Goal: Task Accomplishment & Management: Use online tool/utility

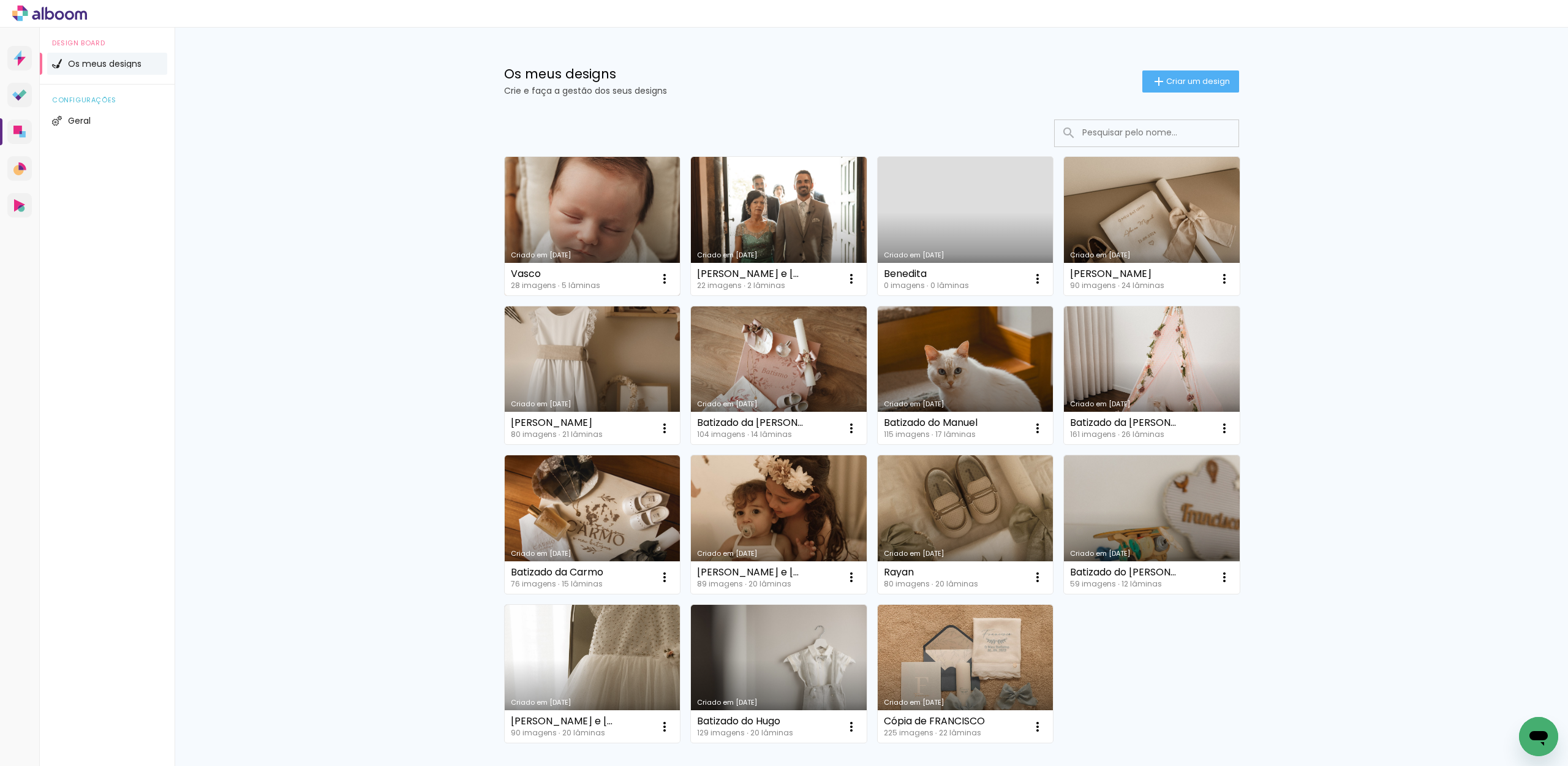
scroll to position [5, 0]
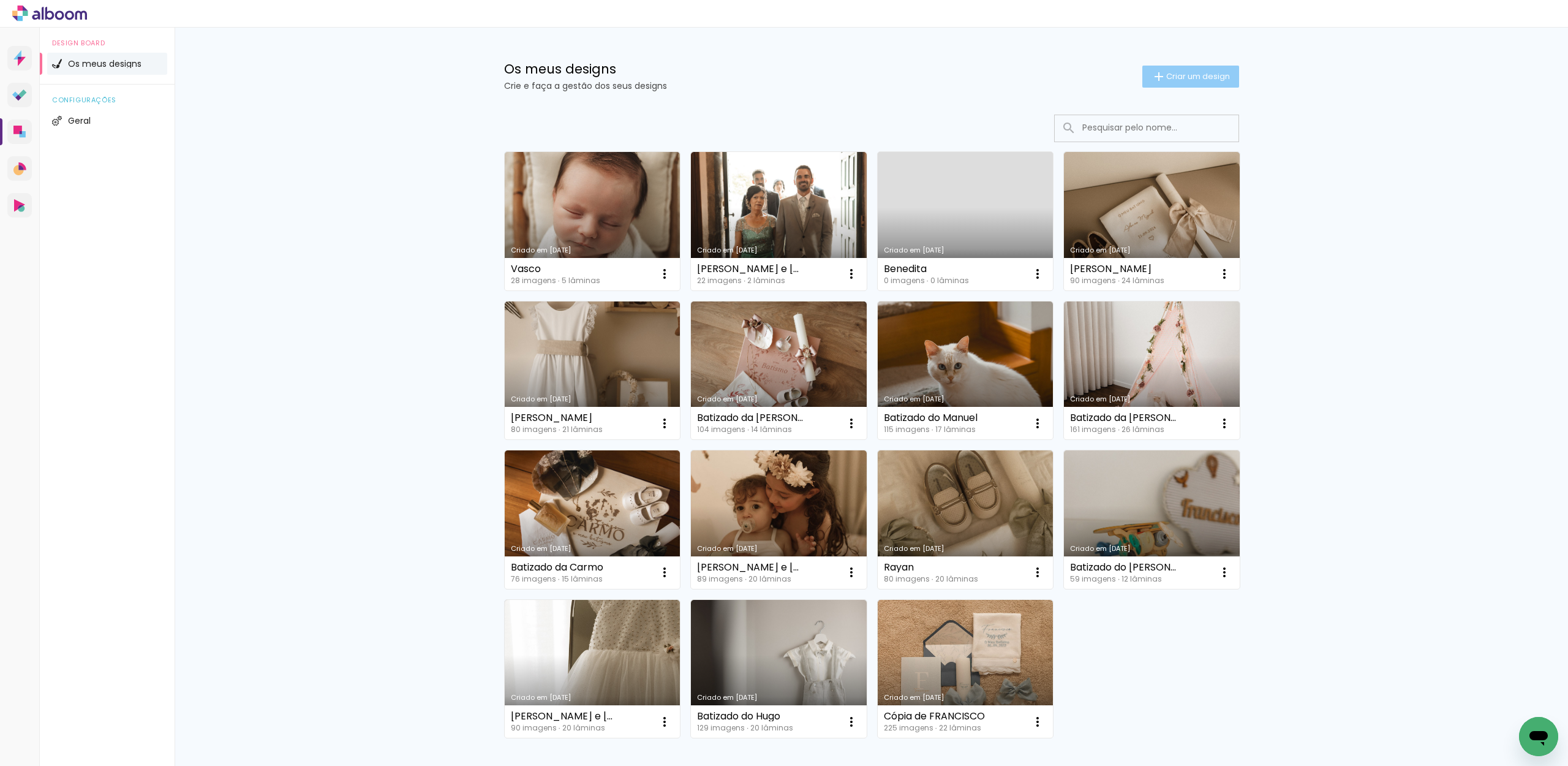
click at [1198, 79] on span "Criar um design" at bounding box center [1198, 76] width 64 height 8
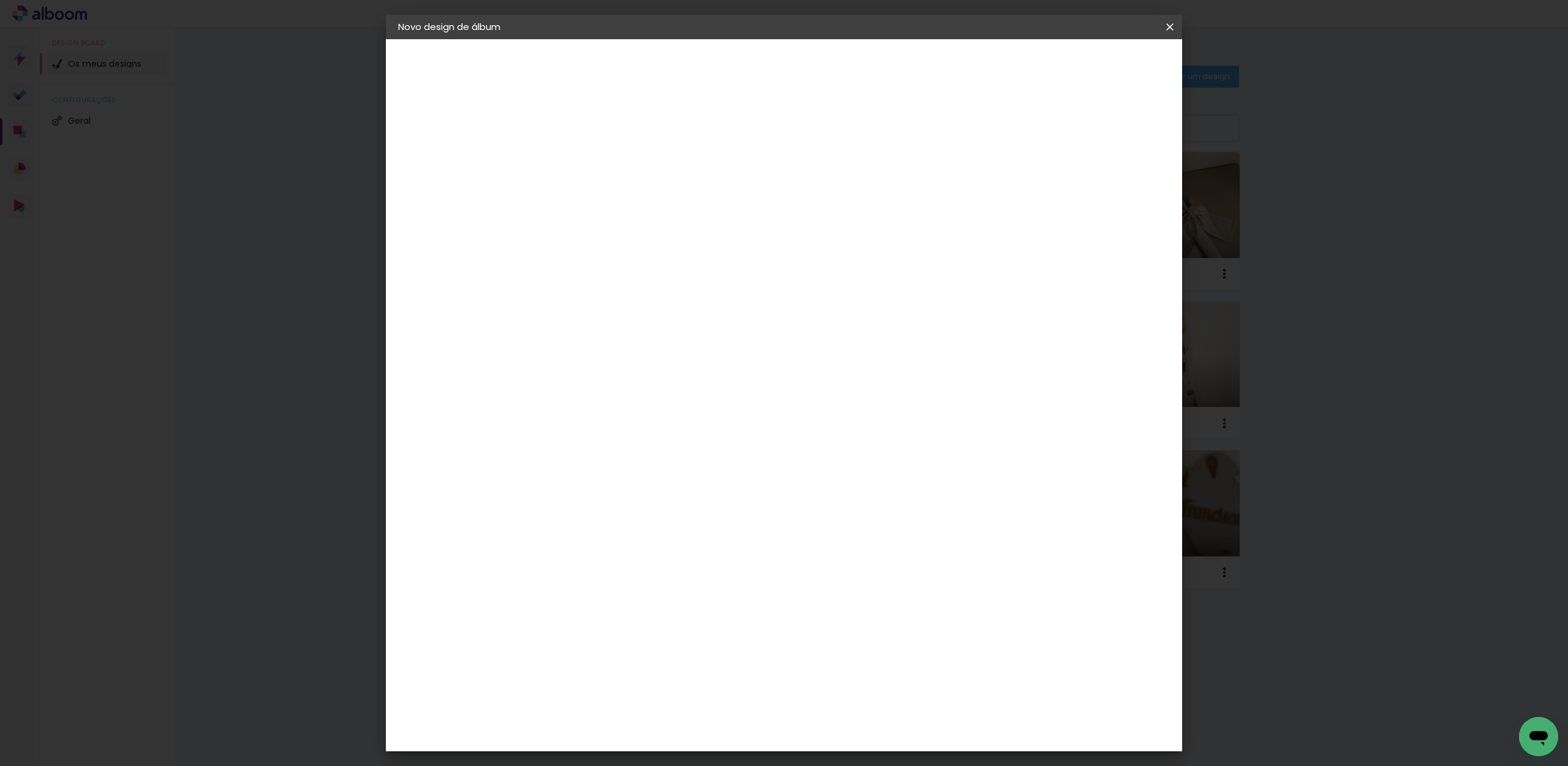
click at [598, 166] on input at bounding box center [598, 165] width 0 height 19
type input "[PERSON_NAME]"
type paper-input "[PERSON_NAME]"
click at [0, 0] on div "Informações Dê um título ao seu álbum. Avançar" at bounding box center [0, 0] width 0 height 0
click at [0, 0] on slot "Avançar" at bounding box center [0, 0] width 0 height 0
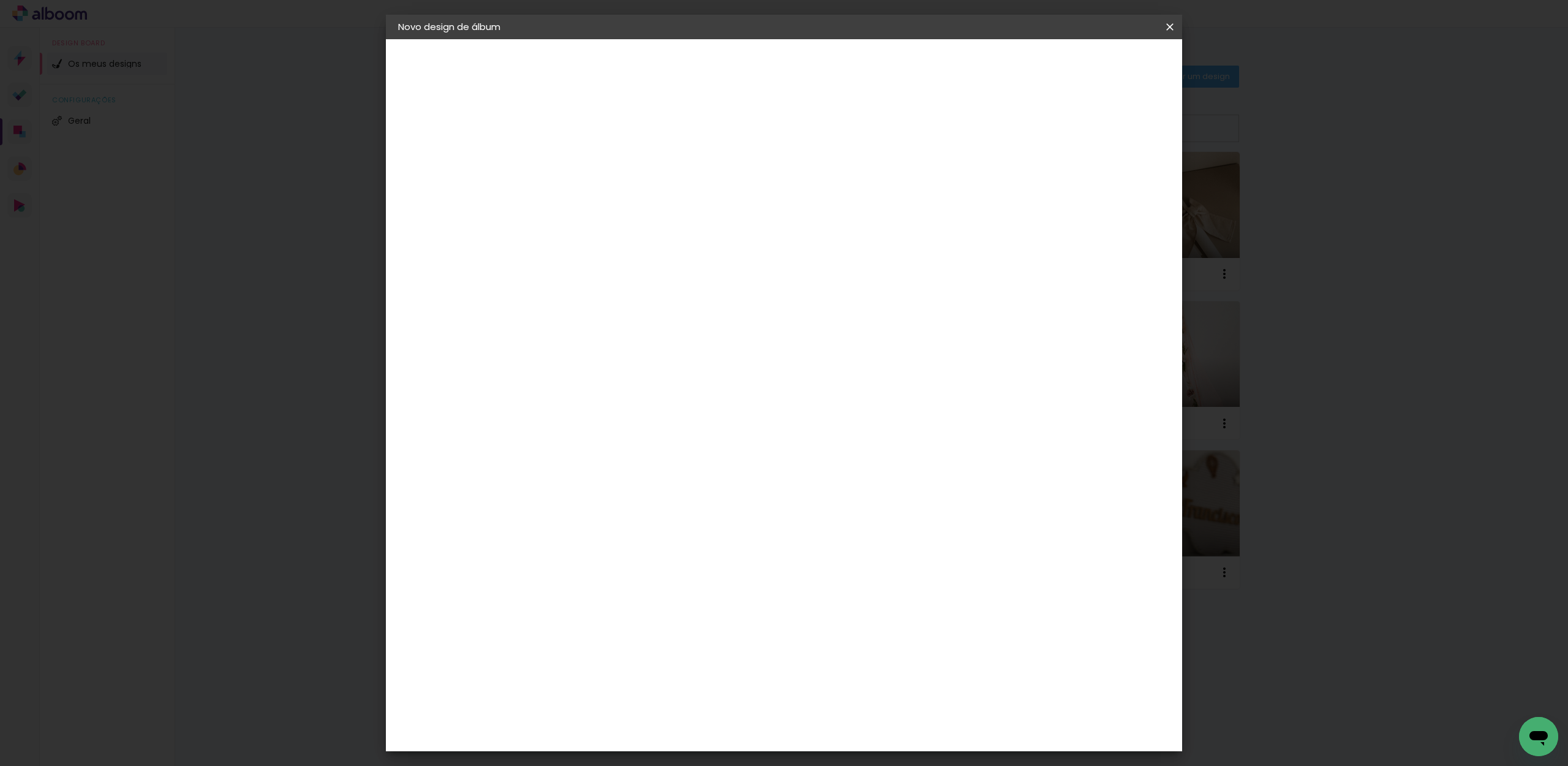
click at [0, 0] on slot "Tamanho Livre" at bounding box center [0, 0] width 0 height 0
click at [0, 0] on slot "Avançar" at bounding box center [0, 0] width 0 height 0
click at [566, 343] on input "30" at bounding box center [560, 350] width 32 height 18
drag, startPoint x: 576, startPoint y: 349, endPoint x: 556, endPoint y: 350, distance: 20.0
click at [556, 350] on div "30" at bounding box center [567, 350] width 46 height 18
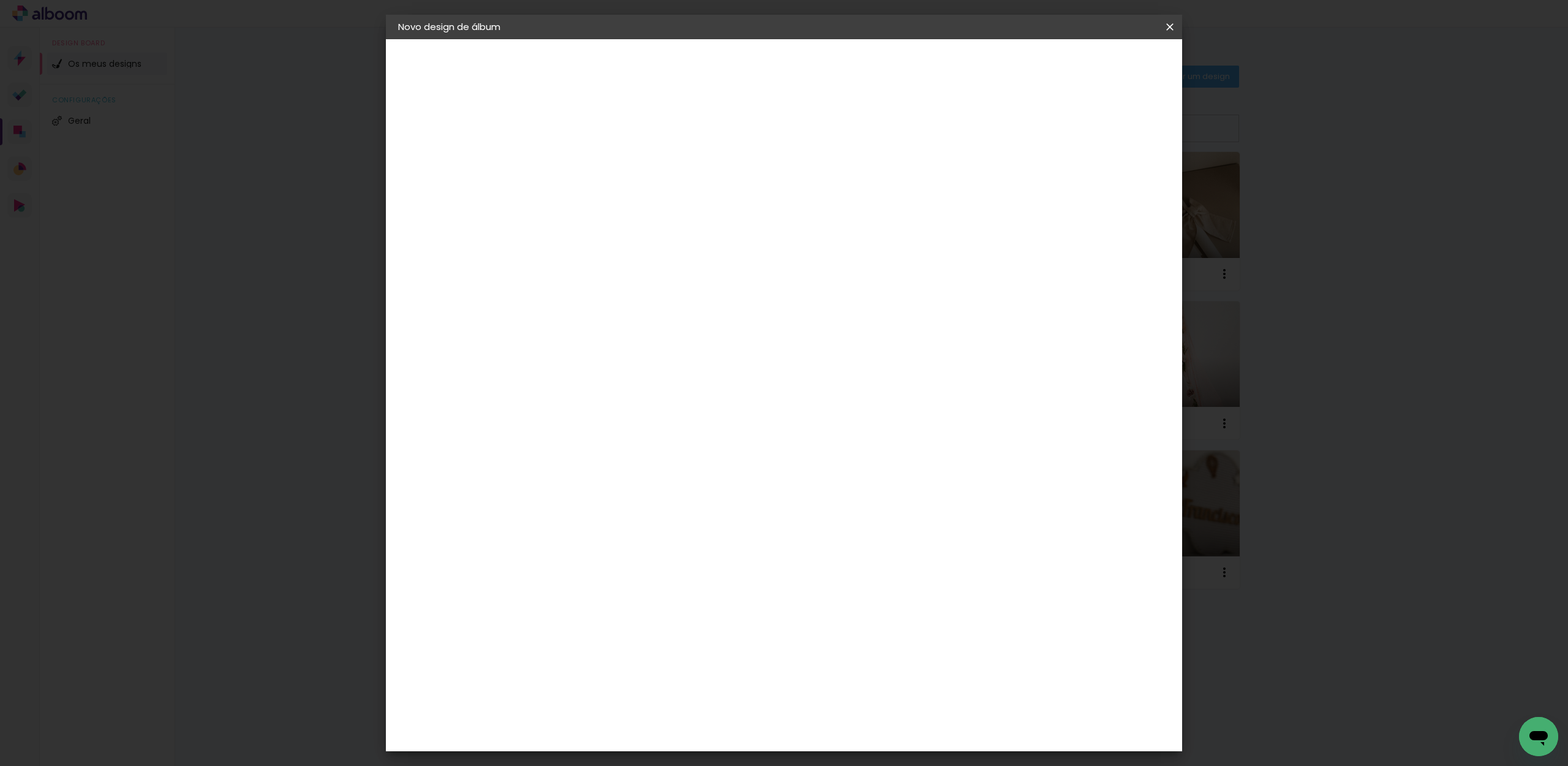
click at [568, 349] on input "30" at bounding box center [560, 350] width 32 height 18
type input "0"
type paper-input "0"
click at [638, 253] on div "30 cm cm cm mm A maioria dos laboratórios sugere 5mm de margem." at bounding box center [838, 204] width 588 height 98
drag, startPoint x: 576, startPoint y: 220, endPoint x: 574, endPoint y: 230, distance: 10.2
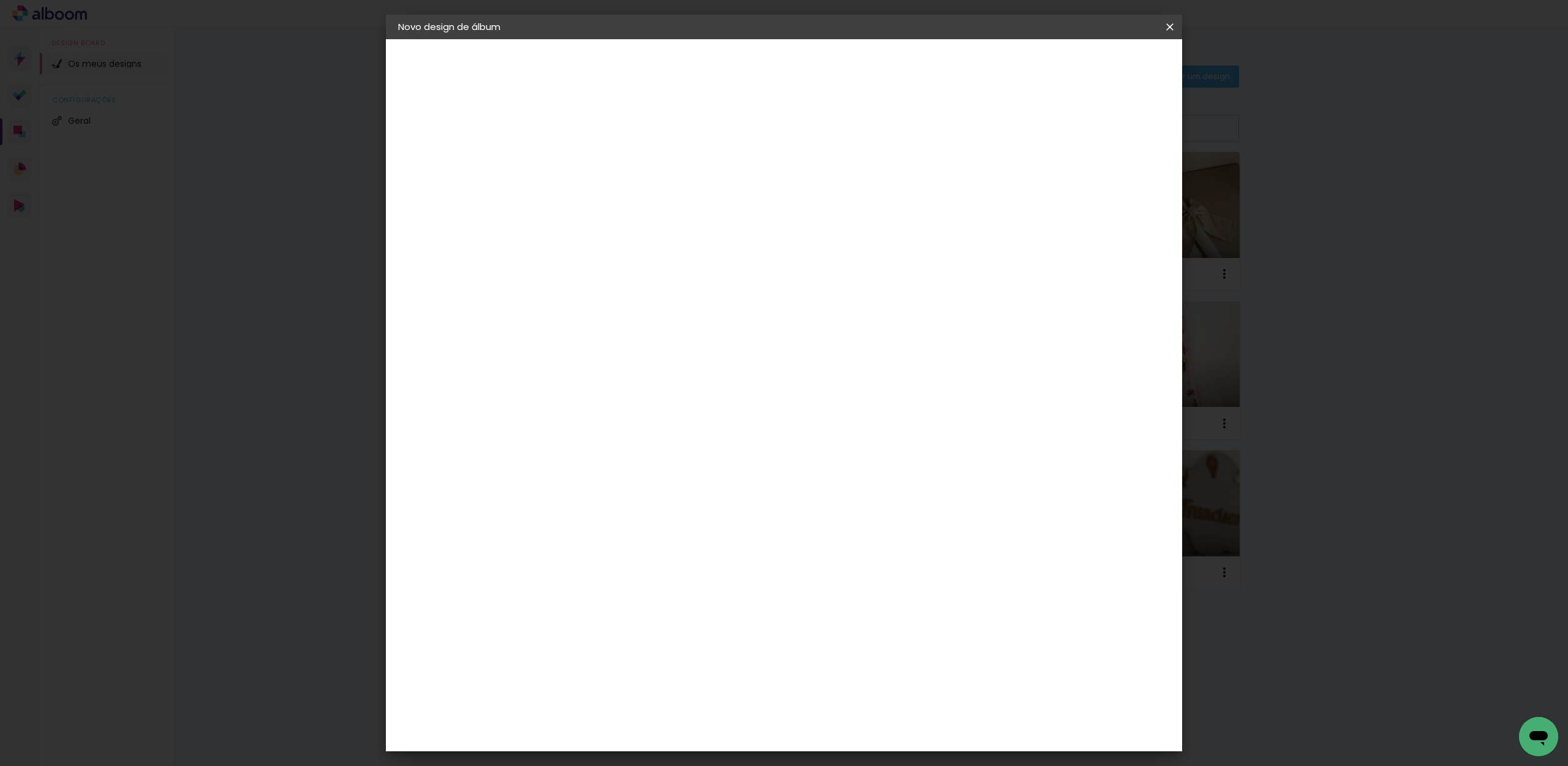
click at [575, 222] on div "0" at bounding box center [567, 227] width 46 height 18
type input "25"
type paper-input "25"
click at [863, 471] on input "60" at bounding box center [856, 475] width 32 height 18
type input "50"
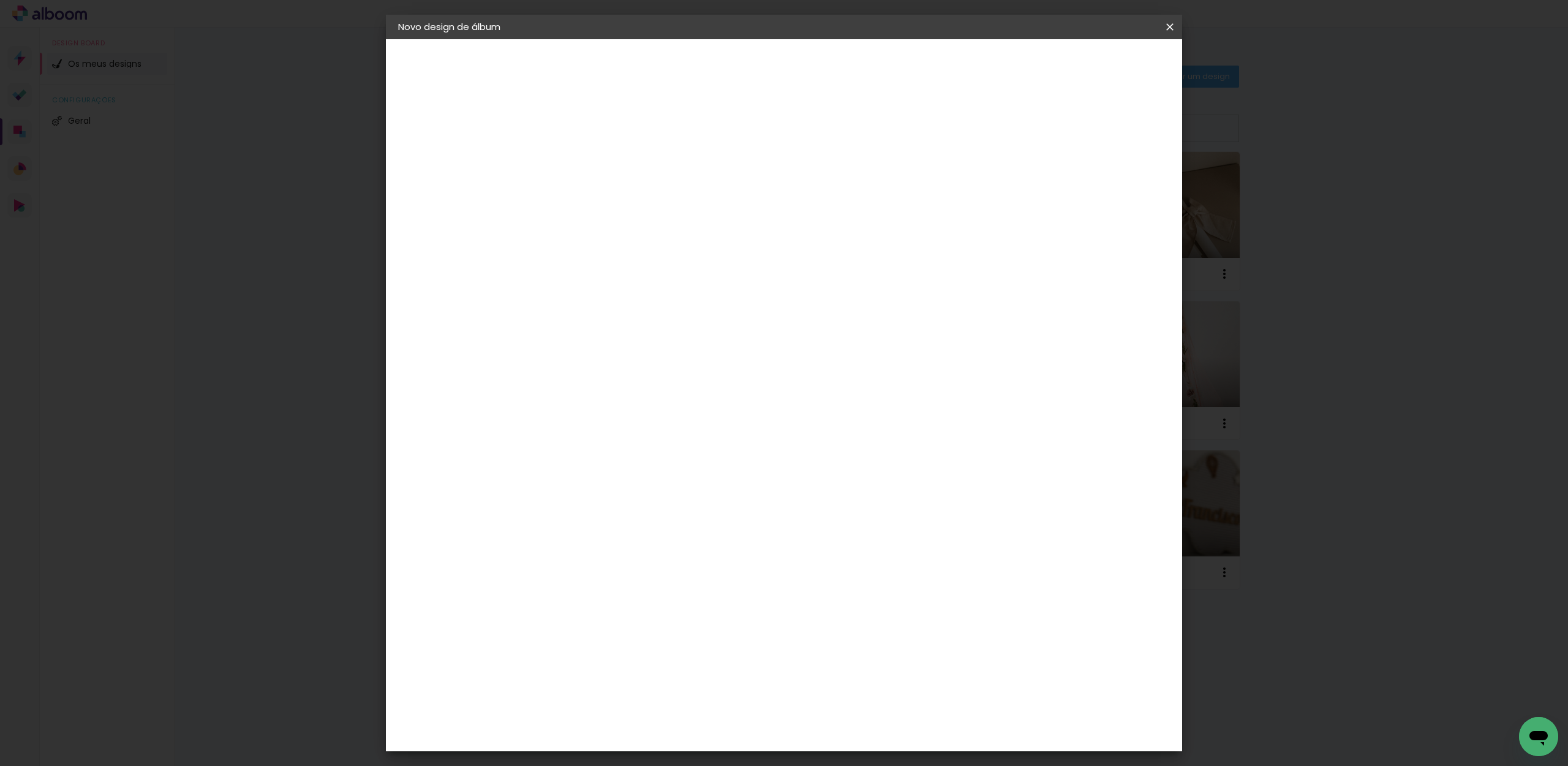
type paper-input "50"
click at [985, 515] on div "cm" at bounding box center [863, 517] width 490 height 43
click at [1035, 138] on div at bounding box center [1030, 141] width 11 height 11
type paper-checkbox "on"
click at [1035, 140] on div at bounding box center [1030, 141] width 11 height 11
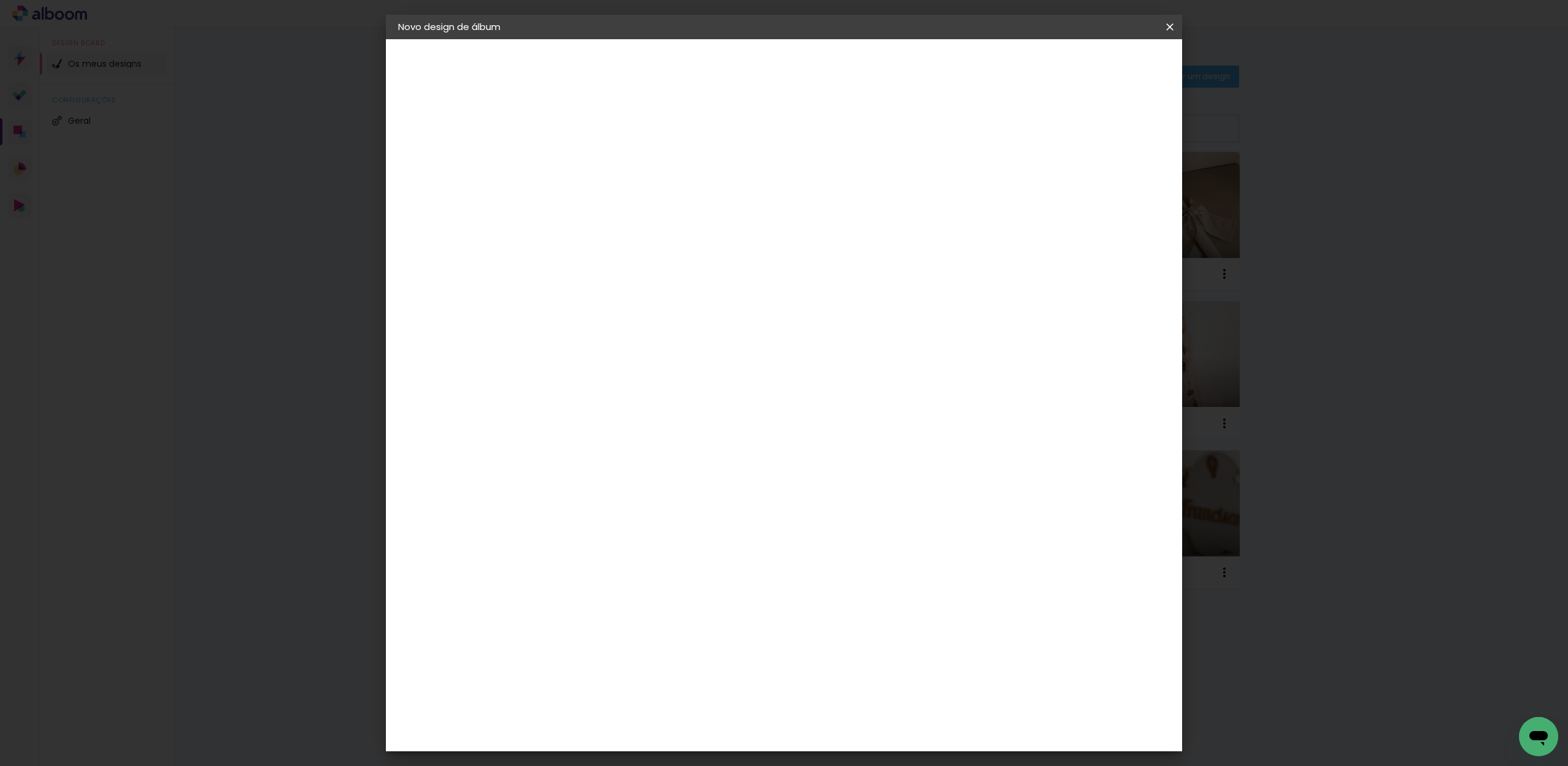
click at [1102, 64] on span "Iniciar design" at bounding box center [1074, 65] width 56 height 9
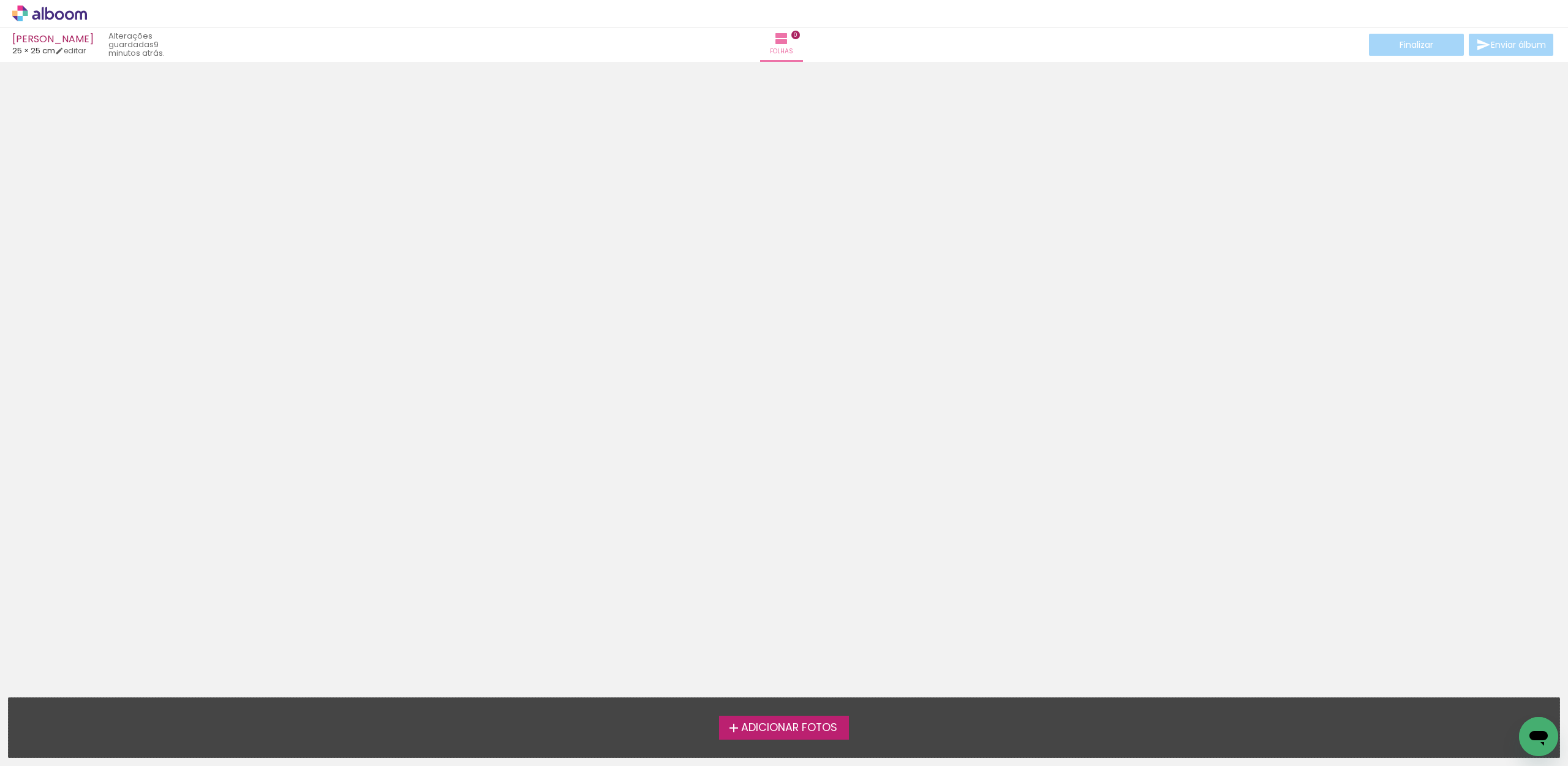
click at [819, 723] on span "Adicionar Fotos" at bounding box center [789, 728] width 96 height 11
click at [0, 0] on input "file" at bounding box center [0, 0] width 0 height 0
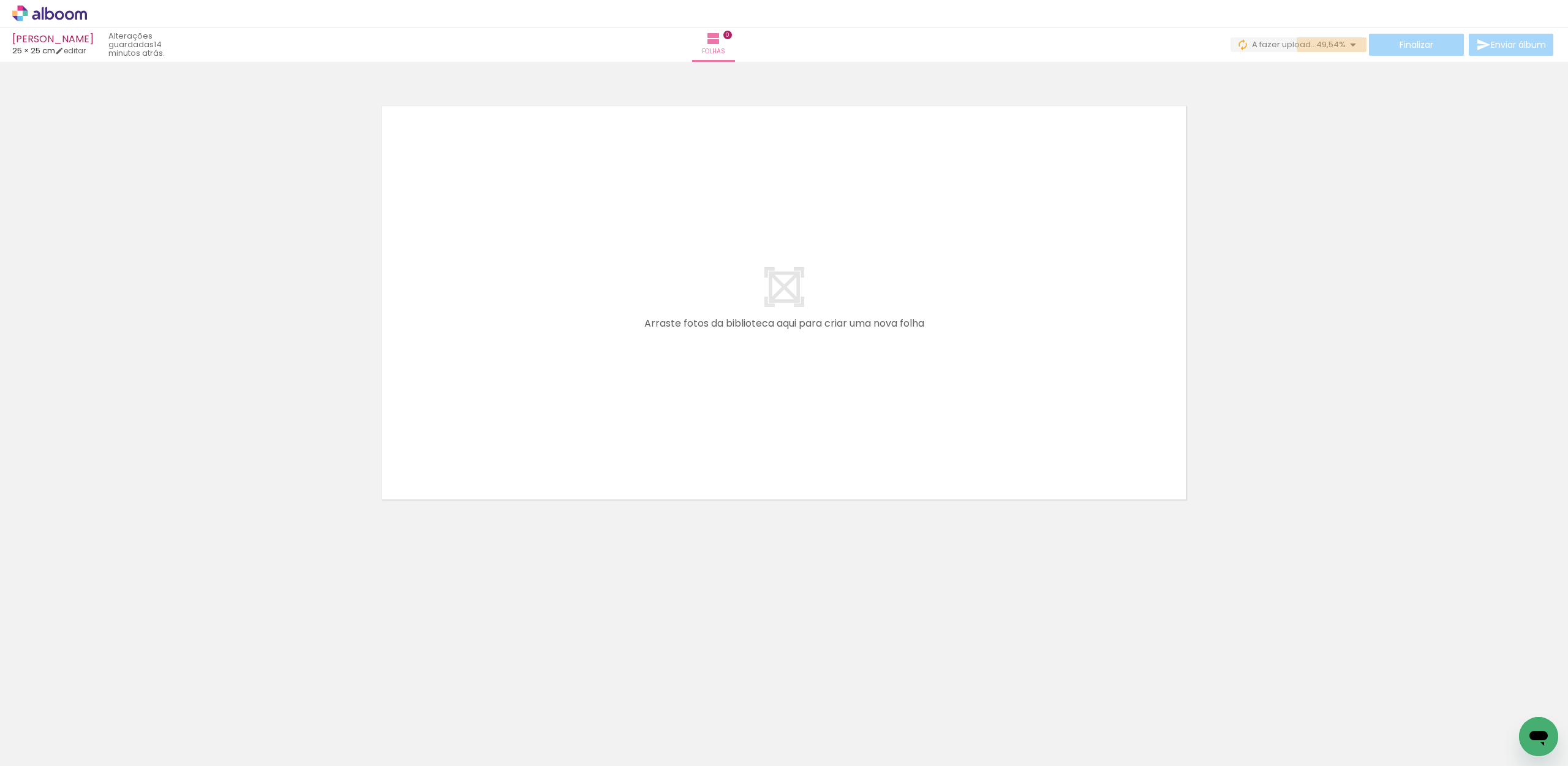
click at [1346, 42] on iron-icon at bounding box center [1353, 45] width 14 height 14
click at [1455, 187] on div at bounding box center [784, 287] width 1568 height 442
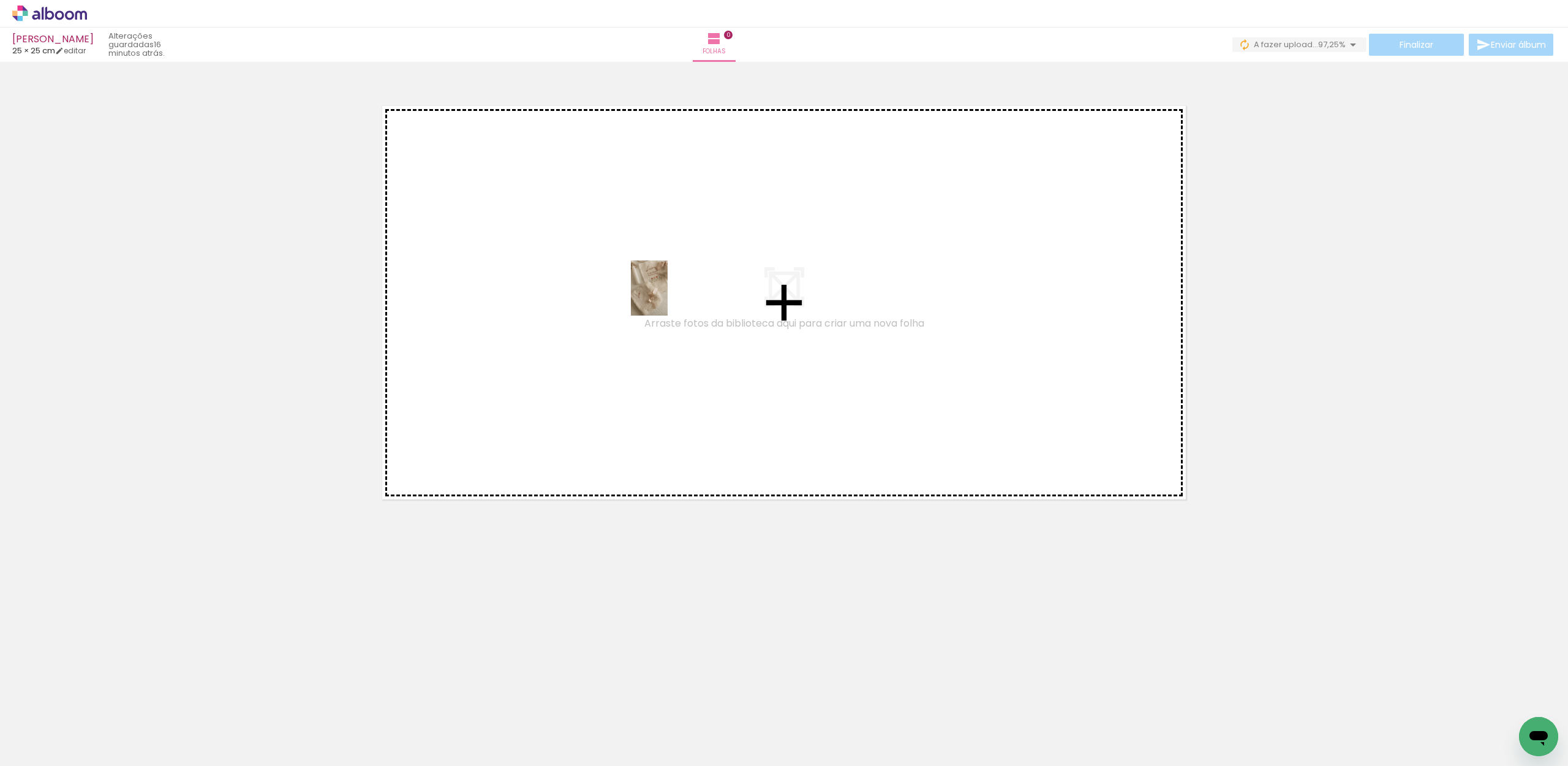
drag, startPoint x: 892, startPoint y: 726, endPoint x: 667, endPoint y: 297, distance: 484.4
click at [667, 297] on quentale-workspace at bounding box center [784, 383] width 1568 height 766
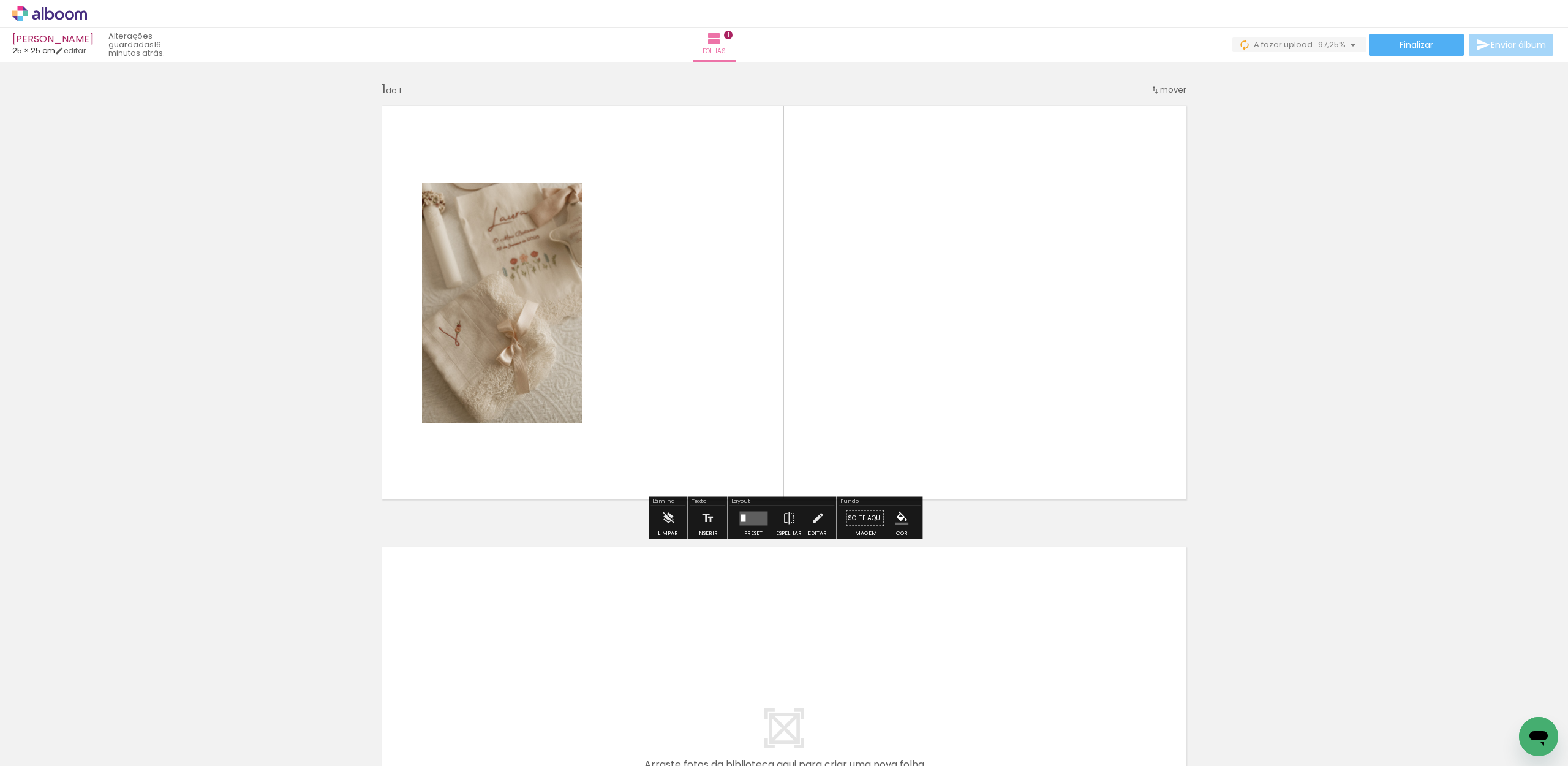
click at [249, 471] on div "Inserir folha 1 de 1" at bounding box center [784, 507] width 1568 height 883
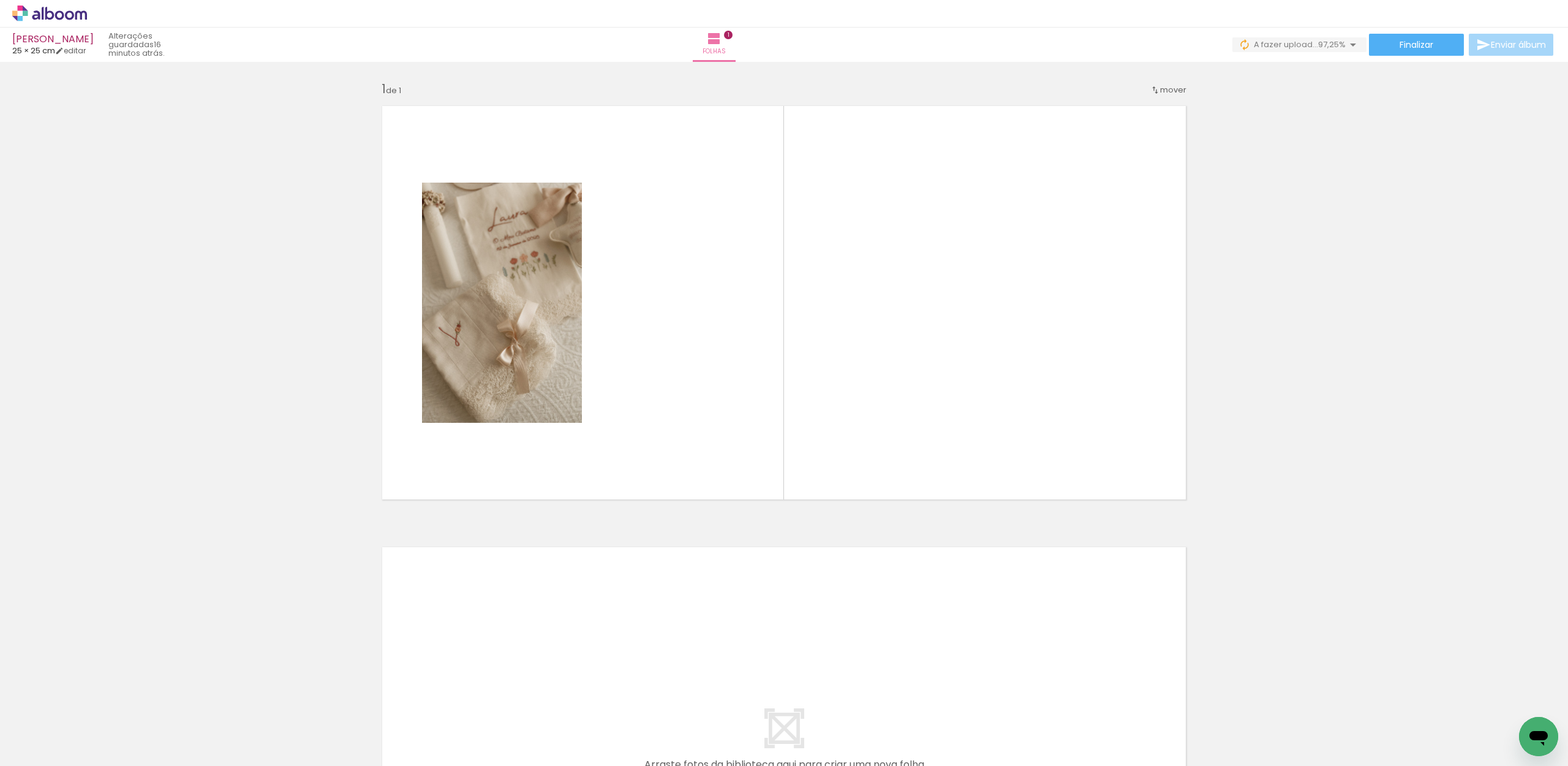
drag, startPoint x: 142, startPoint y: 728, endPoint x: 198, endPoint y: 726, distance: 56.0
click at [141, 728] on div at bounding box center [122, 724] width 37 height 55
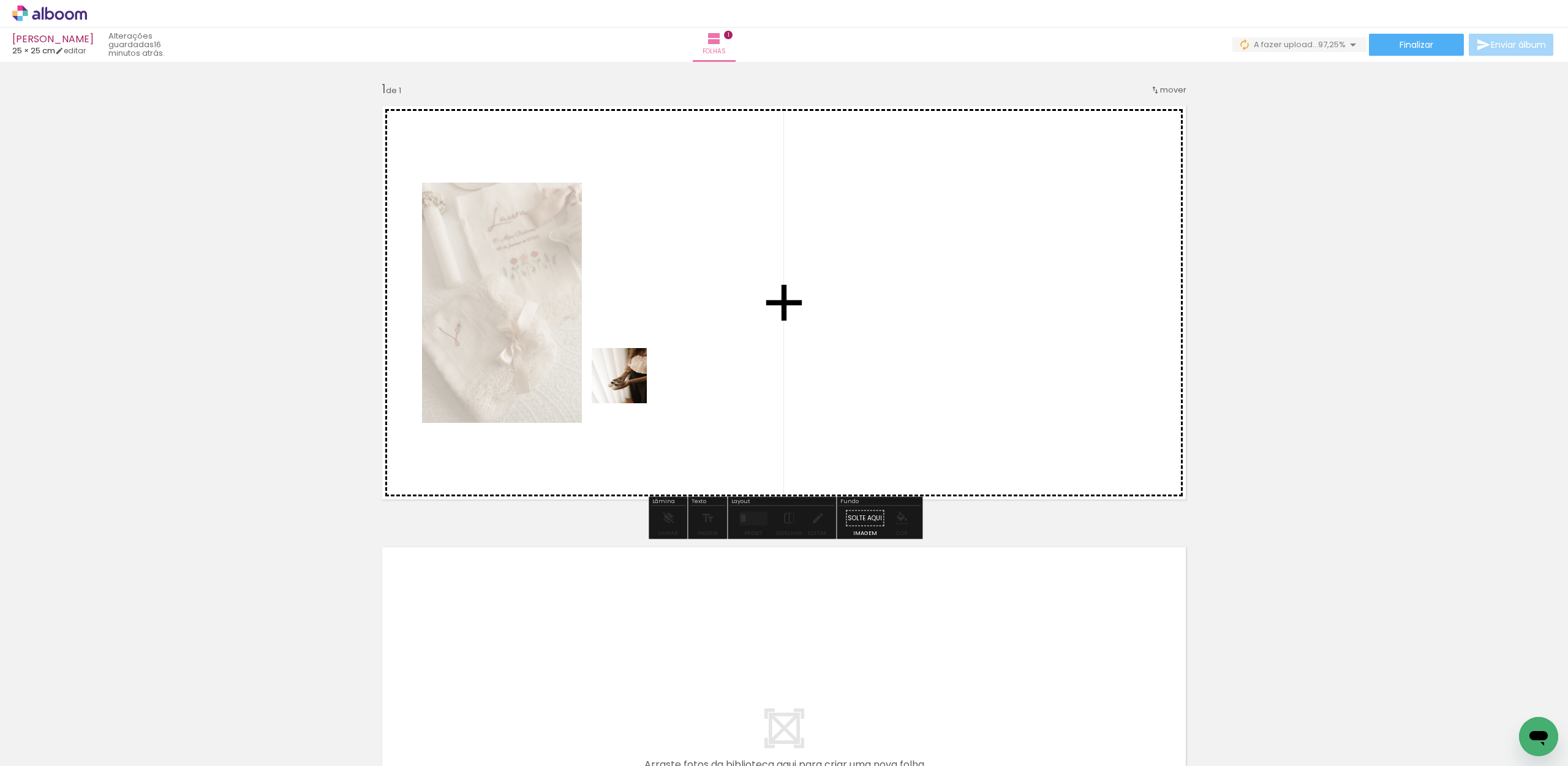
drag, startPoint x: 531, startPoint y: 733, endPoint x: 646, endPoint y: 326, distance: 422.9
click at [646, 326] on quentale-workspace at bounding box center [784, 383] width 1568 height 766
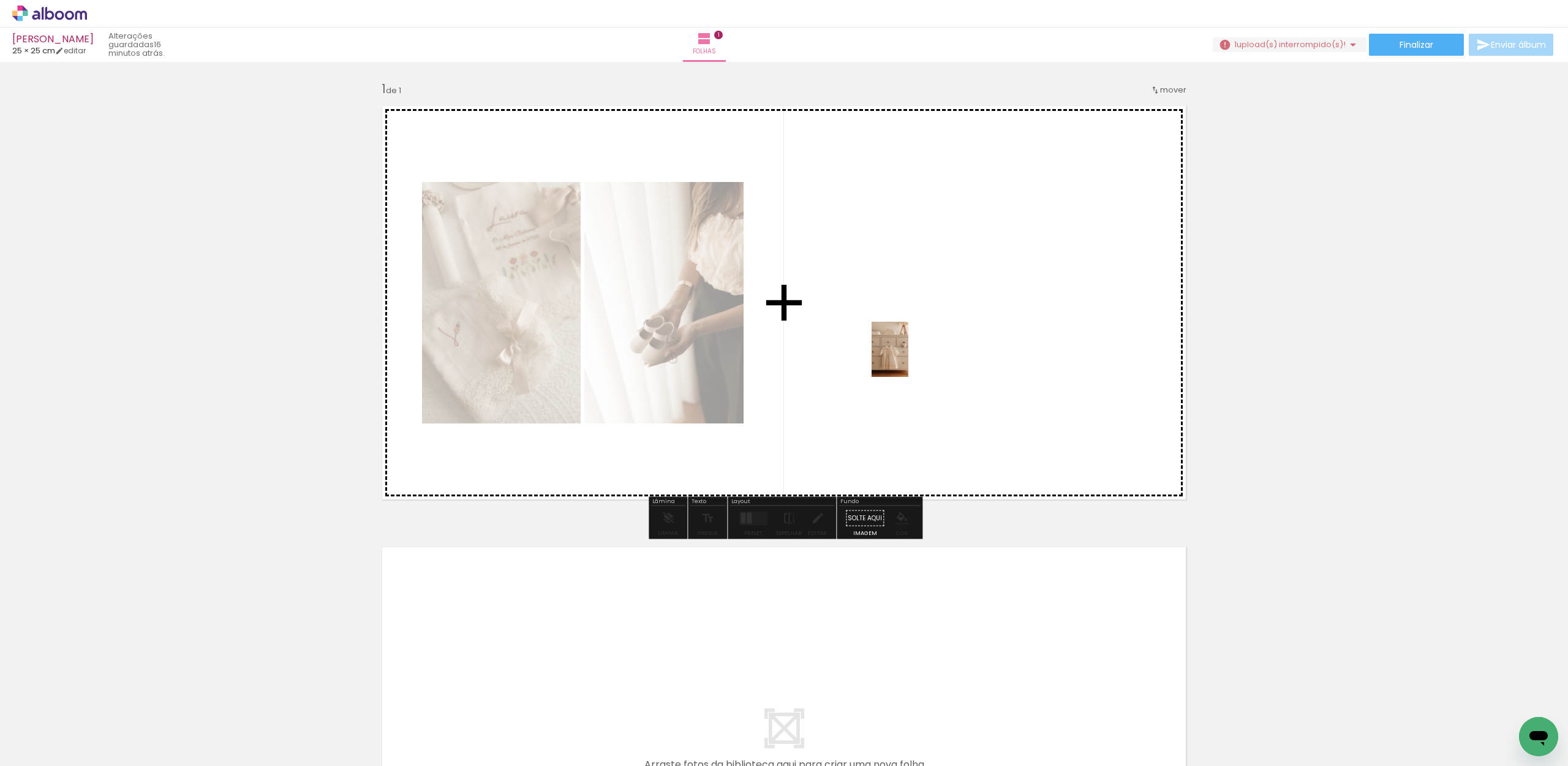
drag, startPoint x: 202, startPoint y: 740, endPoint x: 908, endPoint y: 359, distance: 802.2
click at [908, 359] on quentale-workspace at bounding box center [784, 383] width 1568 height 766
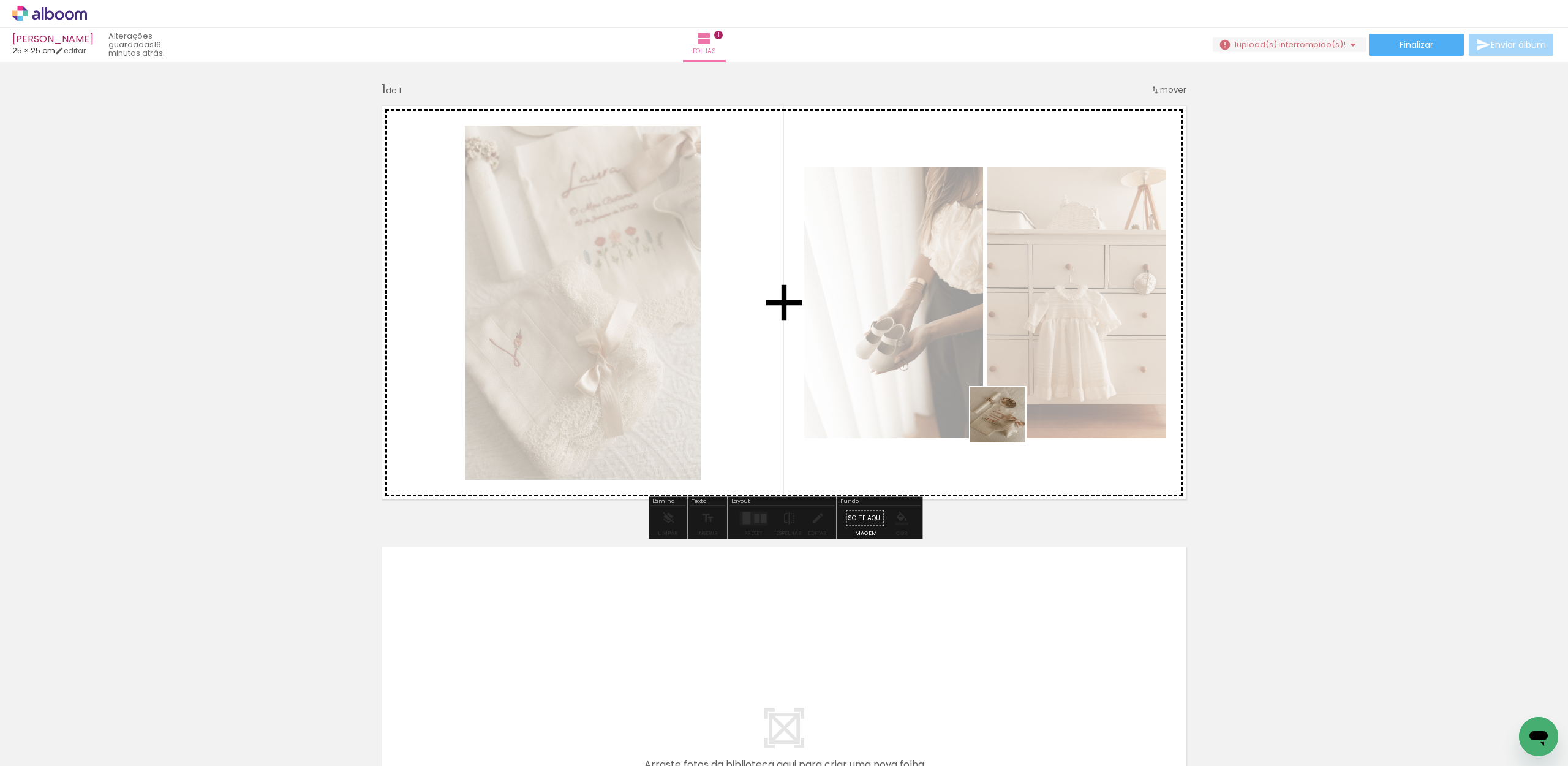
drag, startPoint x: 811, startPoint y: 746, endPoint x: 1007, endPoint y: 423, distance: 377.8
click at [1007, 423] on quentale-workspace at bounding box center [784, 383] width 1568 height 766
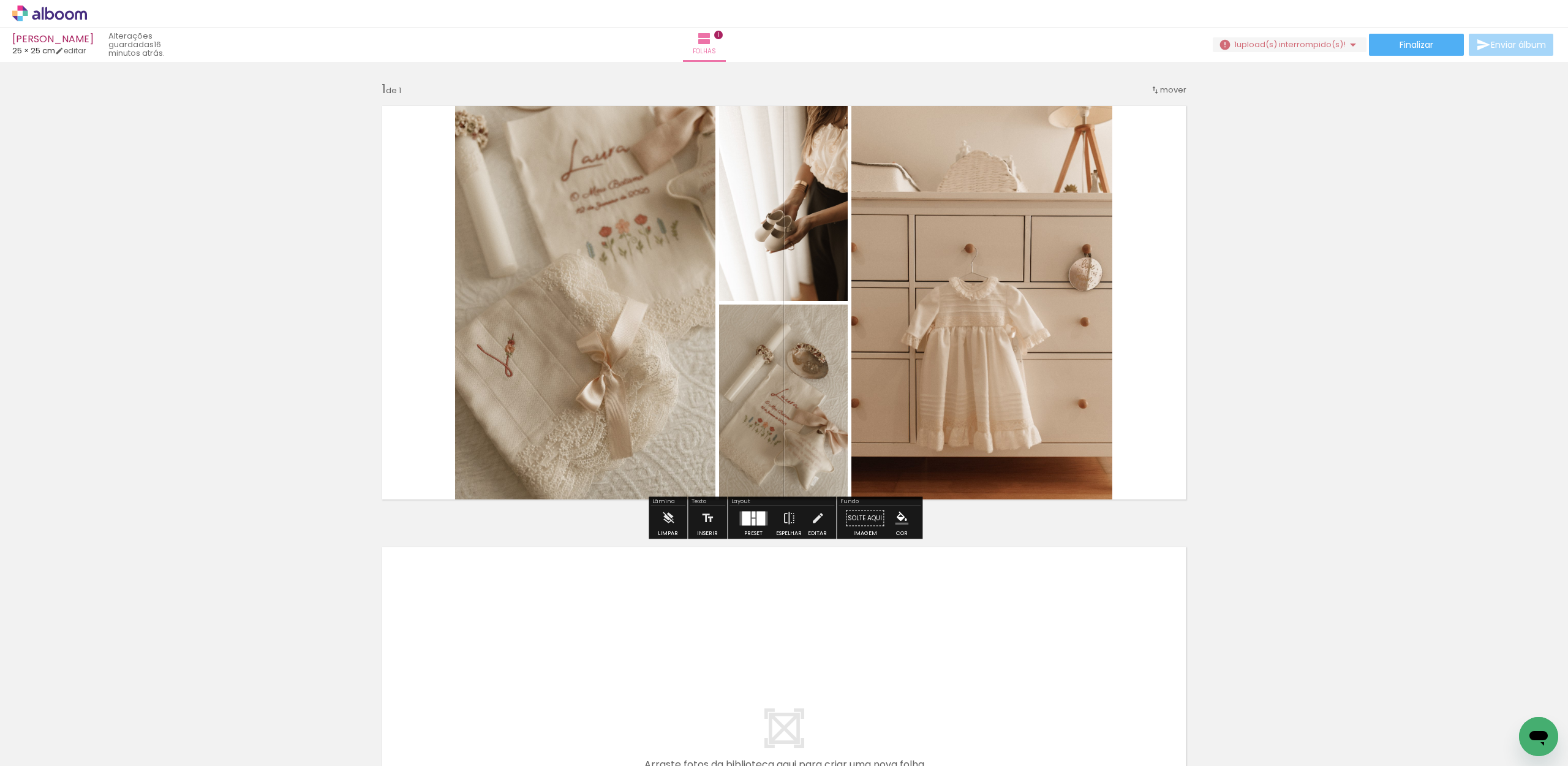
click at [751, 519] on div at bounding box center [753, 522] width 4 height 6
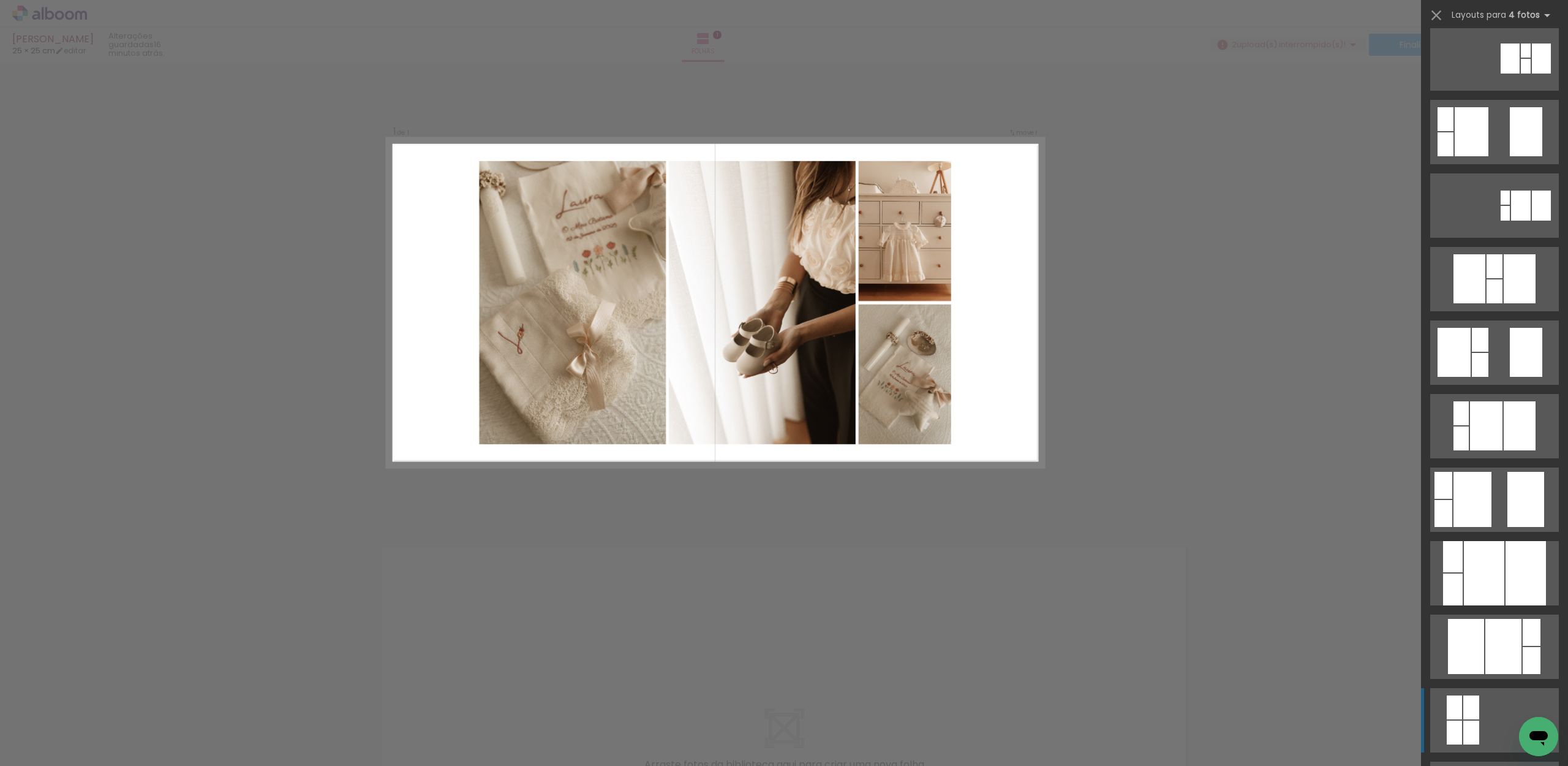
scroll to position [153, 0]
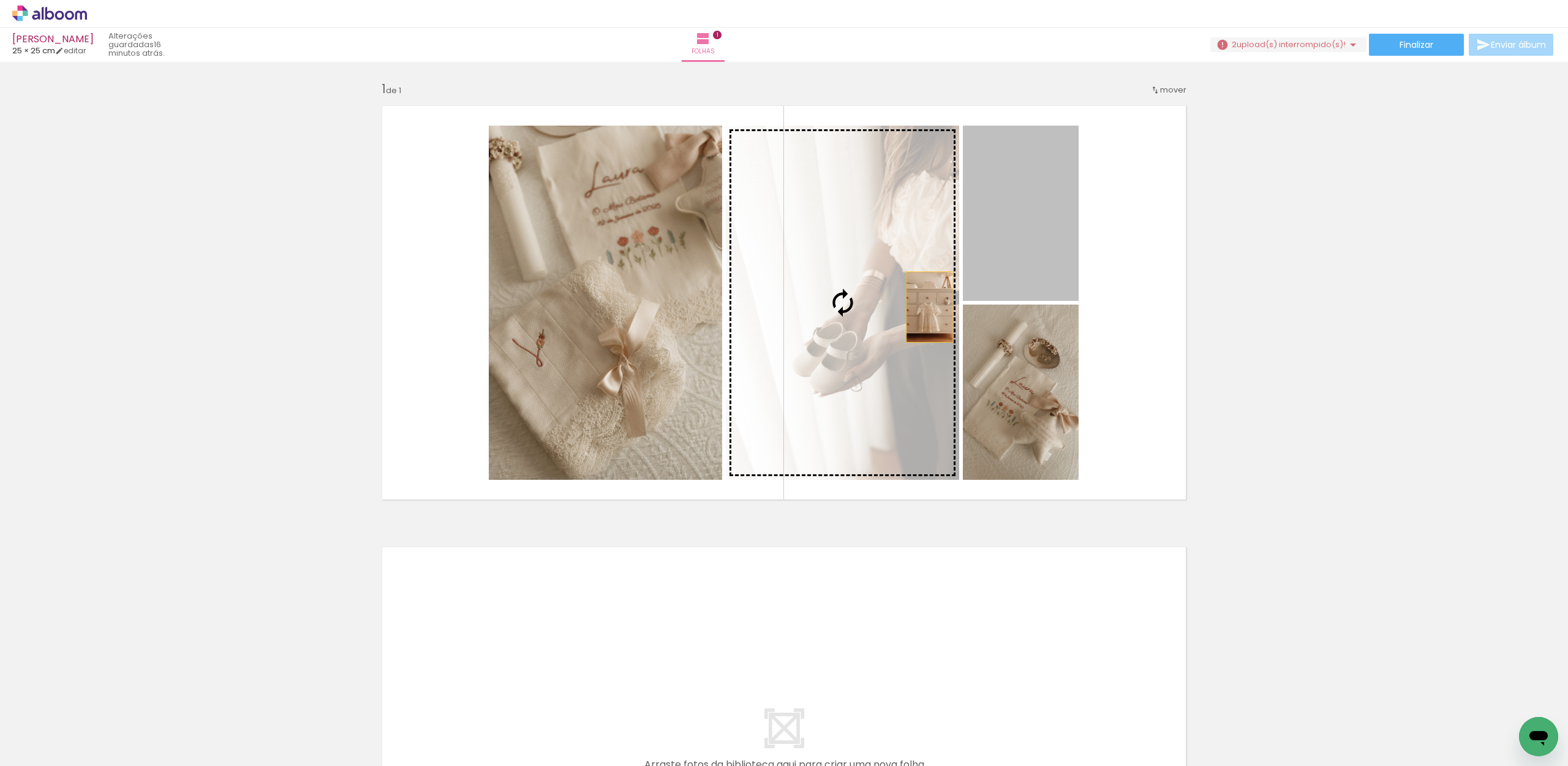
drag, startPoint x: 1045, startPoint y: 271, endPoint x: 876, endPoint y: 332, distance: 179.7
click at [0, 0] on slot at bounding box center [0, 0] width 0 height 0
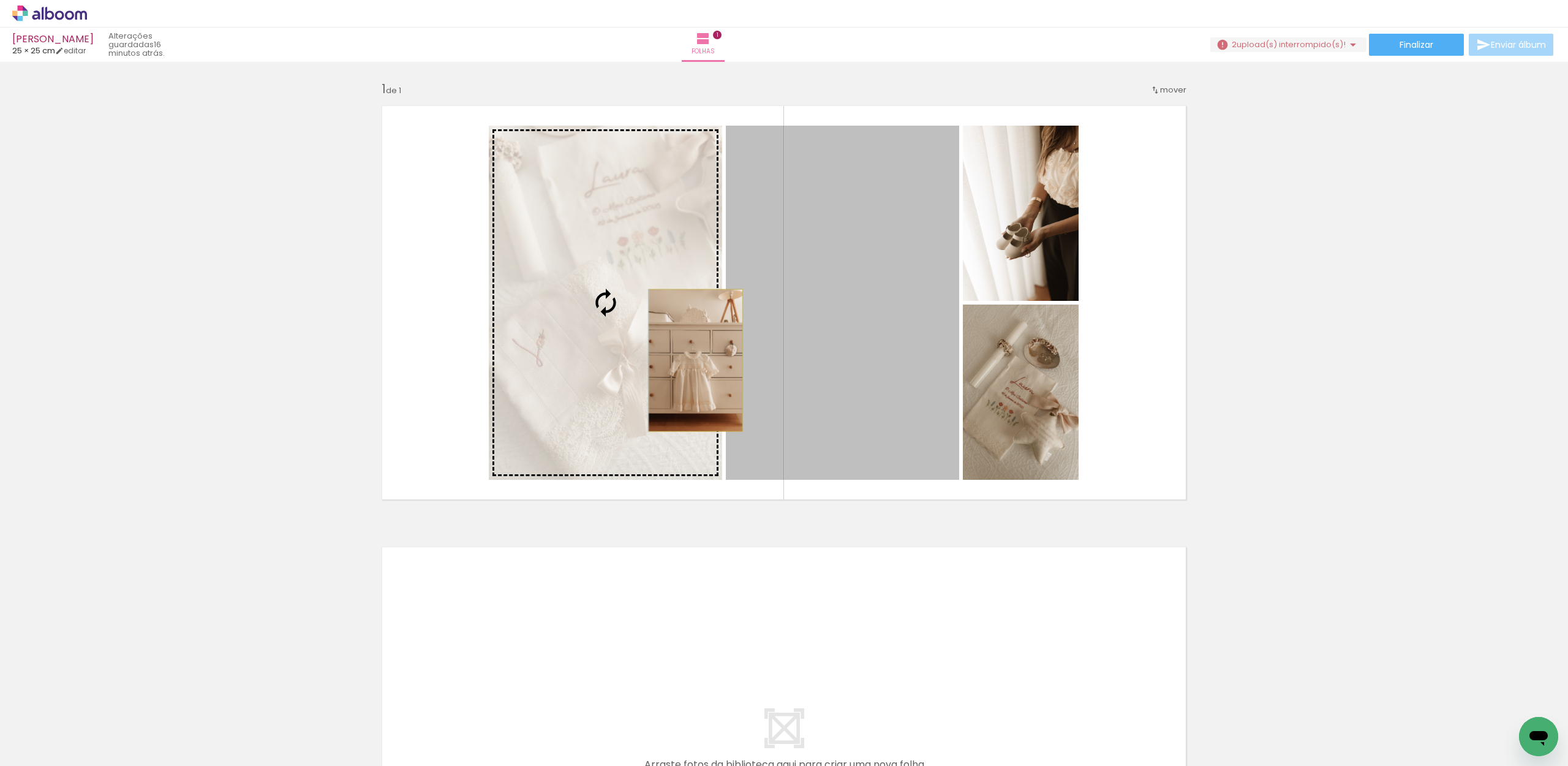
drag, startPoint x: 890, startPoint y: 362, endPoint x: 696, endPoint y: 360, distance: 194.0
click at [0, 0] on slot at bounding box center [0, 0] width 0 height 0
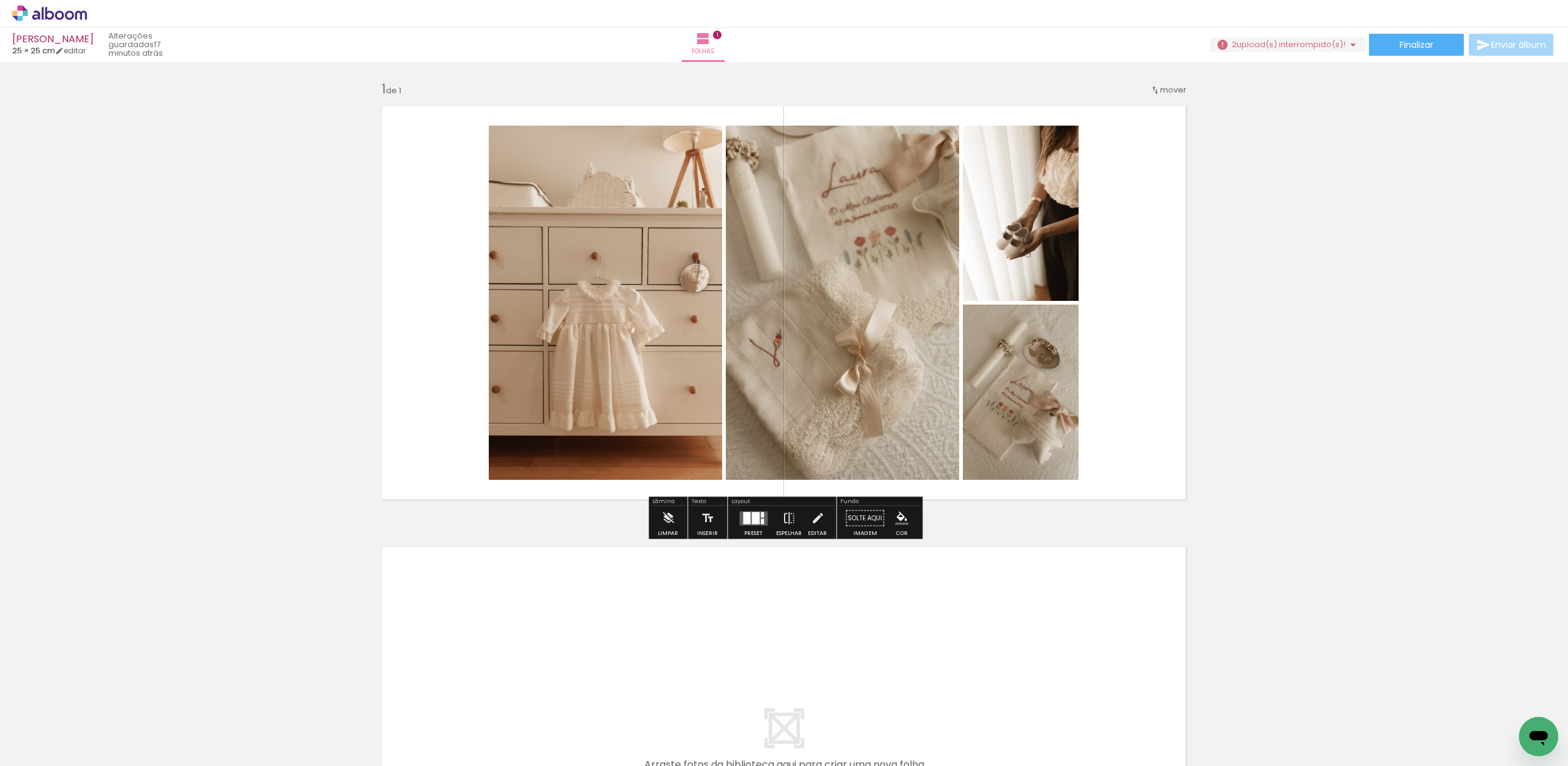
click at [1272, 297] on div "Inserir folha 1 de 1" at bounding box center [784, 507] width 1568 height 883
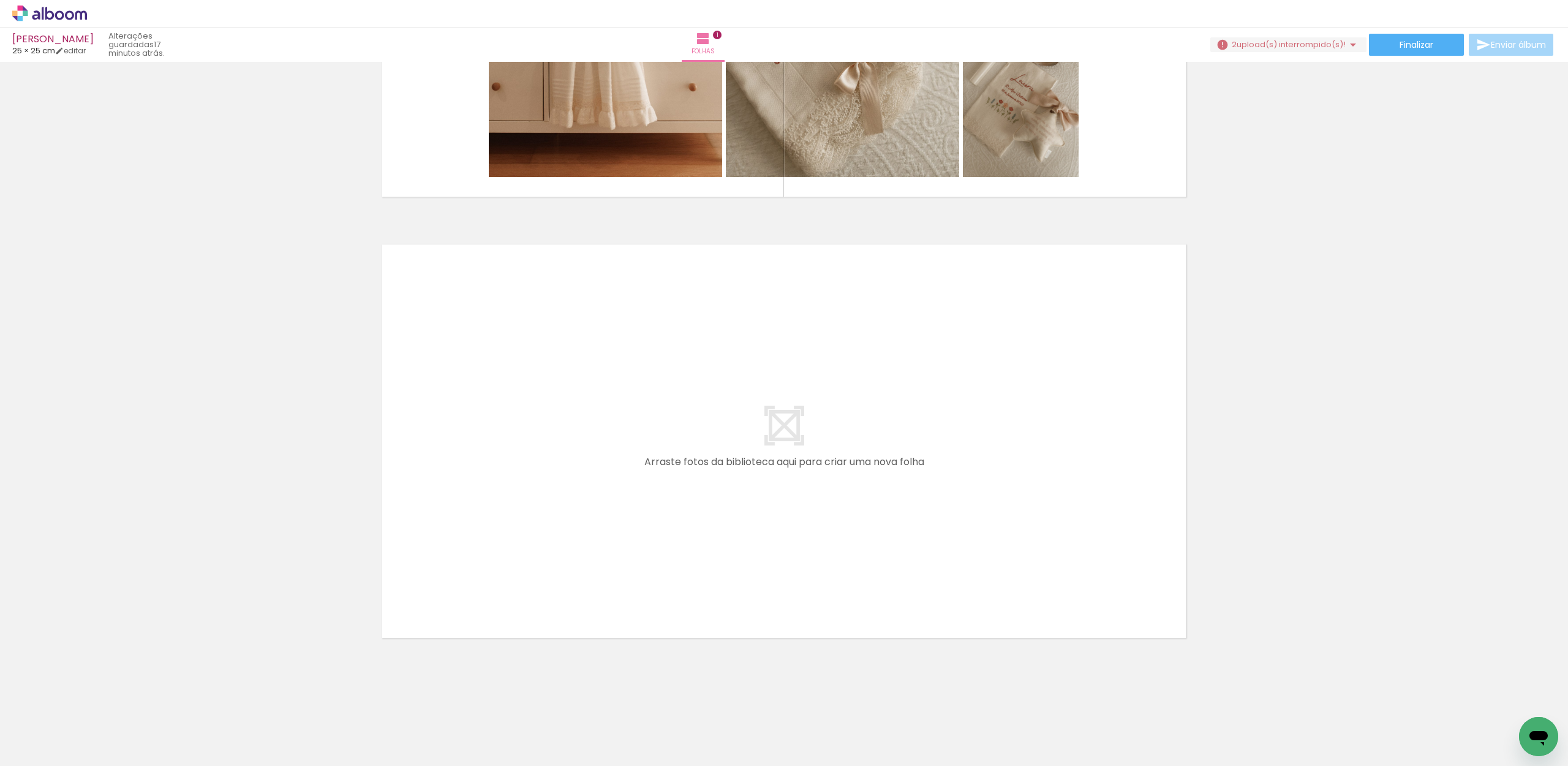
scroll to position [0, 0]
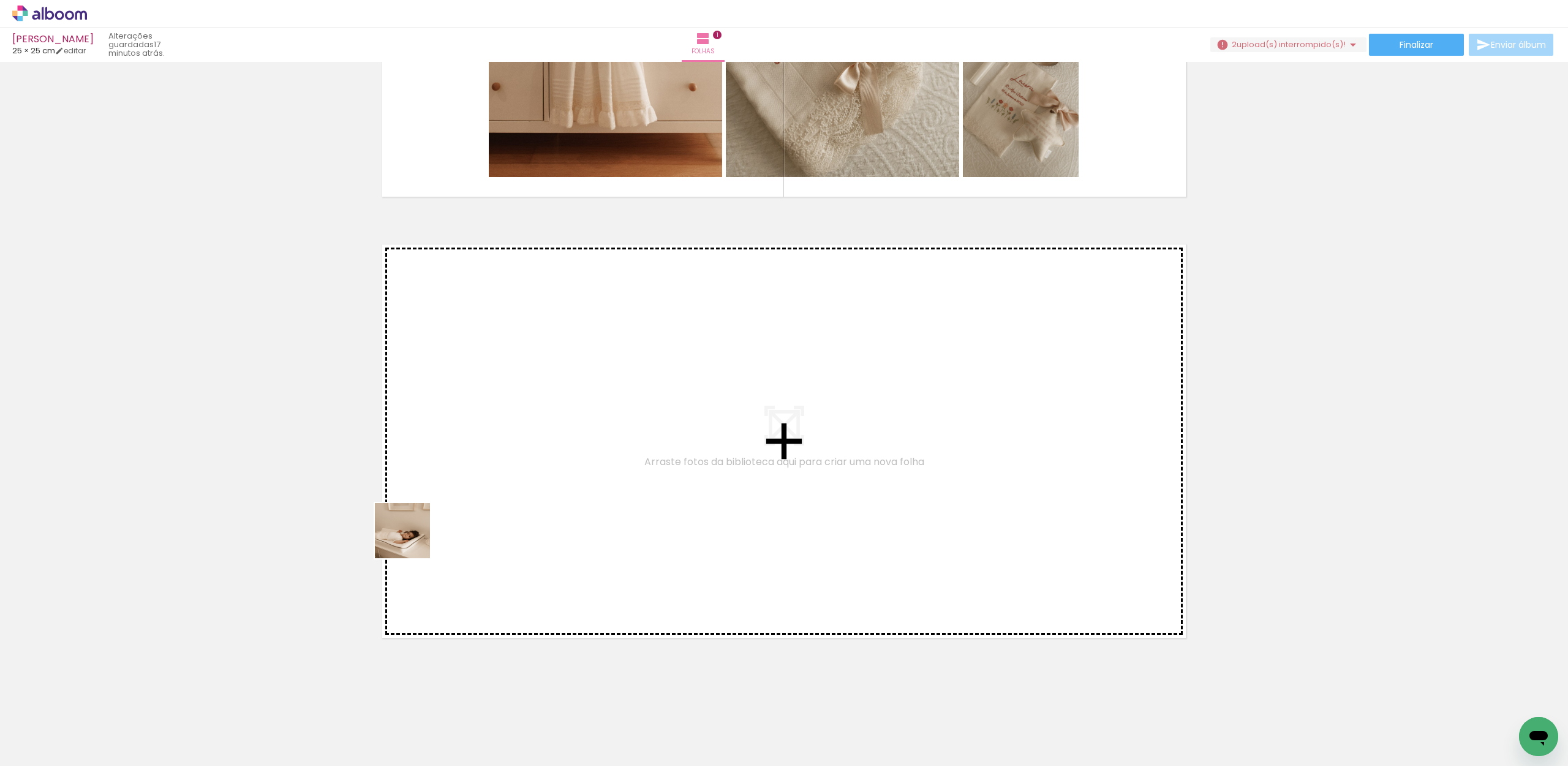
drag, startPoint x: 123, startPoint y: 742, endPoint x: 491, endPoint y: 495, distance: 443.2
click at [491, 495] on quentale-workspace at bounding box center [784, 383] width 1568 height 766
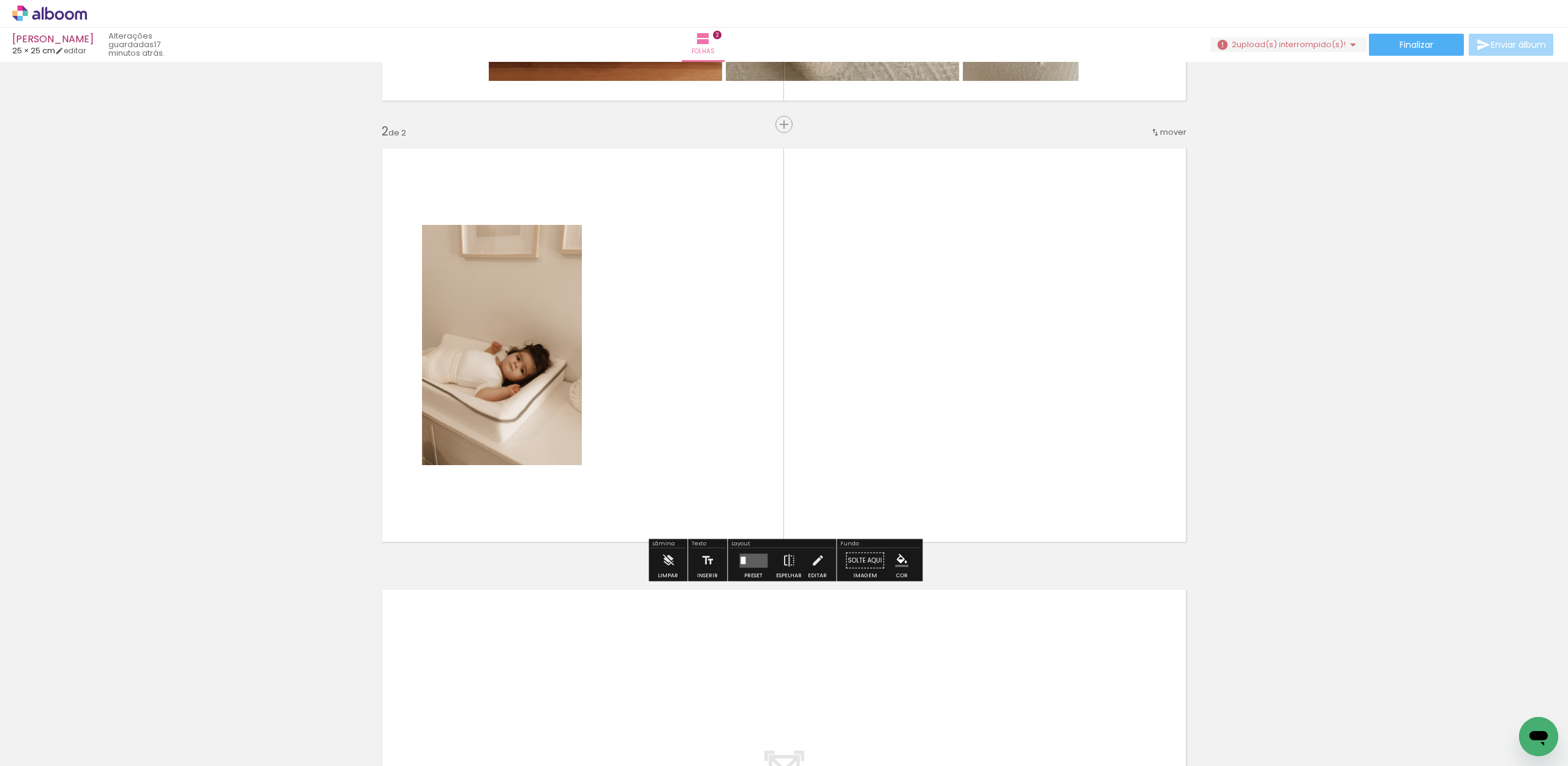
scroll to position [412, 0]
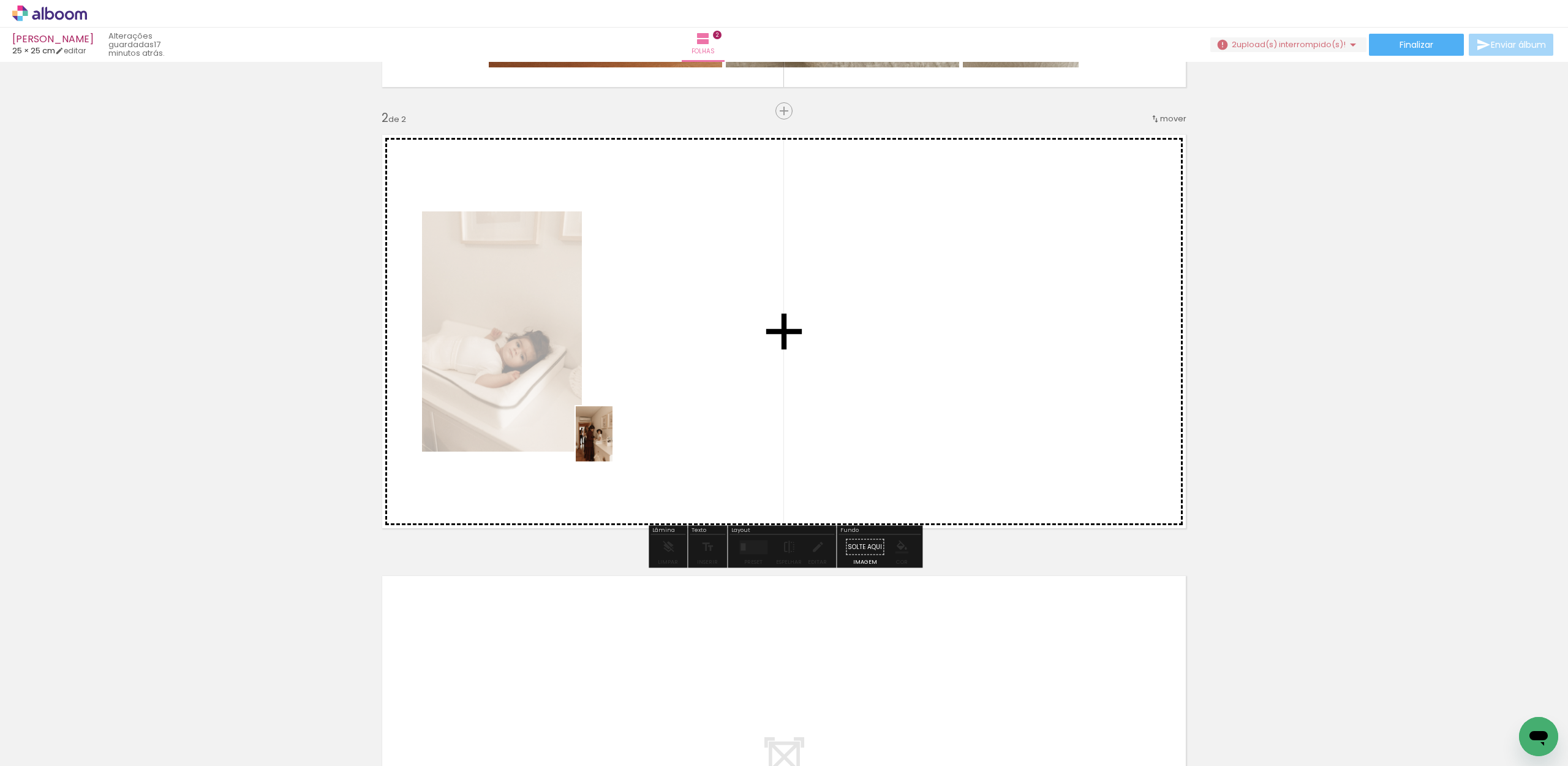
drag, startPoint x: 279, startPoint y: 736, endPoint x: 671, endPoint y: 383, distance: 527.5
click at [671, 383] on quentale-workspace at bounding box center [784, 383] width 1568 height 766
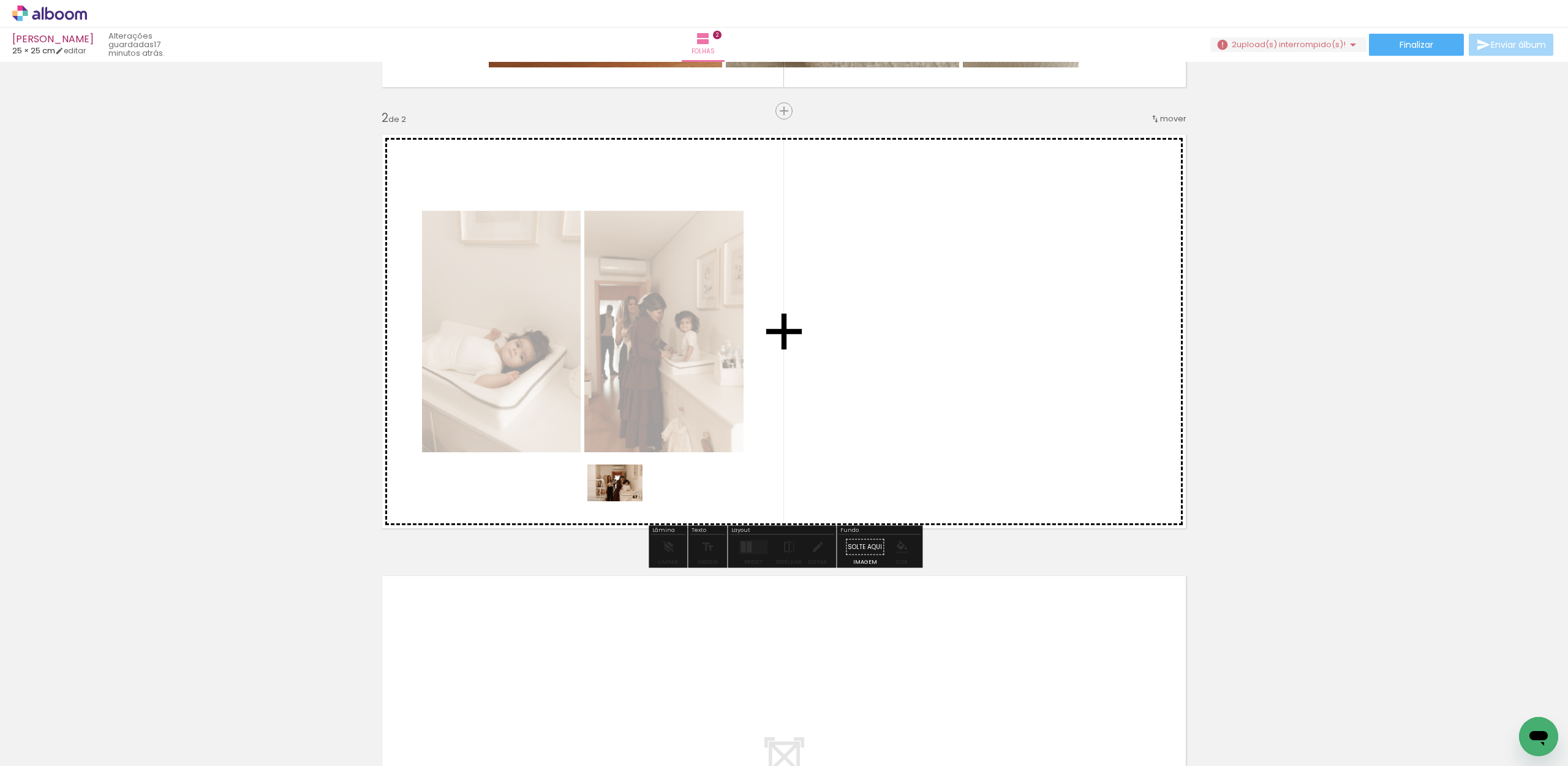
drag, startPoint x: 334, startPoint y: 738, endPoint x: 863, endPoint y: 388, distance: 634.3
click at [863, 388] on quentale-workspace at bounding box center [784, 383] width 1568 height 766
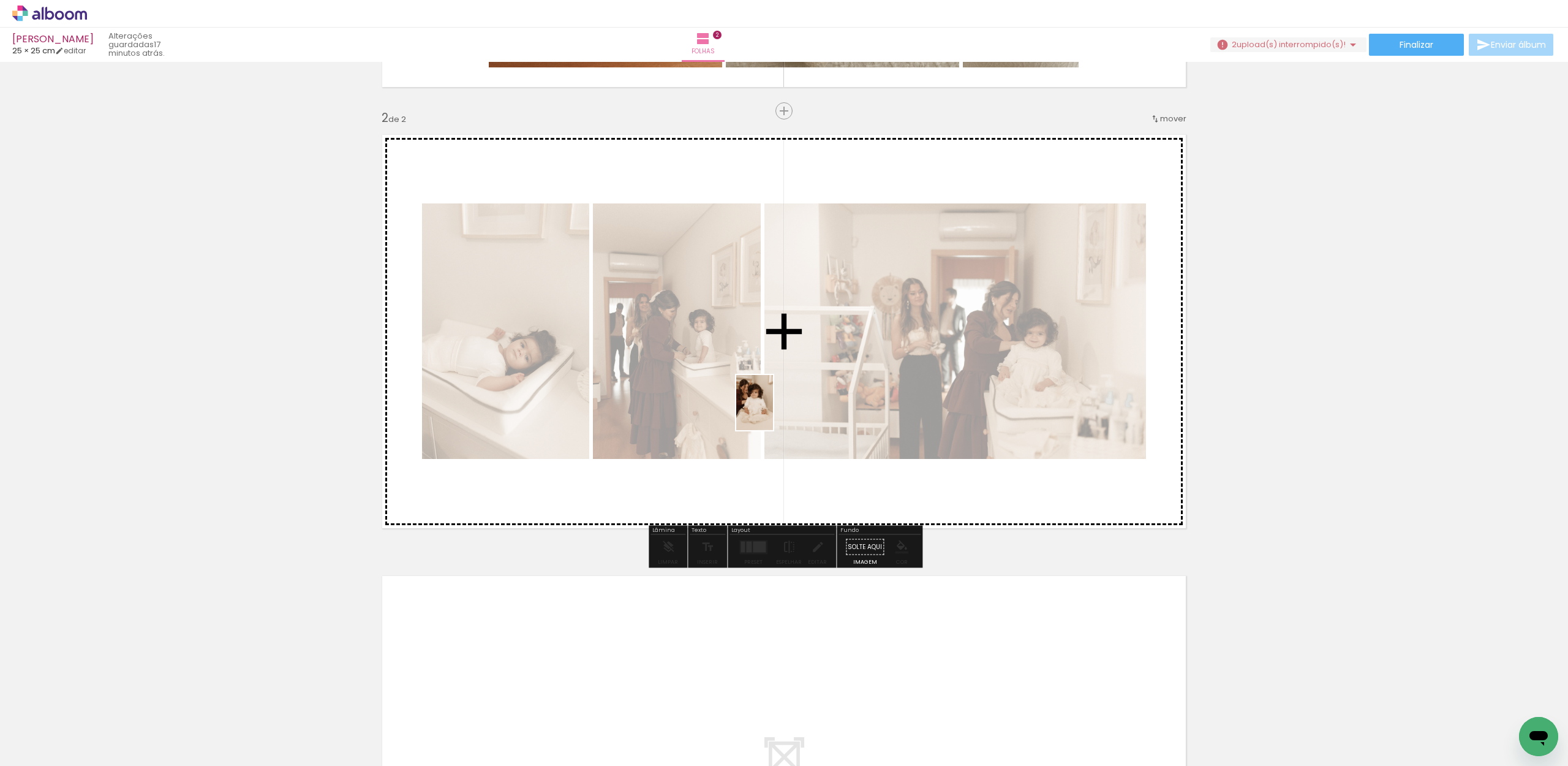
drag, startPoint x: 392, startPoint y: 726, endPoint x: 782, endPoint y: 399, distance: 508.9
click at [782, 399] on quentale-workspace at bounding box center [784, 383] width 1568 height 766
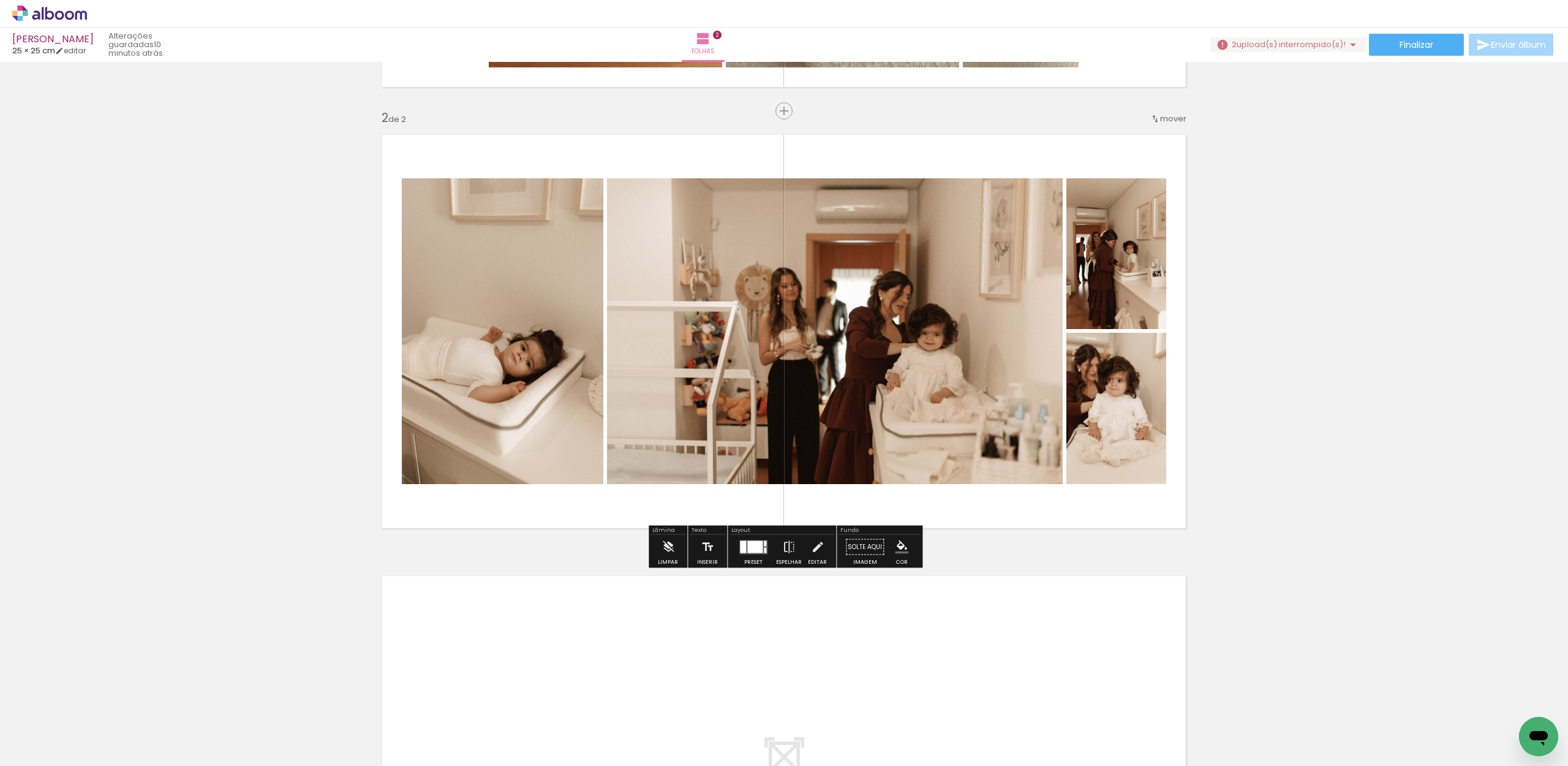
click at [1338, 44] on span "upload(s) interrompido(s)!" at bounding box center [1291, 44] width 109 height 12
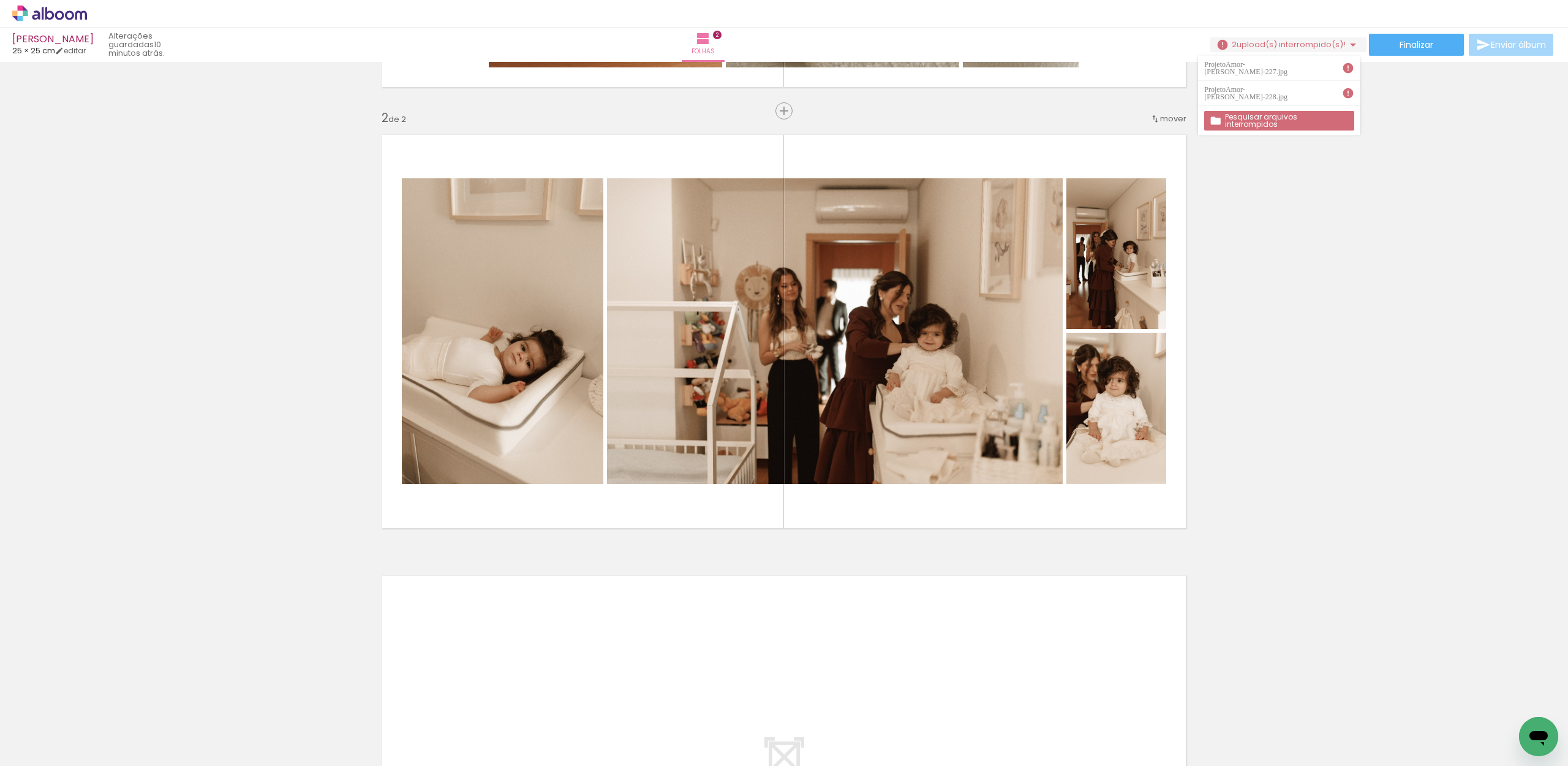
drag, startPoint x: 1381, startPoint y: 150, endPoint x: 1391, endPoint y: 137, distance: 16.4
click at [1381, 150] on div "Inserir folha 1 de 2 Inserir folha 2 de 2" at bounding box center [784, 315] width 1568 height 1324
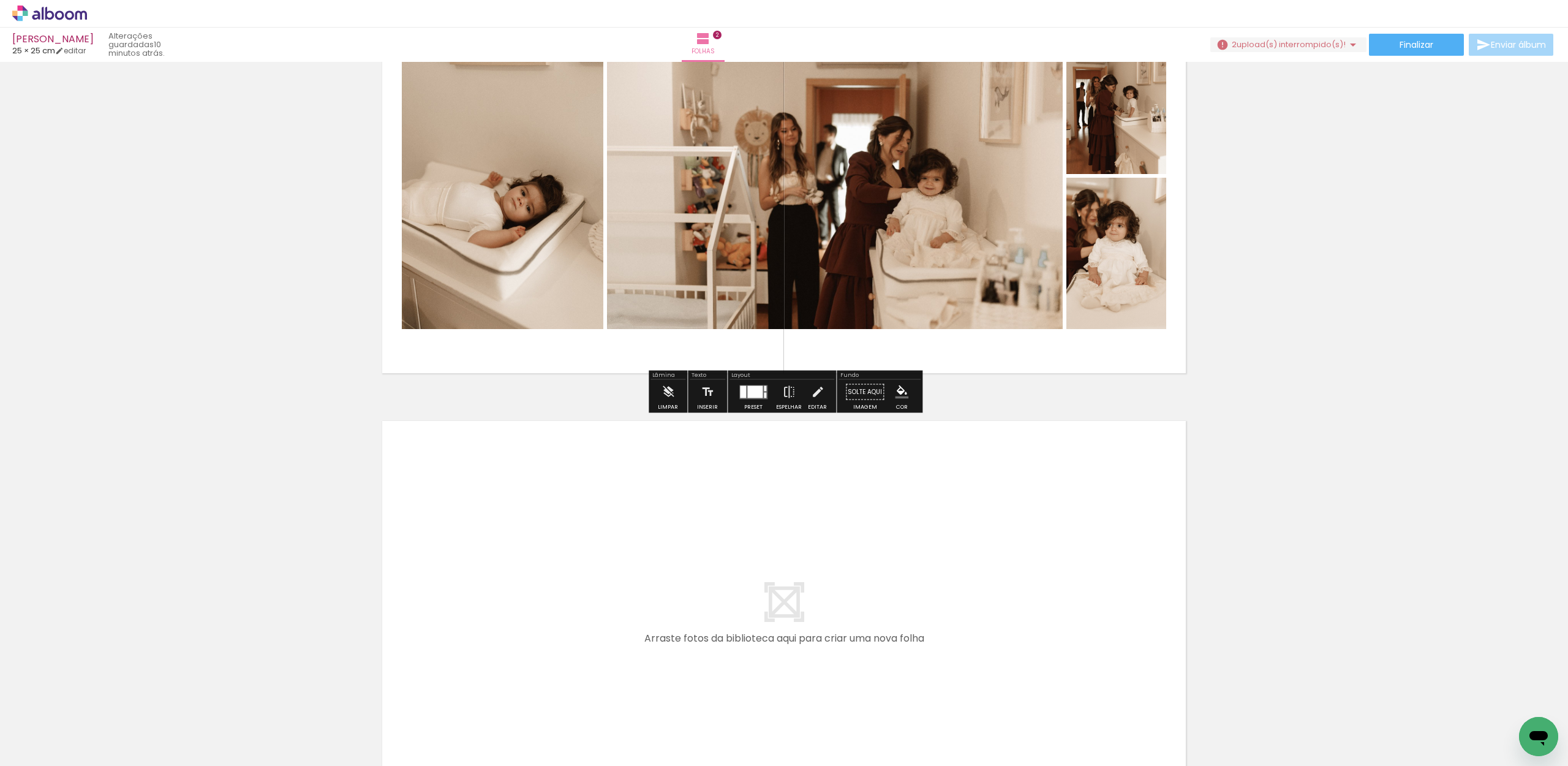
scroll to position [574, 0]
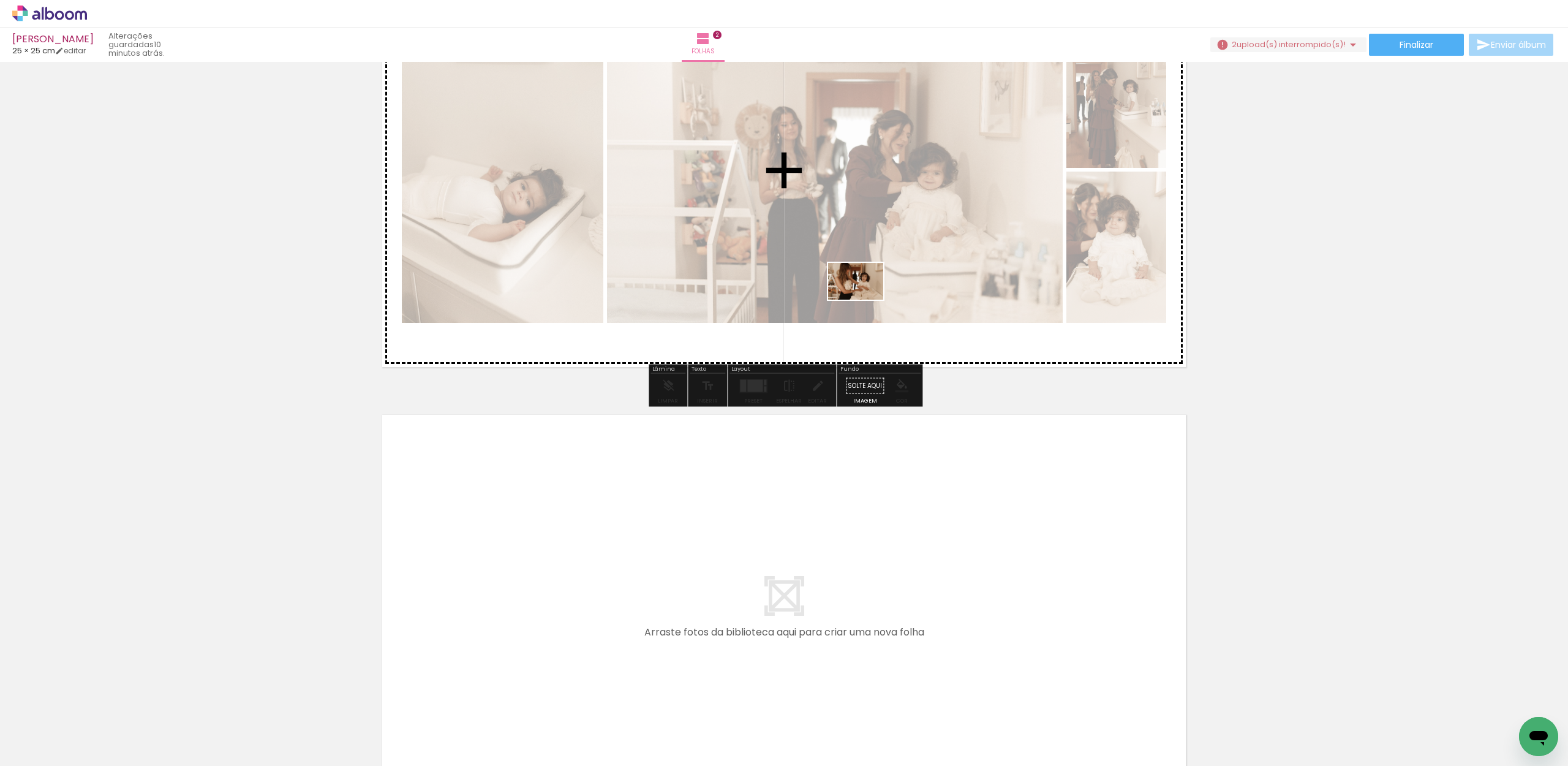
drag, startPoint x: 486, startPoint y: 739, endPoint x: 906, endPoint y: 258, distance: 638.6
click at [906, 258] on quentale-workspace at bounding box center [784, 383] width 1568 height 766
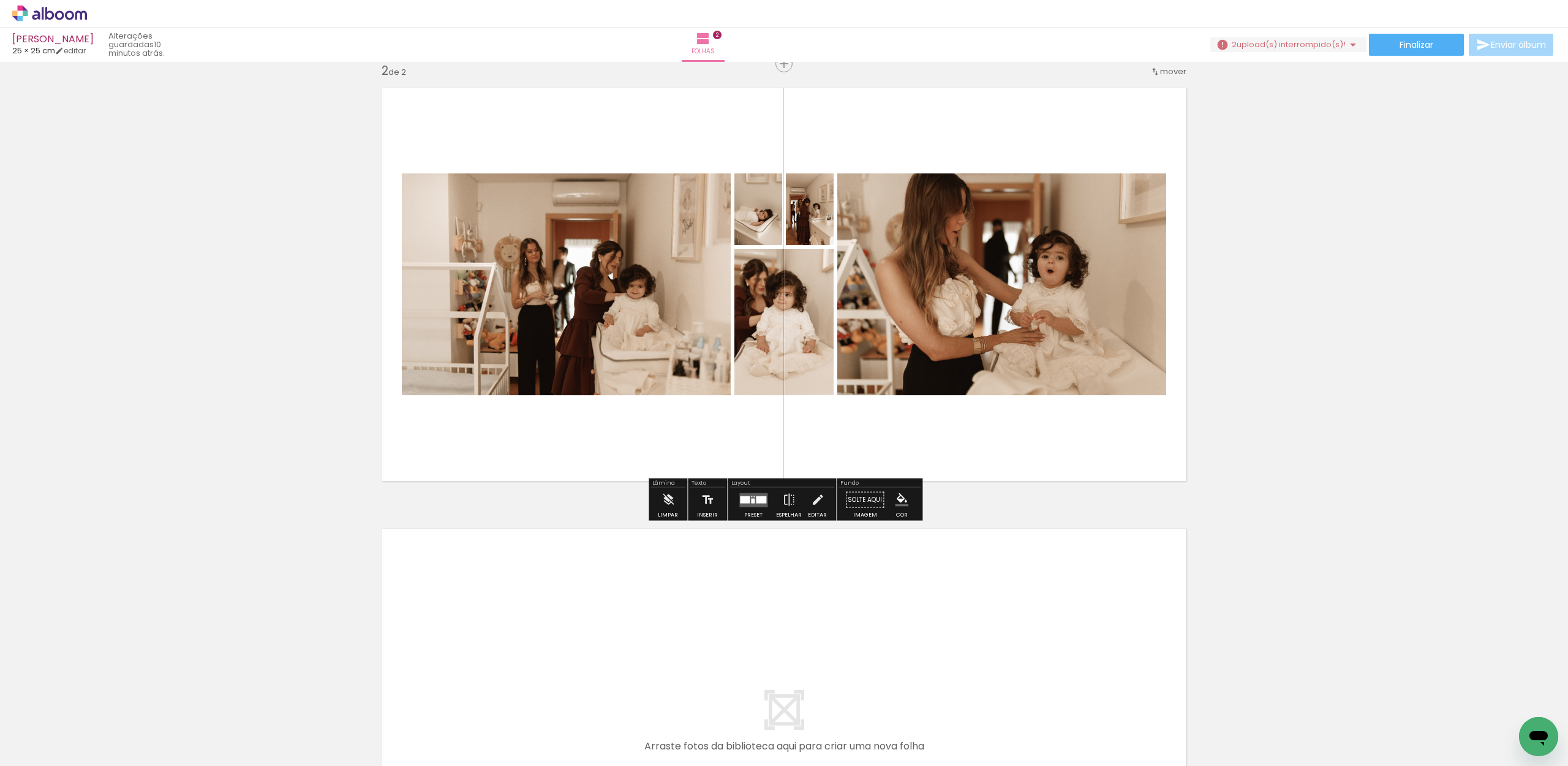
scroll to position [459, 0]
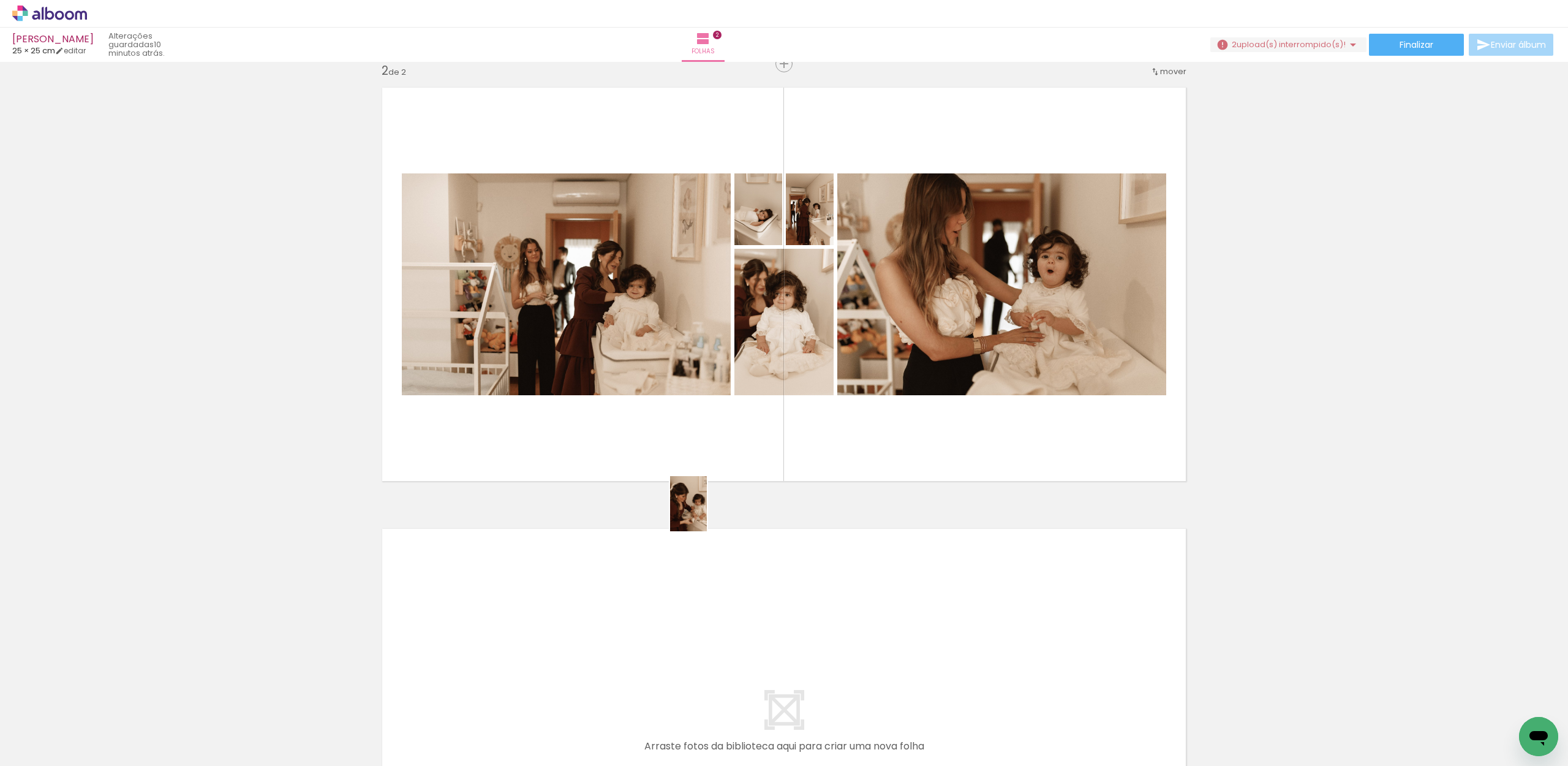
drag, startPoint x: 622, startPoint y: 738, endPoint x: 746, endPoint y: 378, distance: 380.8
click at [746, 378] on quentale-workspace at bounding box center [784, 383] width 1568 height 766
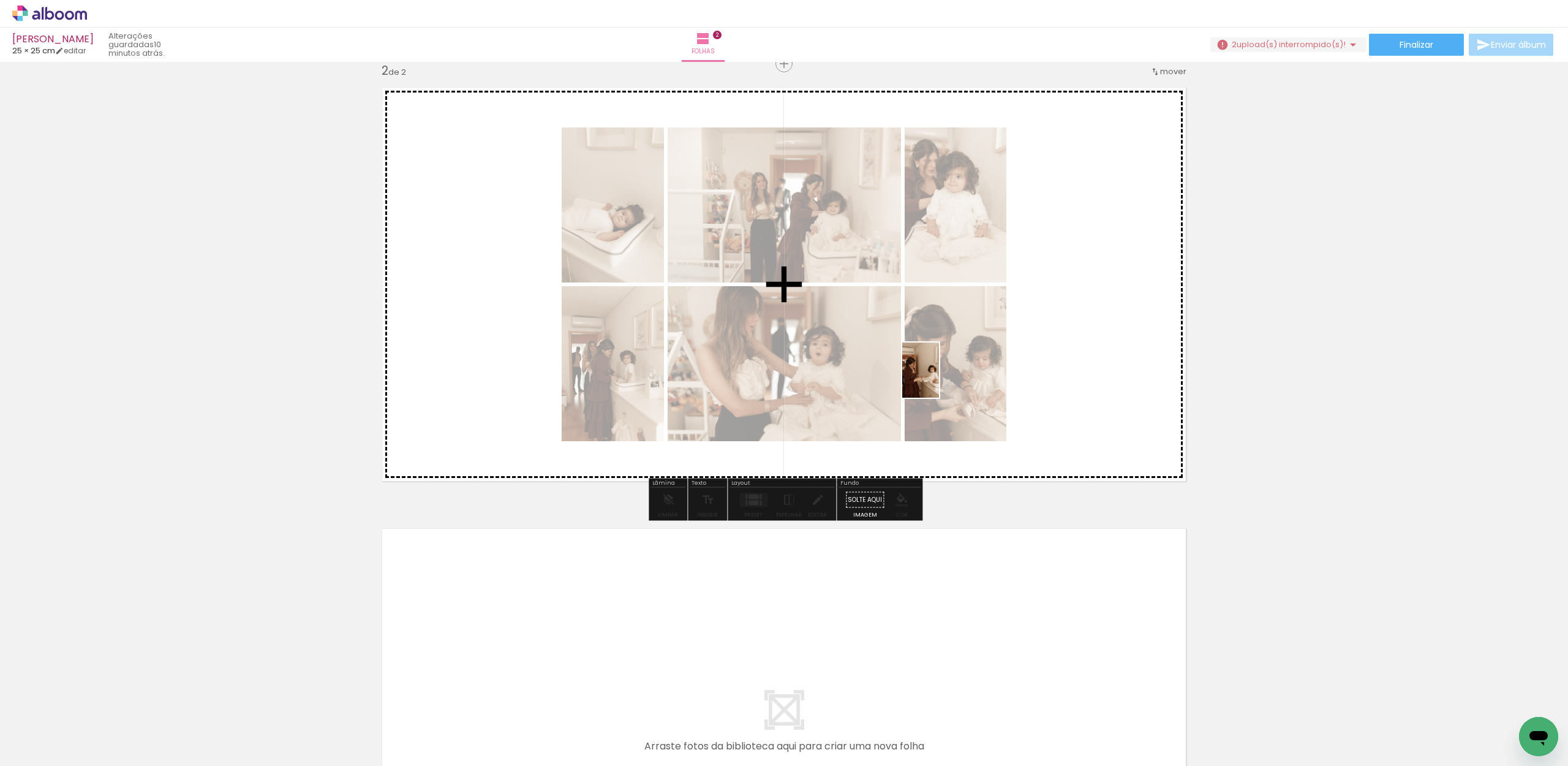
drag, startPoint x: 684, startPoint y: 721, endPoint x: 951, endPoint y: 369, distance: 441.8
click at [951, 369] on quentale-workspace at bounding box center [784, 383] width 1568 height 766
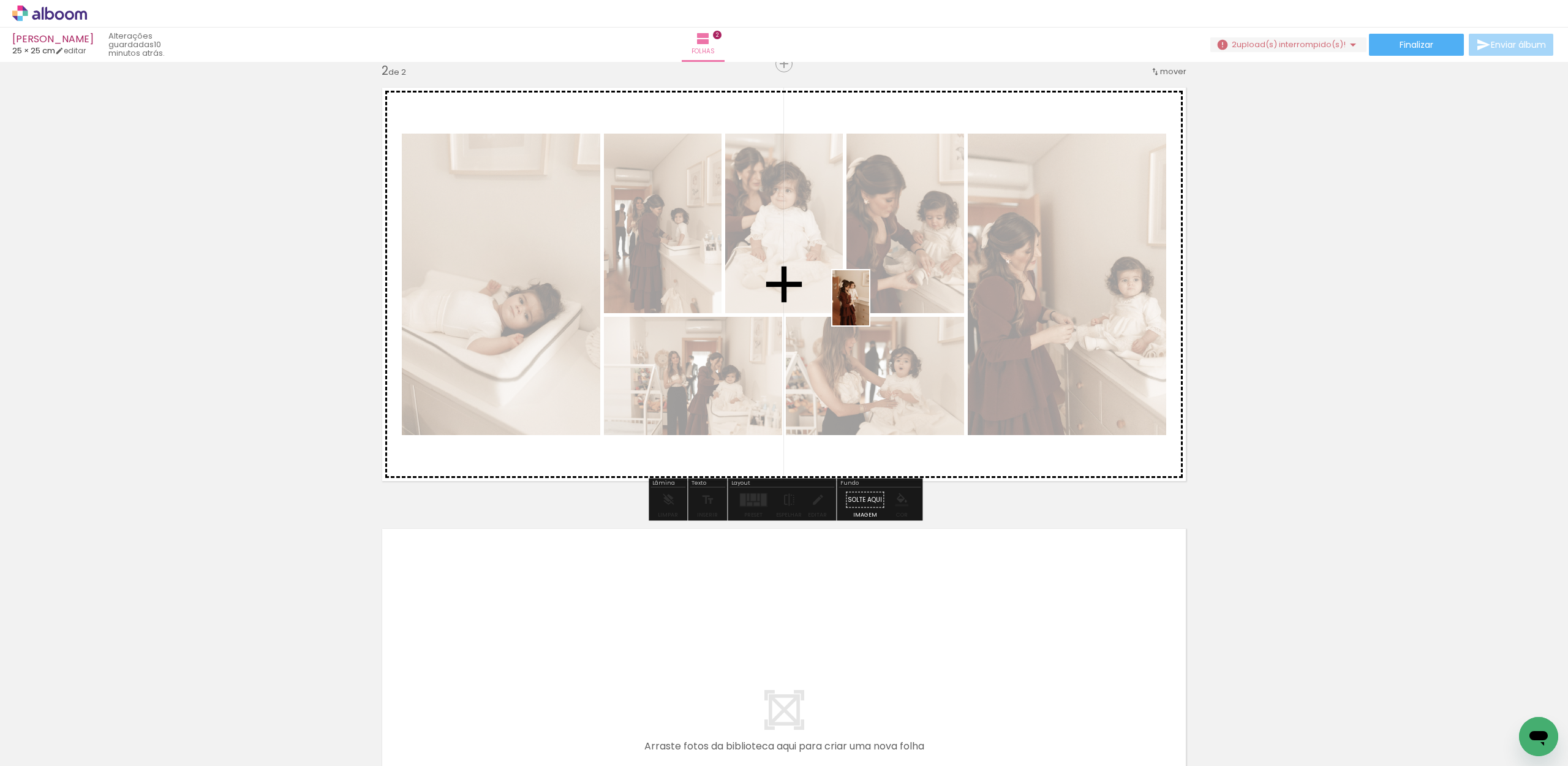
drag, startPoint x: 768, startPoint y: 678, endPoint x: 869, endPoint y: 307, distance: 384.5
click at [869, 307] on quentale-workspace at bounding box center [784, 383] width 1568 height 766
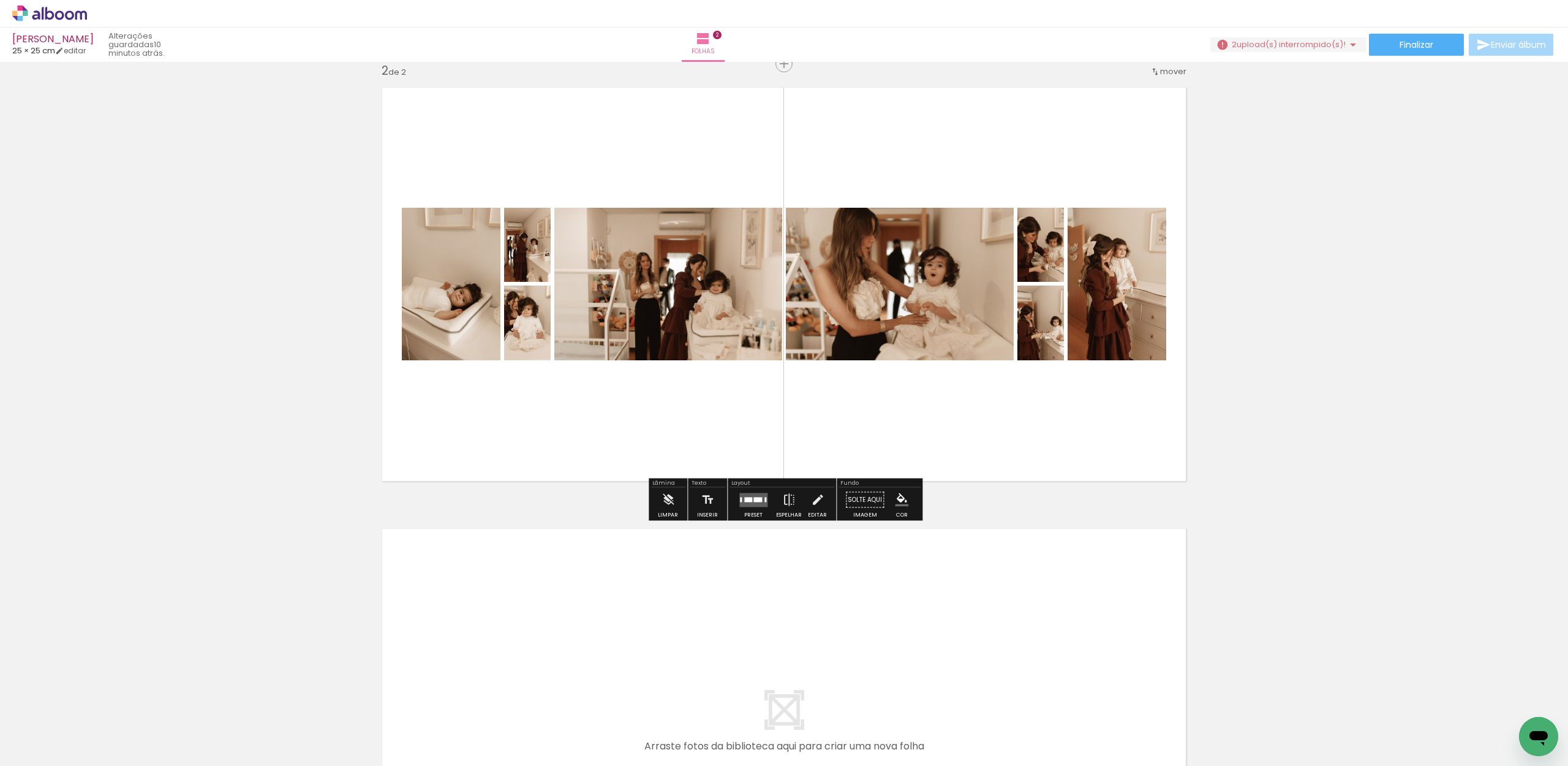
click at [0, 0] on slot at bounding box center [0, 0] width 0 height 0
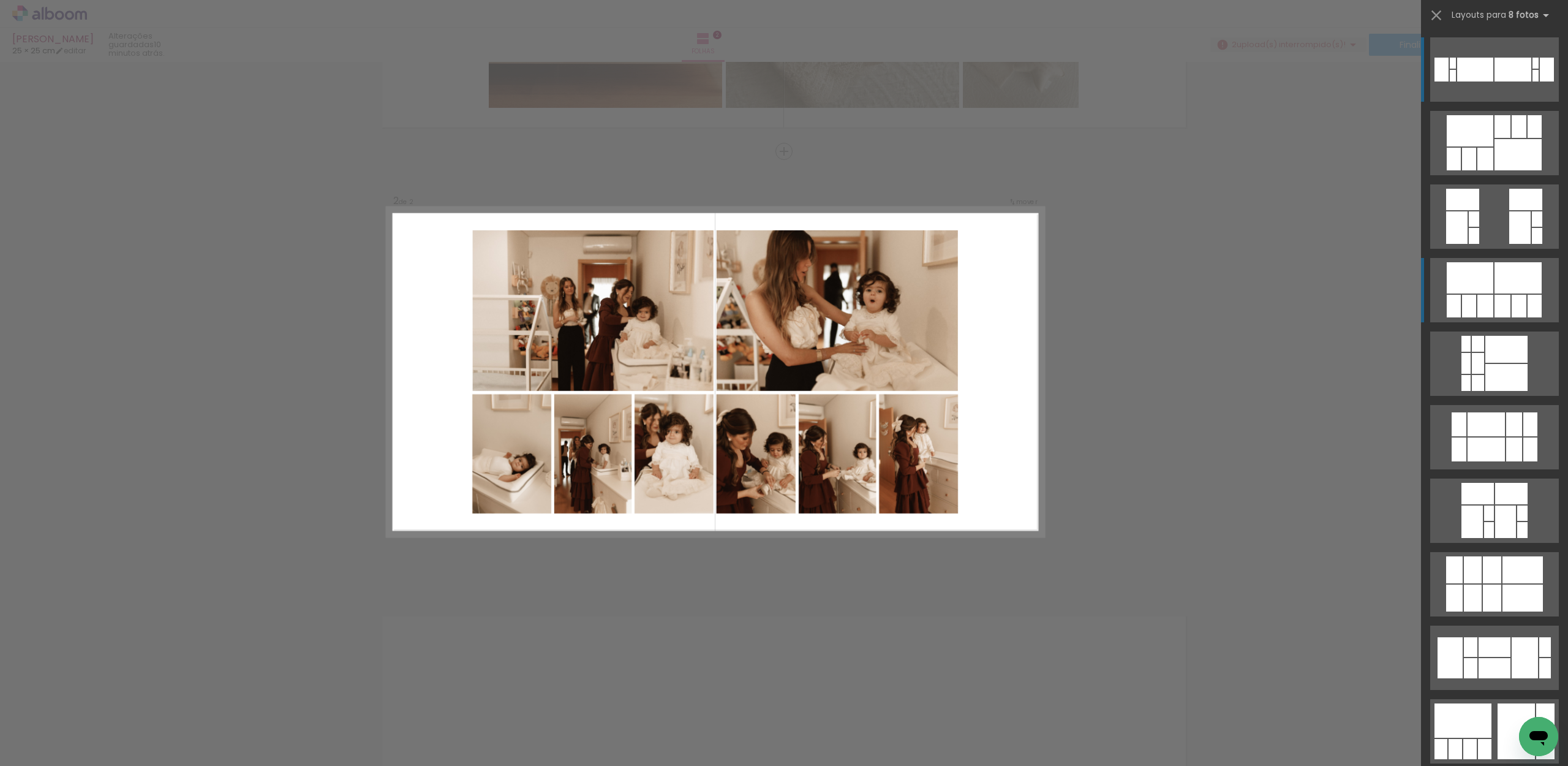
scroll to position [368, 0]
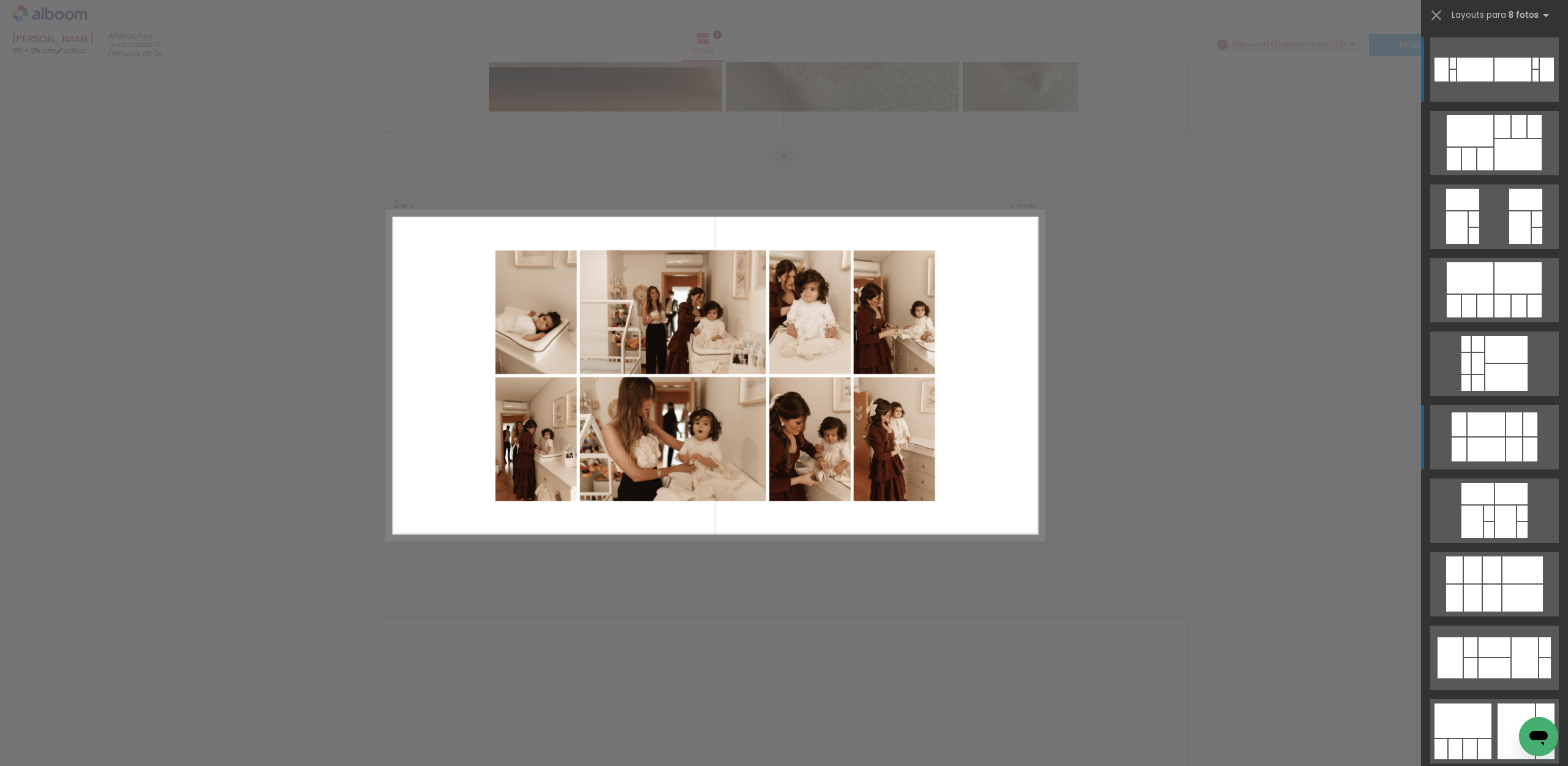
click at [1483, 457] on div at bounding box center [1486, 450] width 38 height 24
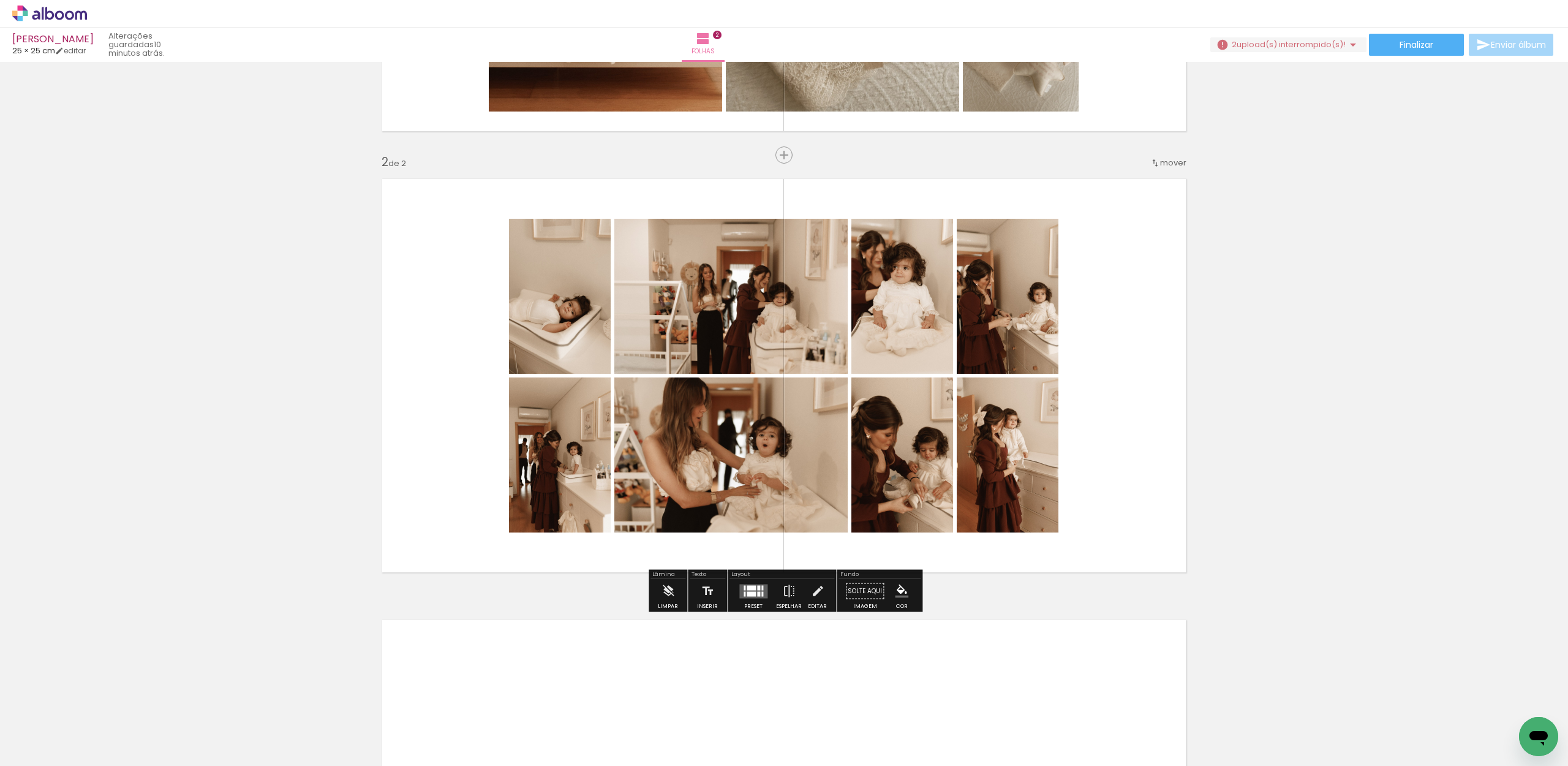
click at [1354, 407] on div "Inserir folha 1 de 2 Inserir folha 2 de 2" at bounding box center [784, 360] width 1568 height 1324
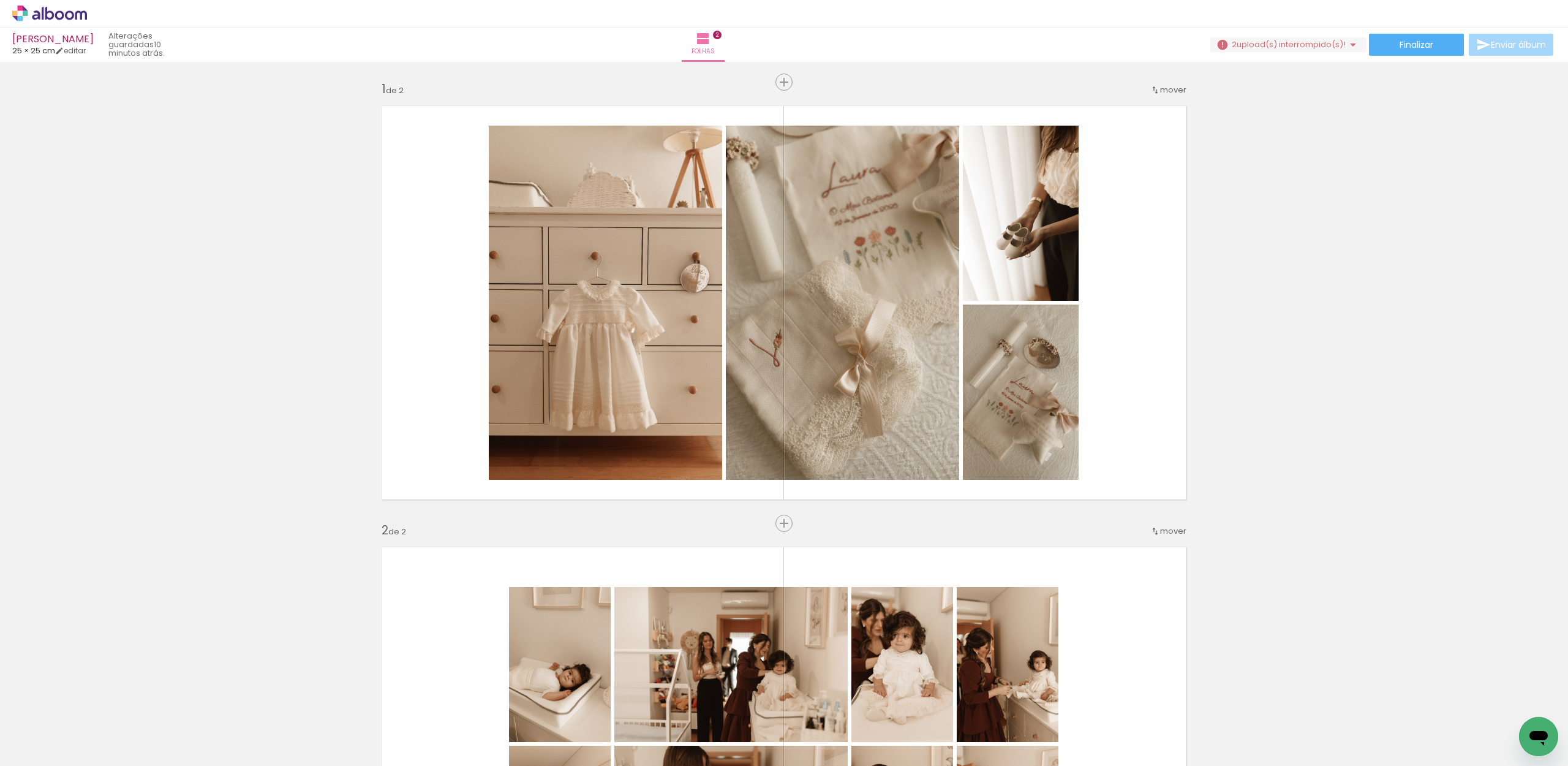
scroll to position [0, 0]
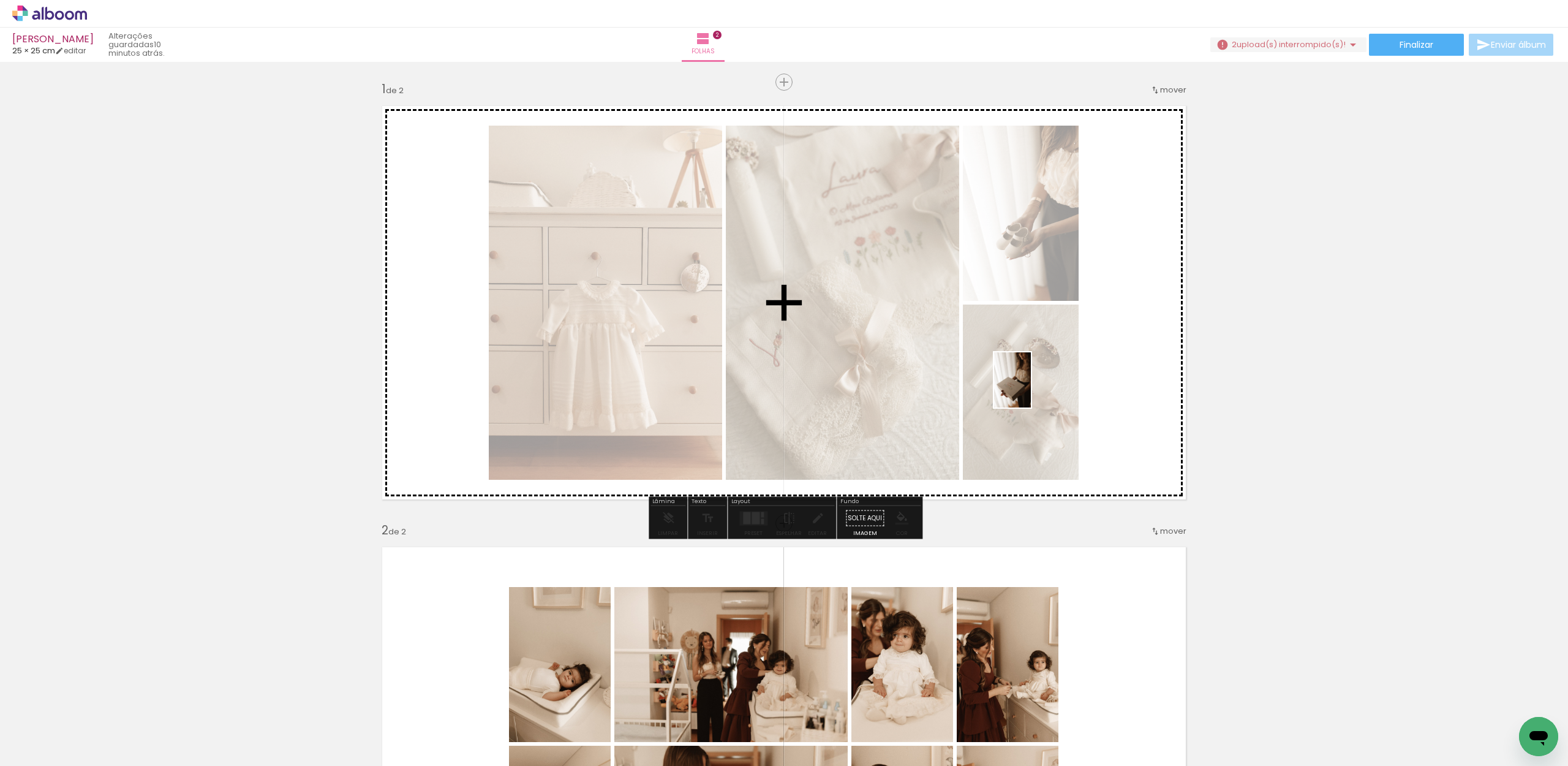
drag, startPoint x: 1181, startPoint y: 728, endPoint x: 1020, endPoint y: 383, distance: 380.7
click at [1020, 383] on quentale-workspace at bounding box center [784, 383] width 1568 height 766
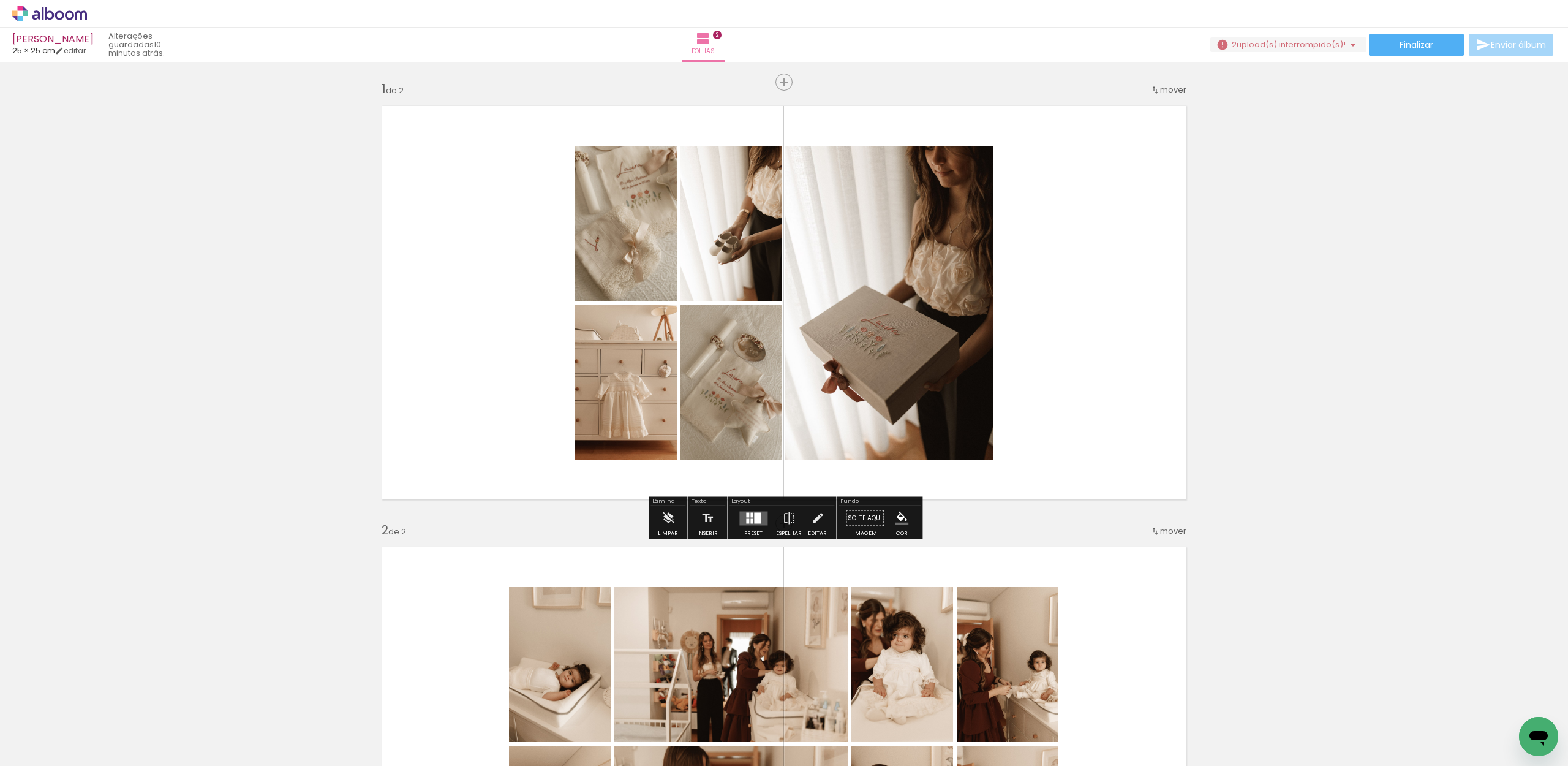
click at [751, 527] on div at bounding box center [753, 518] width 33 height 25
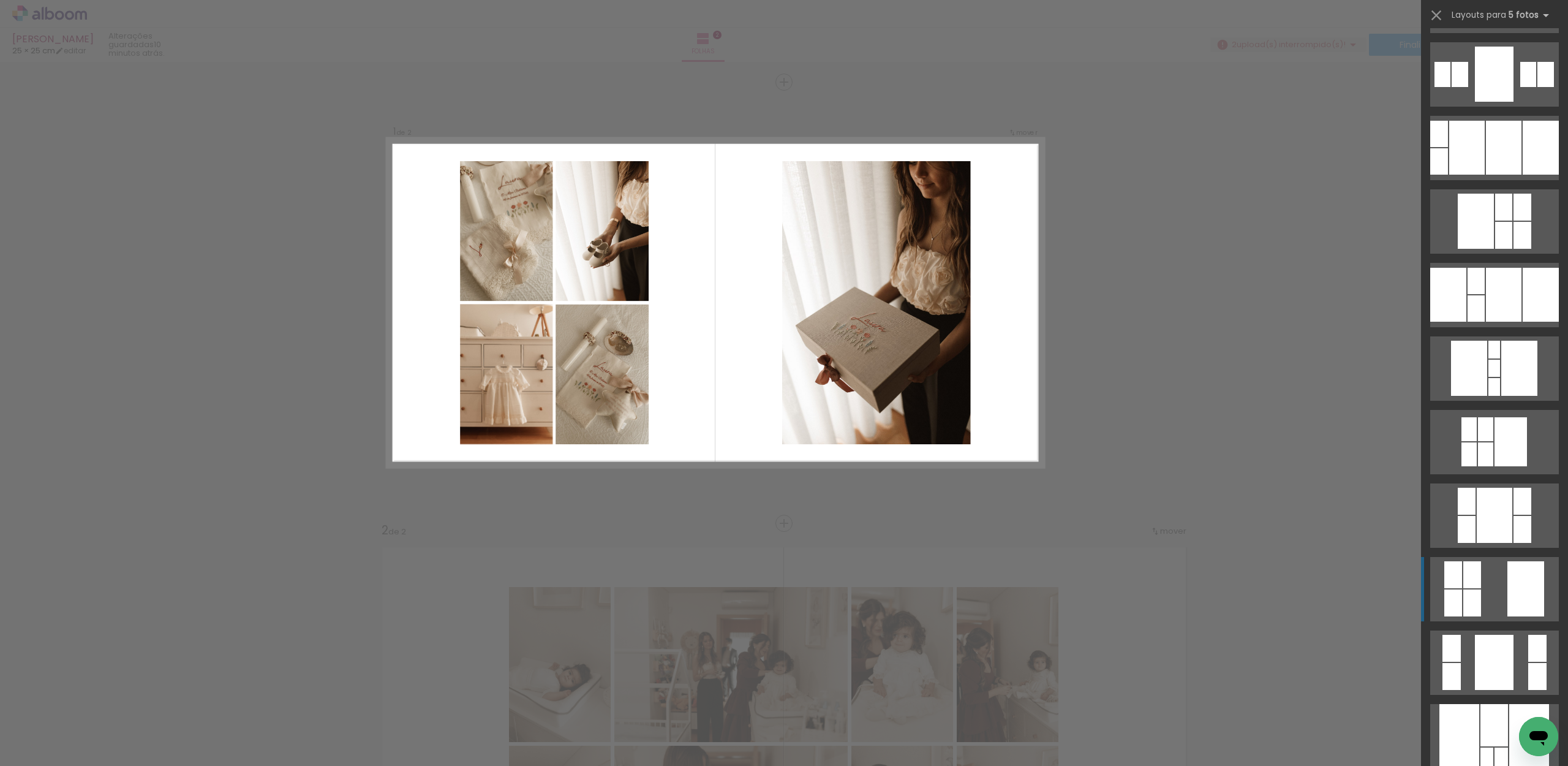
scroll to position [371, 0]
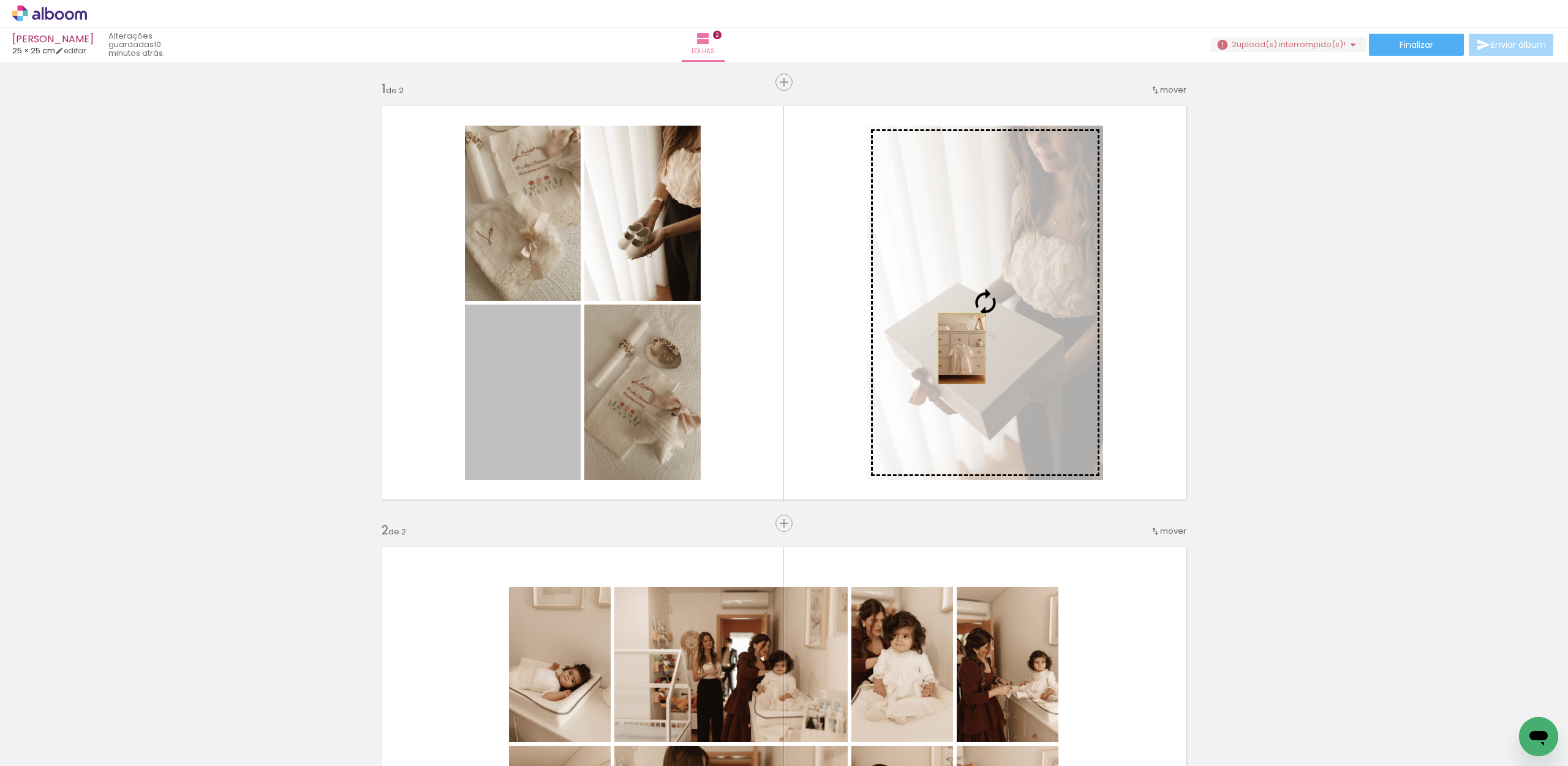
drag, startPoint x: 602, startPoint y: 402, endPoint x: 958, endPoint y: 364, distance: 358.0
click at [0, 0] on slot at bounding box center [0, 0] width 0 height 0
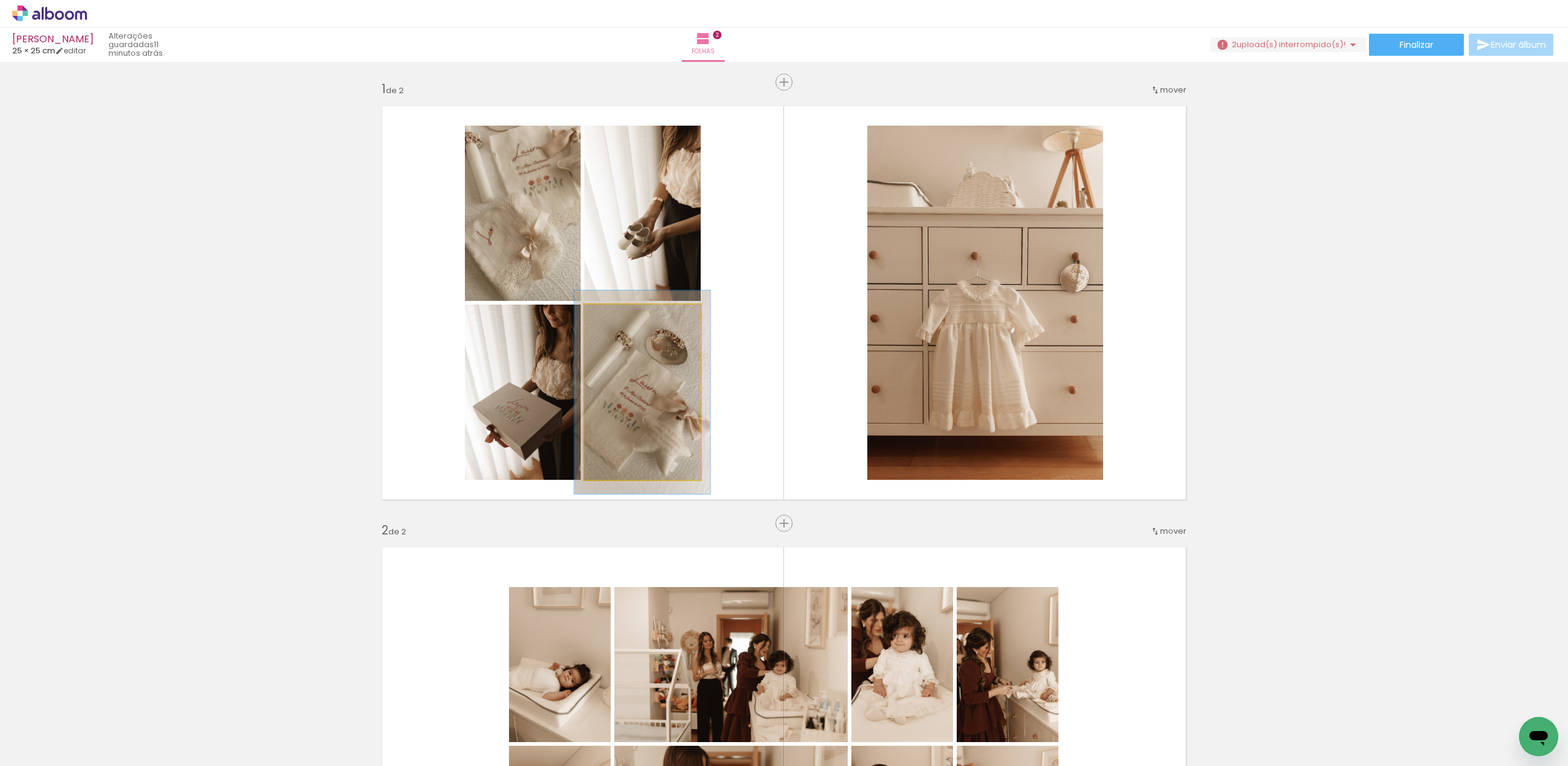
type paper-slider "116"
drag, startPoint x: 614, startPoint y: 319, endPoint x: 642, endPoint y: 347, distance: 39.6
click at [620, 319] on div at bounding box center [620, 318] width 11 height 11
drag, startPoint x: 657, startPoint y: 375, endPoint x: 665, endPoint y: 388, distance: 15.3
click at [656, 379] on div at bounding box center [642, 396] width 136 height 203
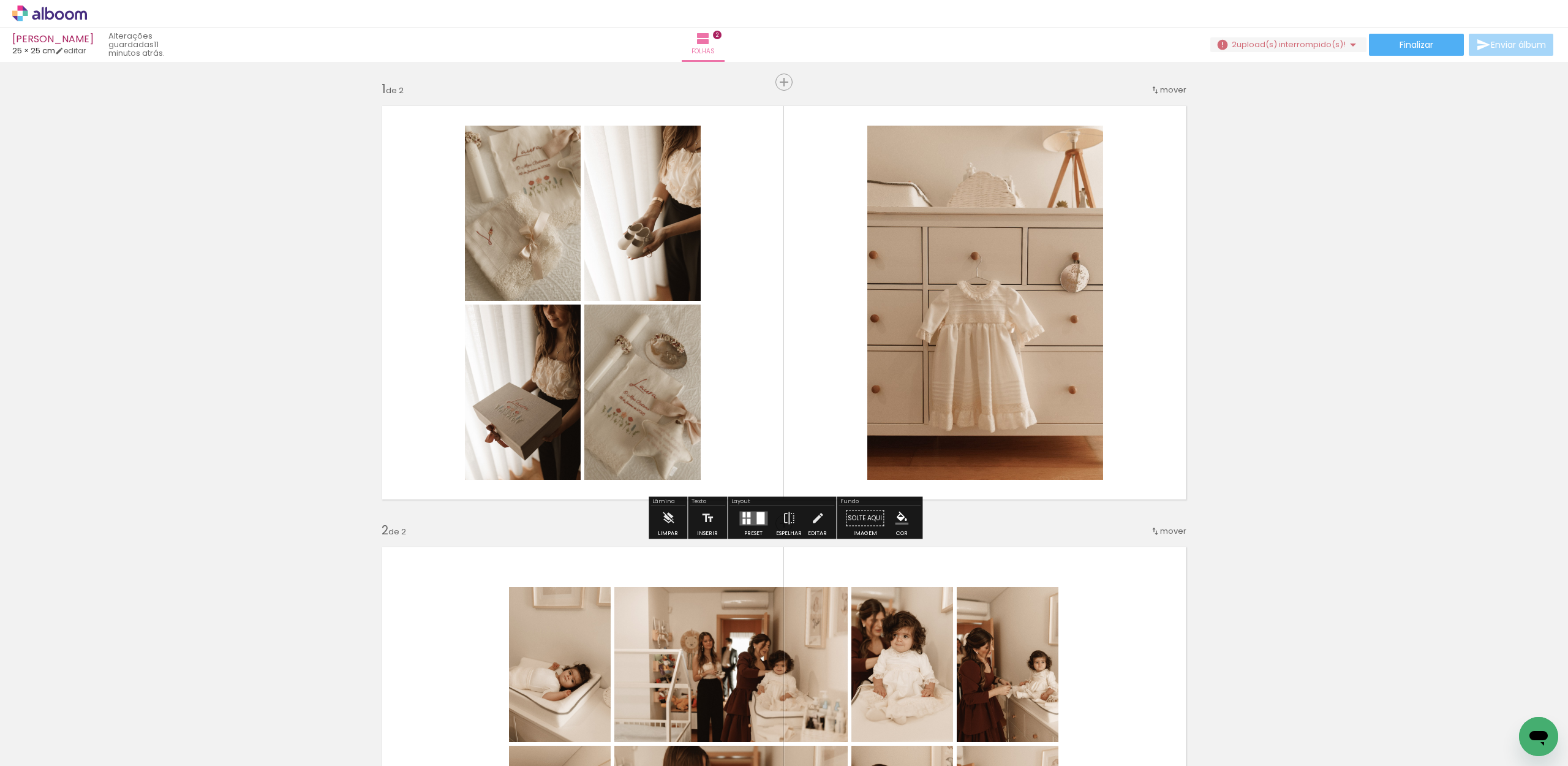
click at [1334, 347] on div "Inserir folha 1 de 2 Inserir folha 2 de 2" at bounding box center [784, 728] width 1568 height 1324
click at [788, 522] on iron-icon at bounding box center [789, 518] width 14 height 25
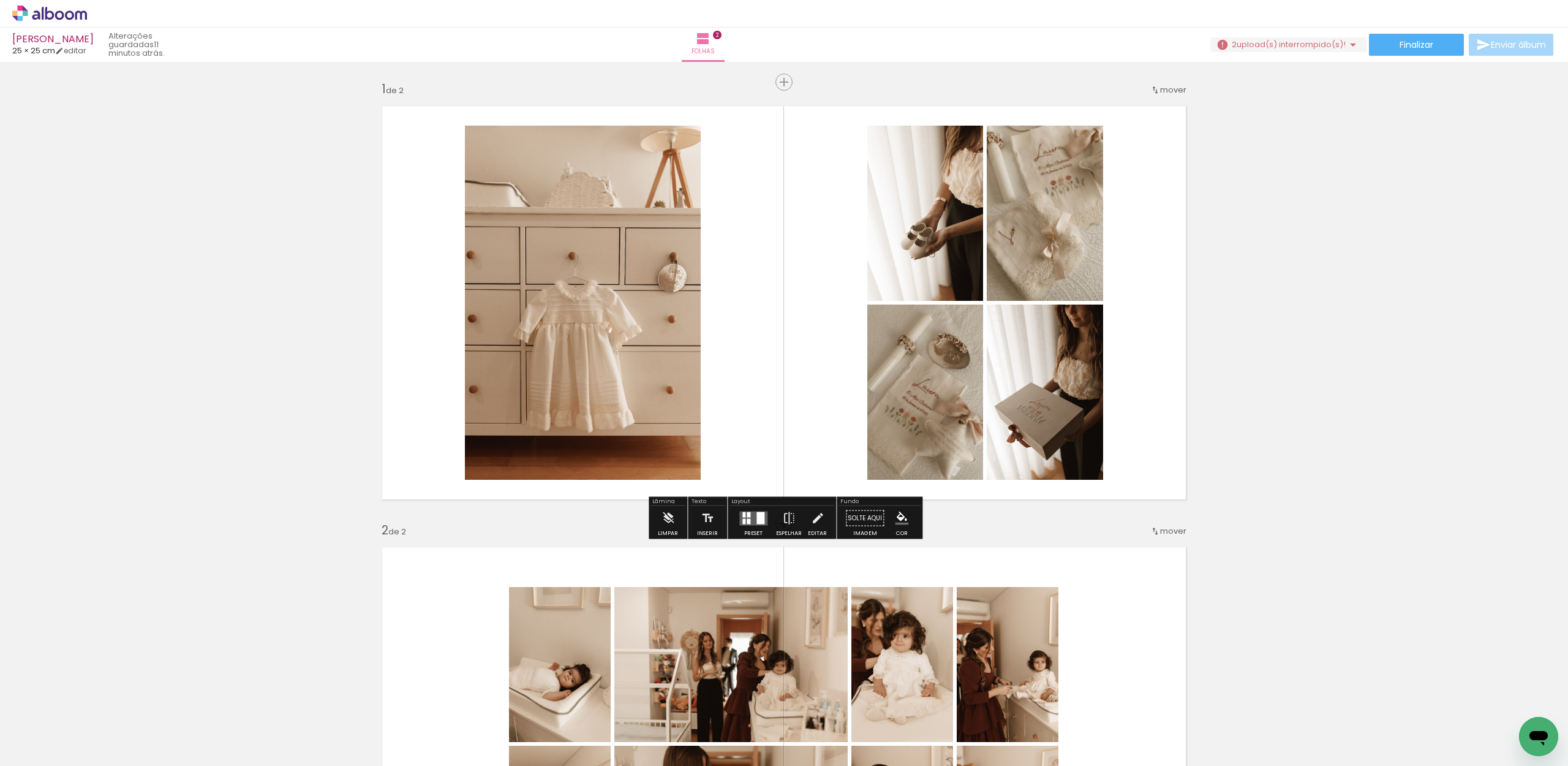
click at [1422, 399] on div "Inserir folha 1 de 2 Inserir folha 2 de 2" at bounding box center [784, 728] width 1568 height 1324
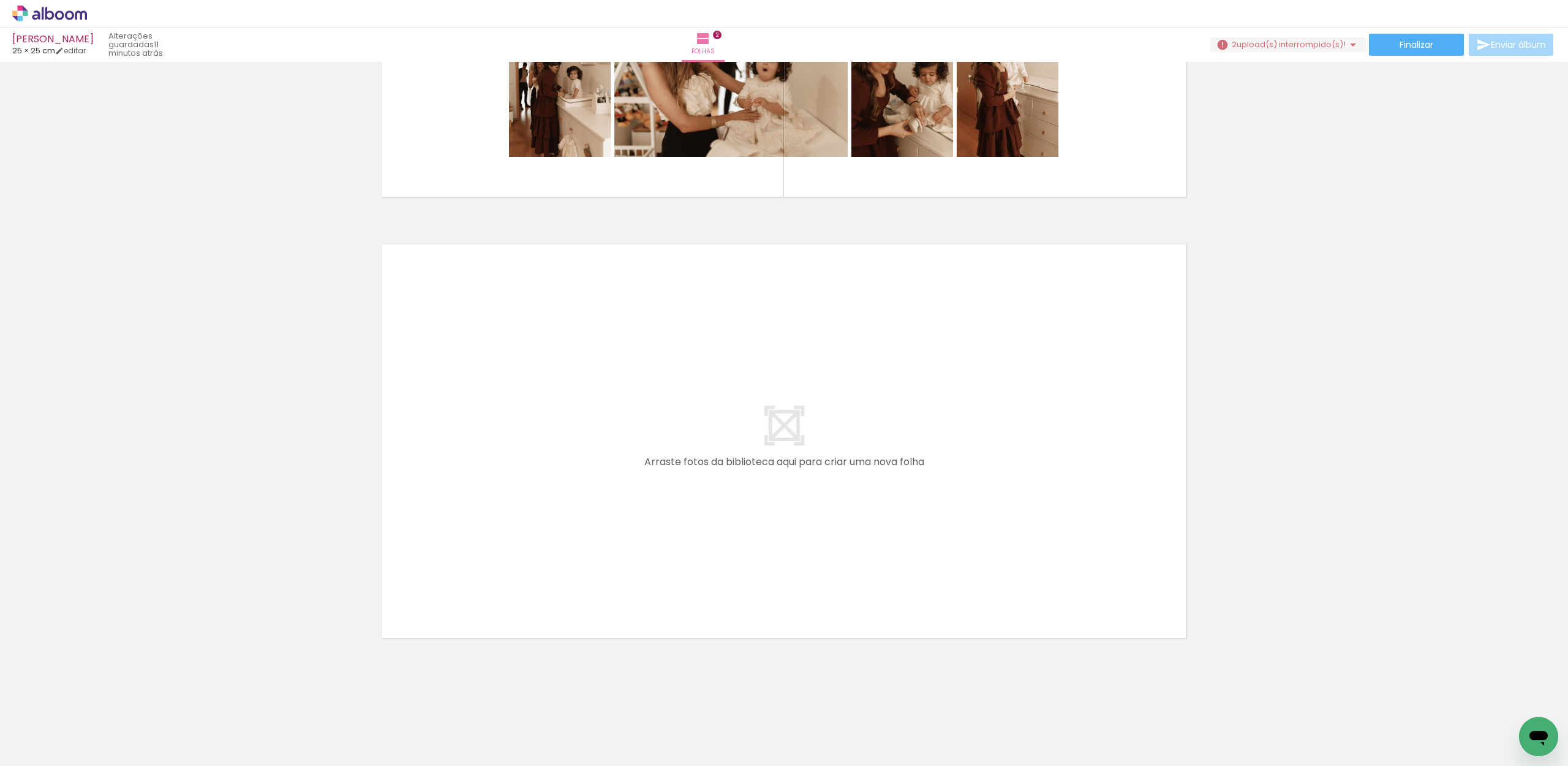
scroll to position [0, 0]
drag, startPoint x: 644, startPoint y: 726, endPoint x: 628, endPoint y: 515, distance: 211.6
click at [628, 515] on quentale-workspace at bounding box center [784, 383] width 1568 height 766
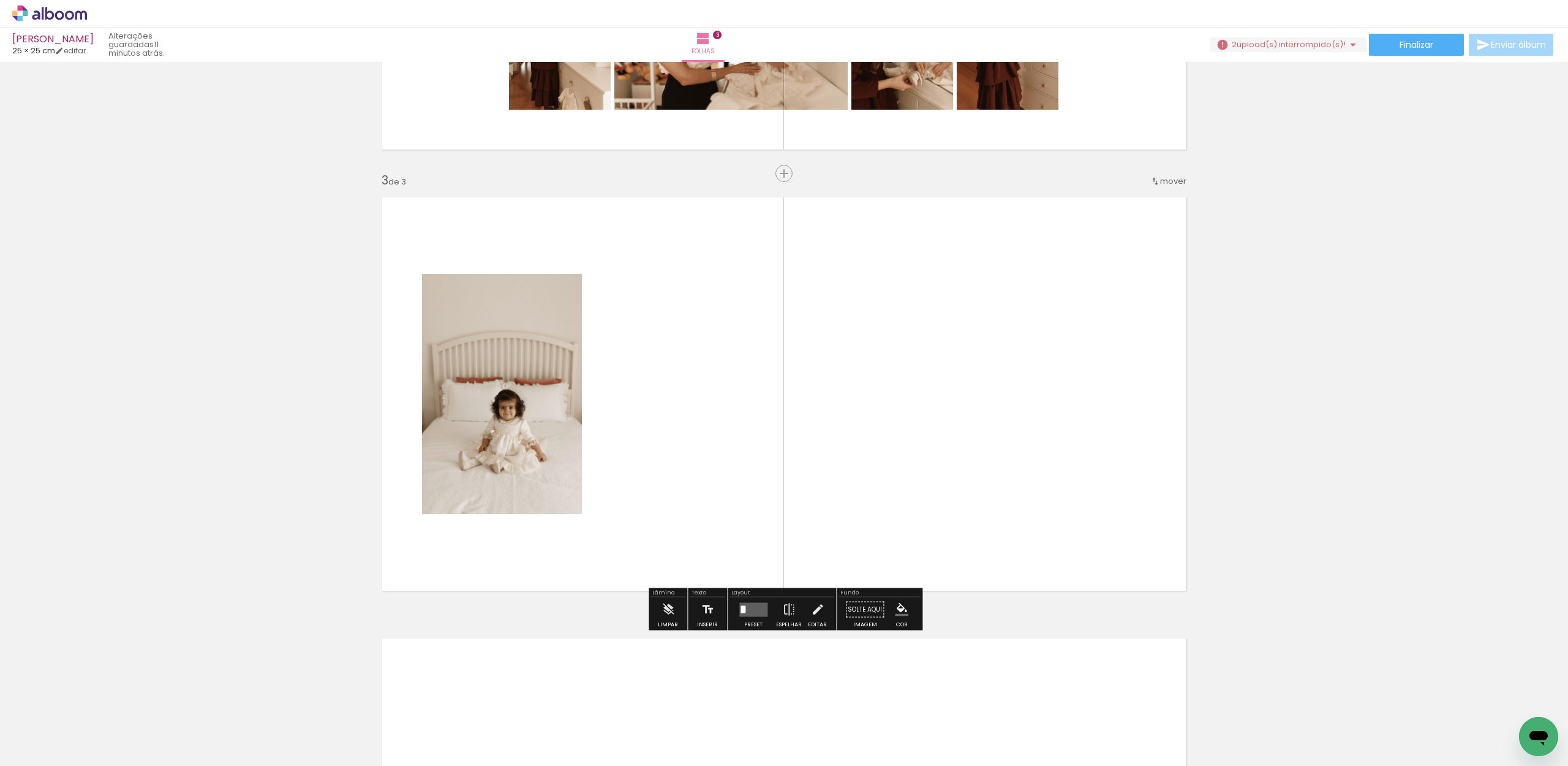
scroll to position [809, 0]
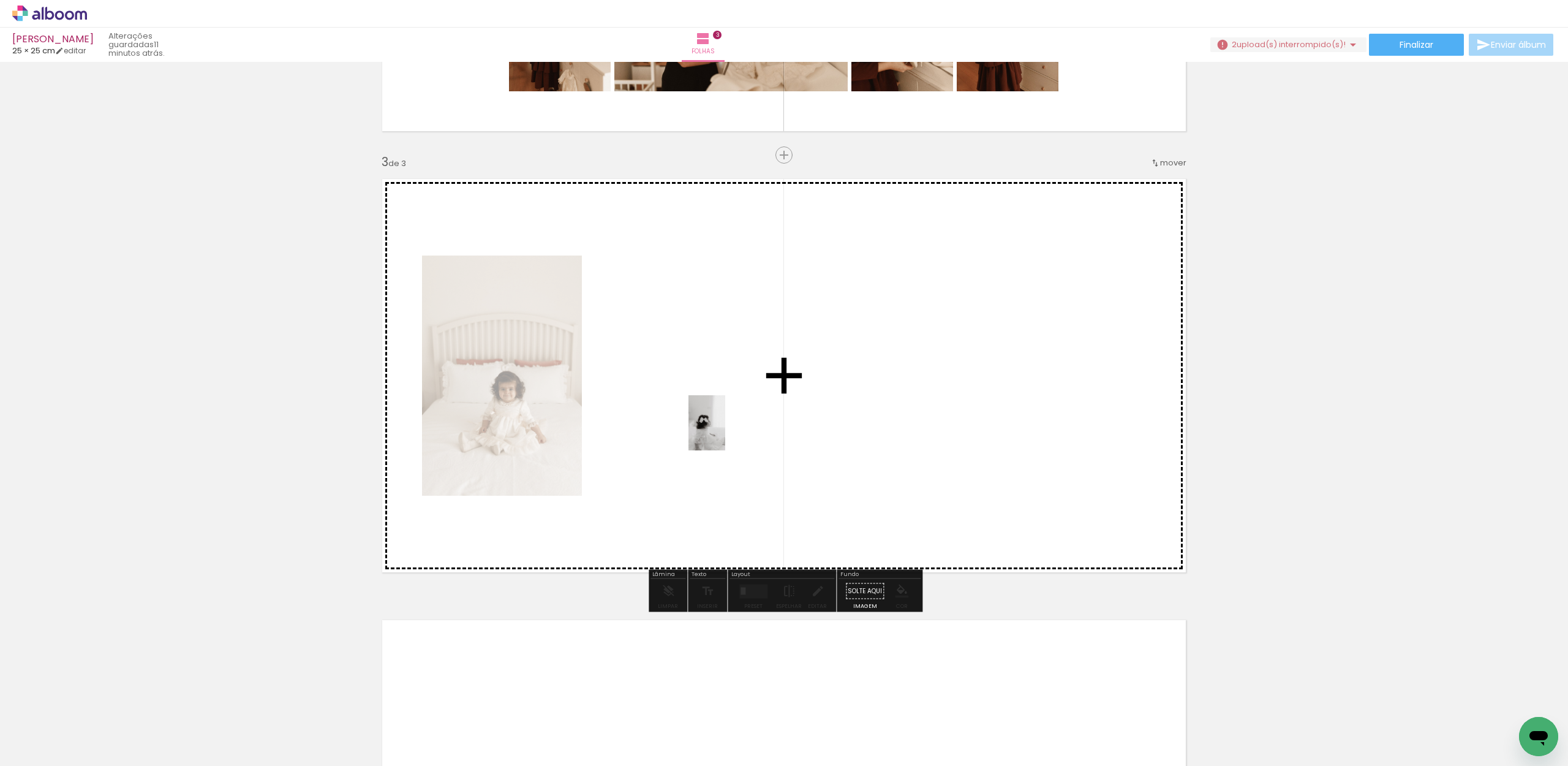
drag, startPoint x: 717, startPoint y: 725, endPoint x: 729, endPoint y: 424, distance: 301.2
click at [729, 424] on quentale-workspace at bounding box center [784, 383] width 1568 height 766
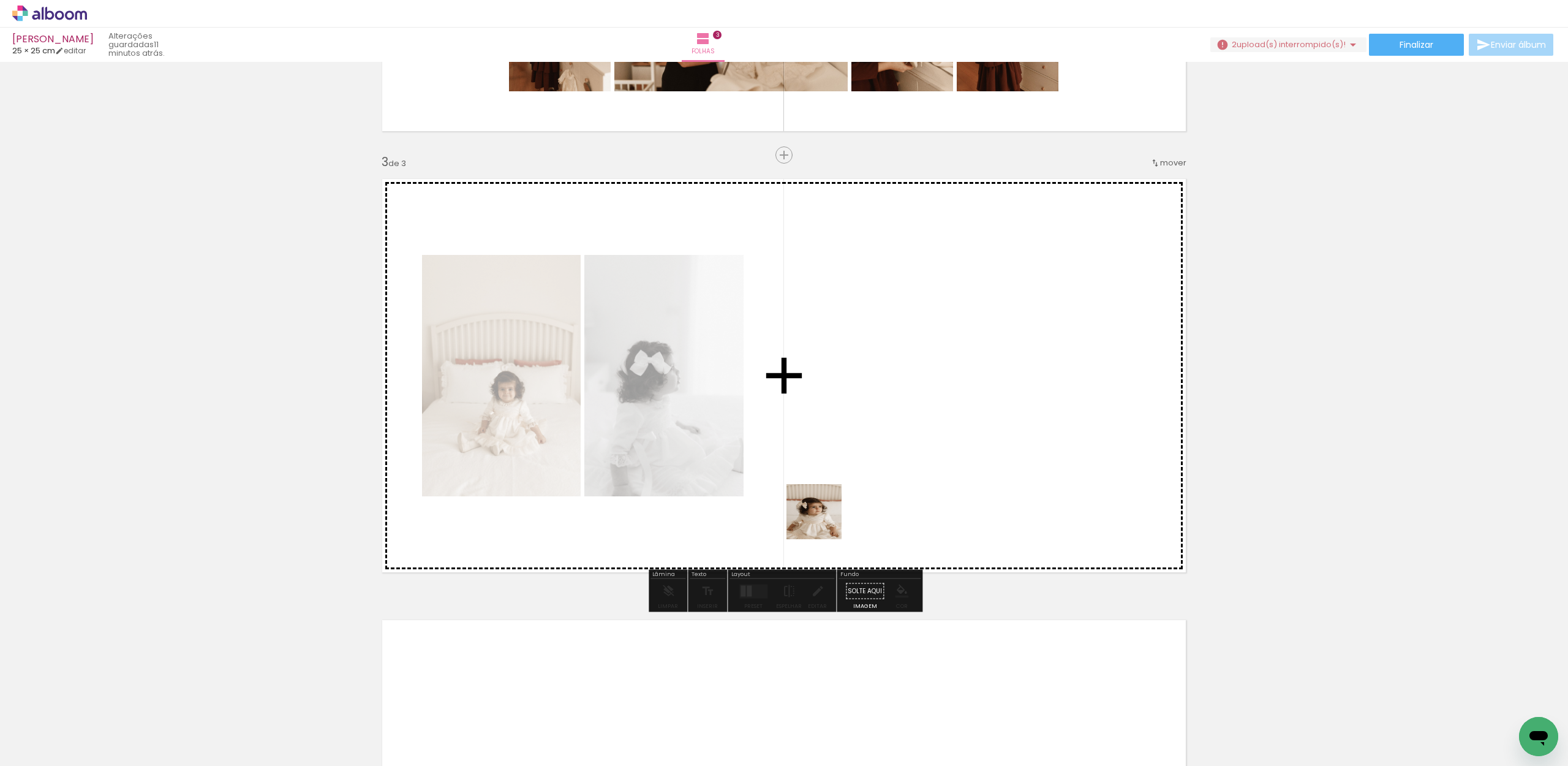
drag, startPoint x: 786, startPoint y: 683, endPoint x: 863, endPoint y: 432, distance: 262.5
click at [862, 434] on quentale-workspace at bounding box center [784, 383] width 1568 height 766
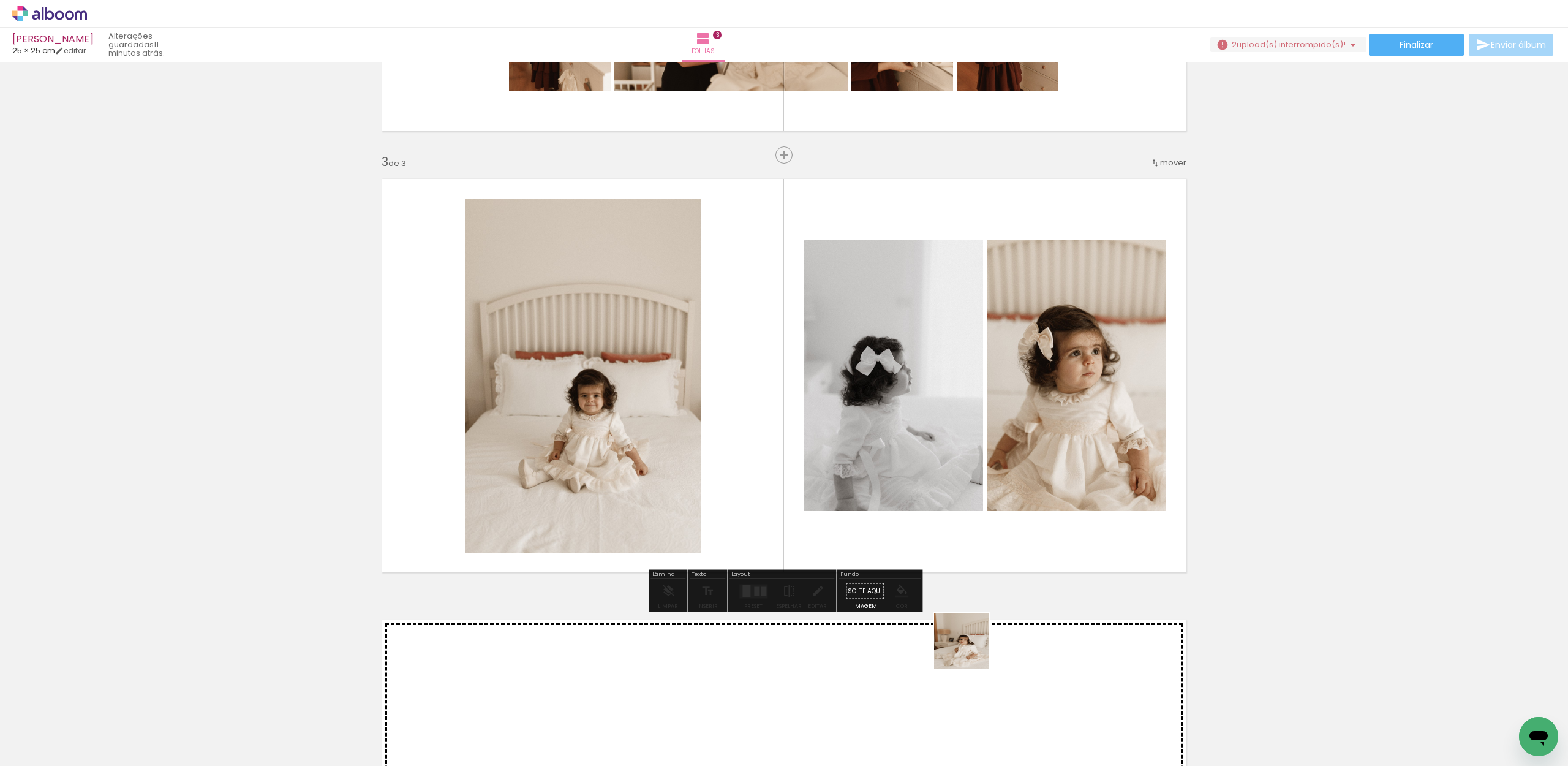
drag, startPoint x: 993, startPoint y: 732, endPoint x: 937, endPoint y: 495, distance: 243.5
click at [937, 495] on quentale-workspace at bounding box center [784, 383] width 1568 height 766
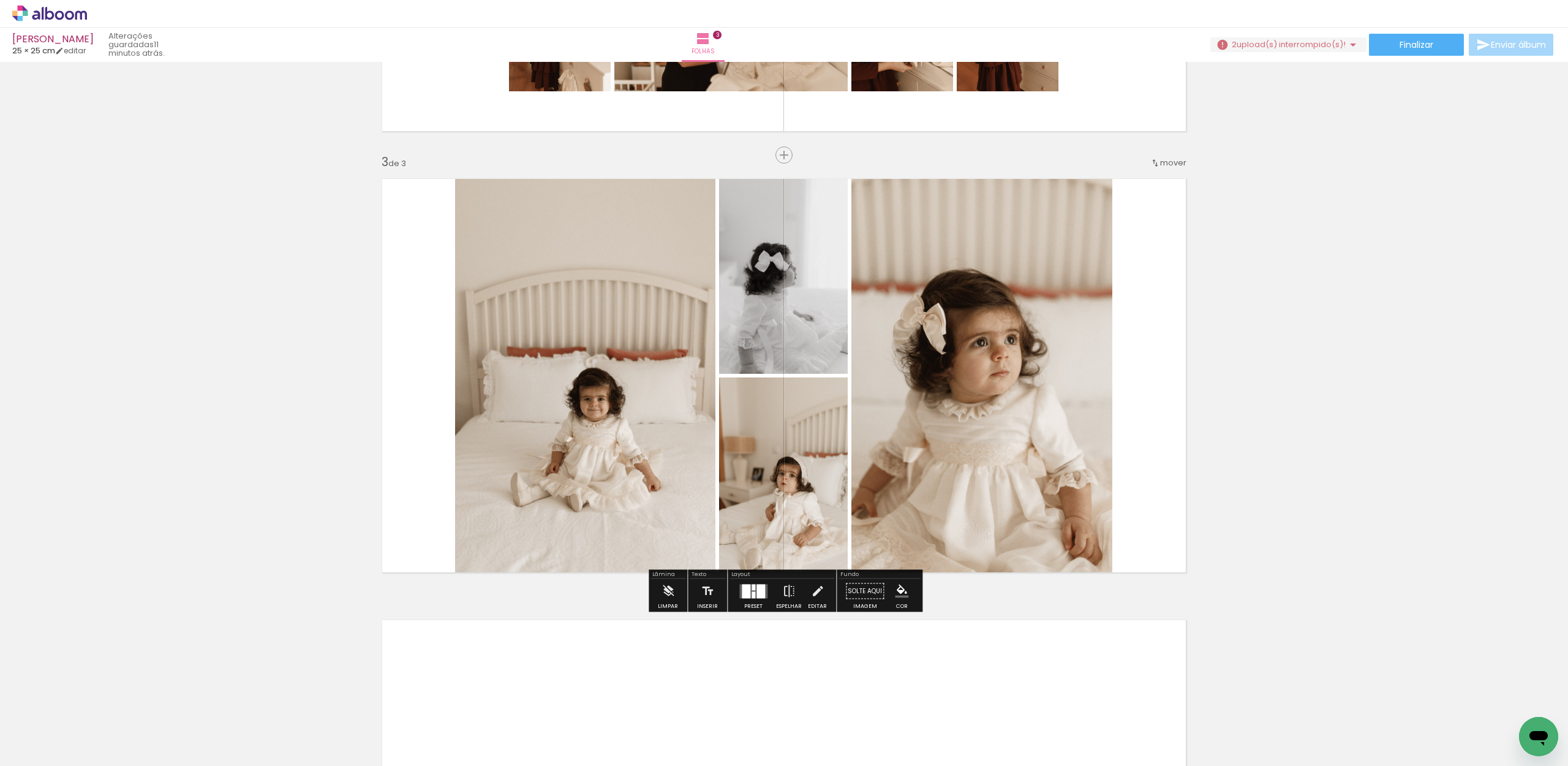
click at [755, 601] on div at bounding box center [753, 591] width 33 height 25
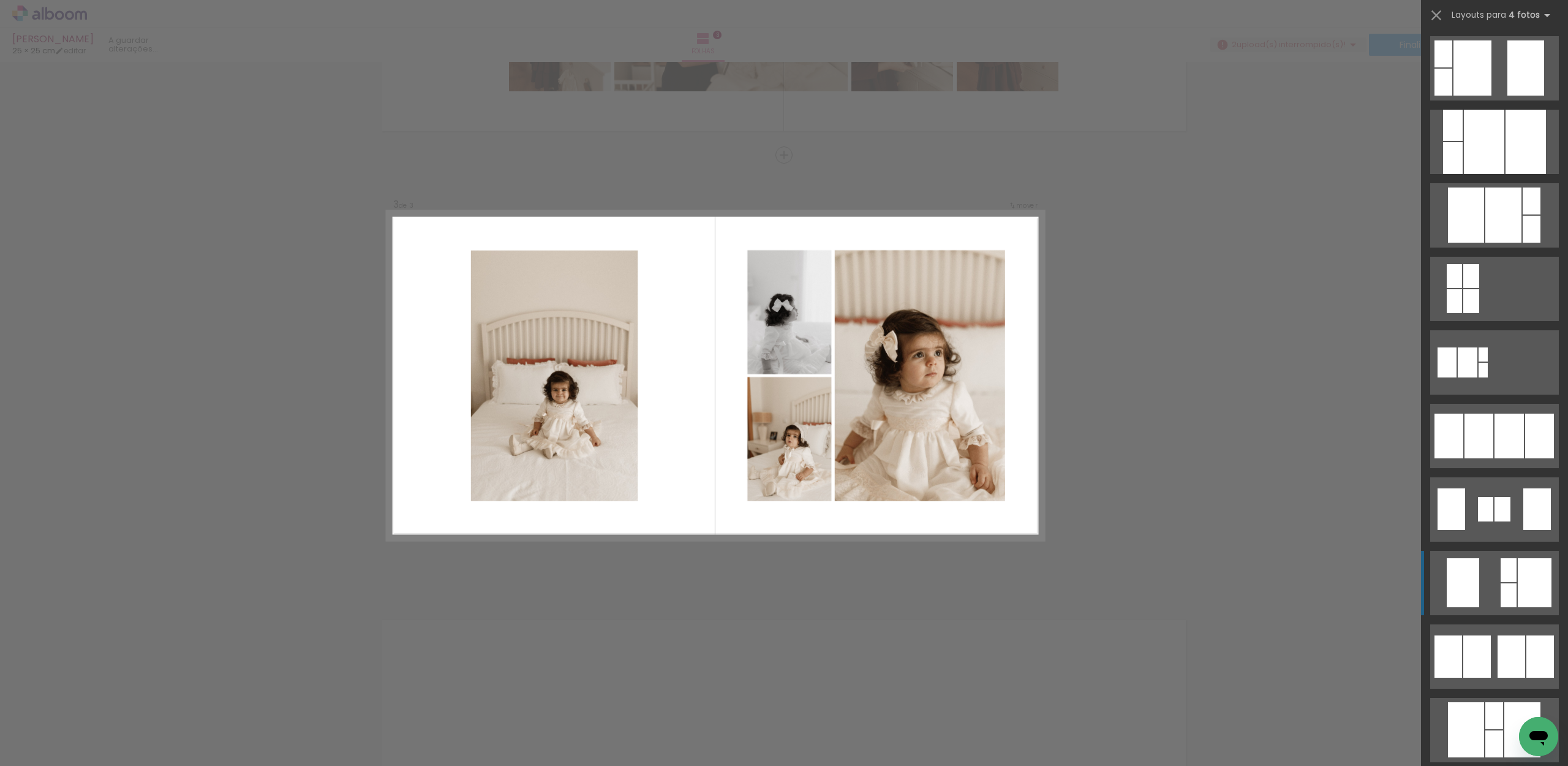
scroll to position [564, 0]
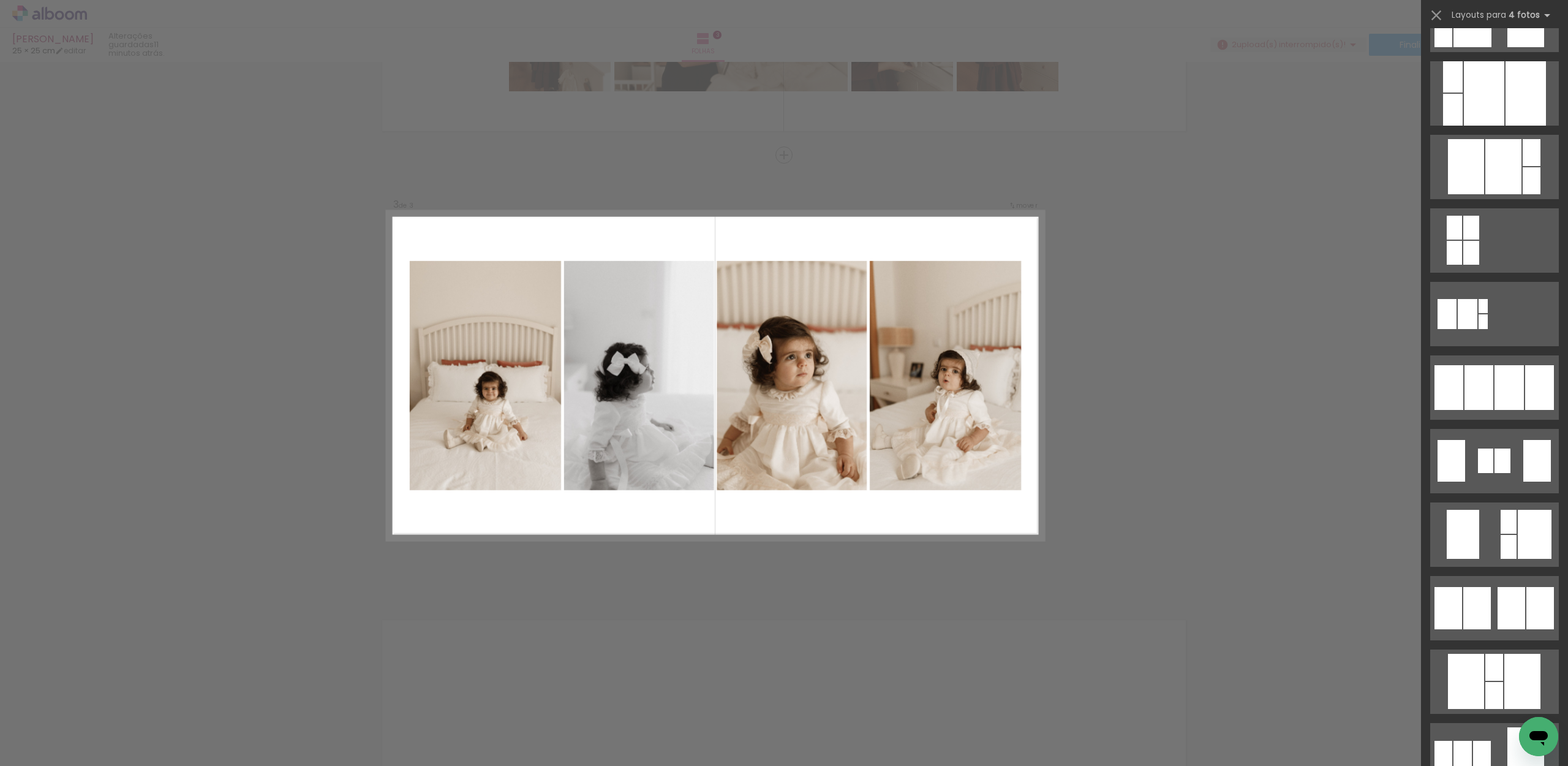
drag, startPoint x: 1491, startPoint y: 384, endPoint x: 1489, endPoint y: 391, distance: 7.3
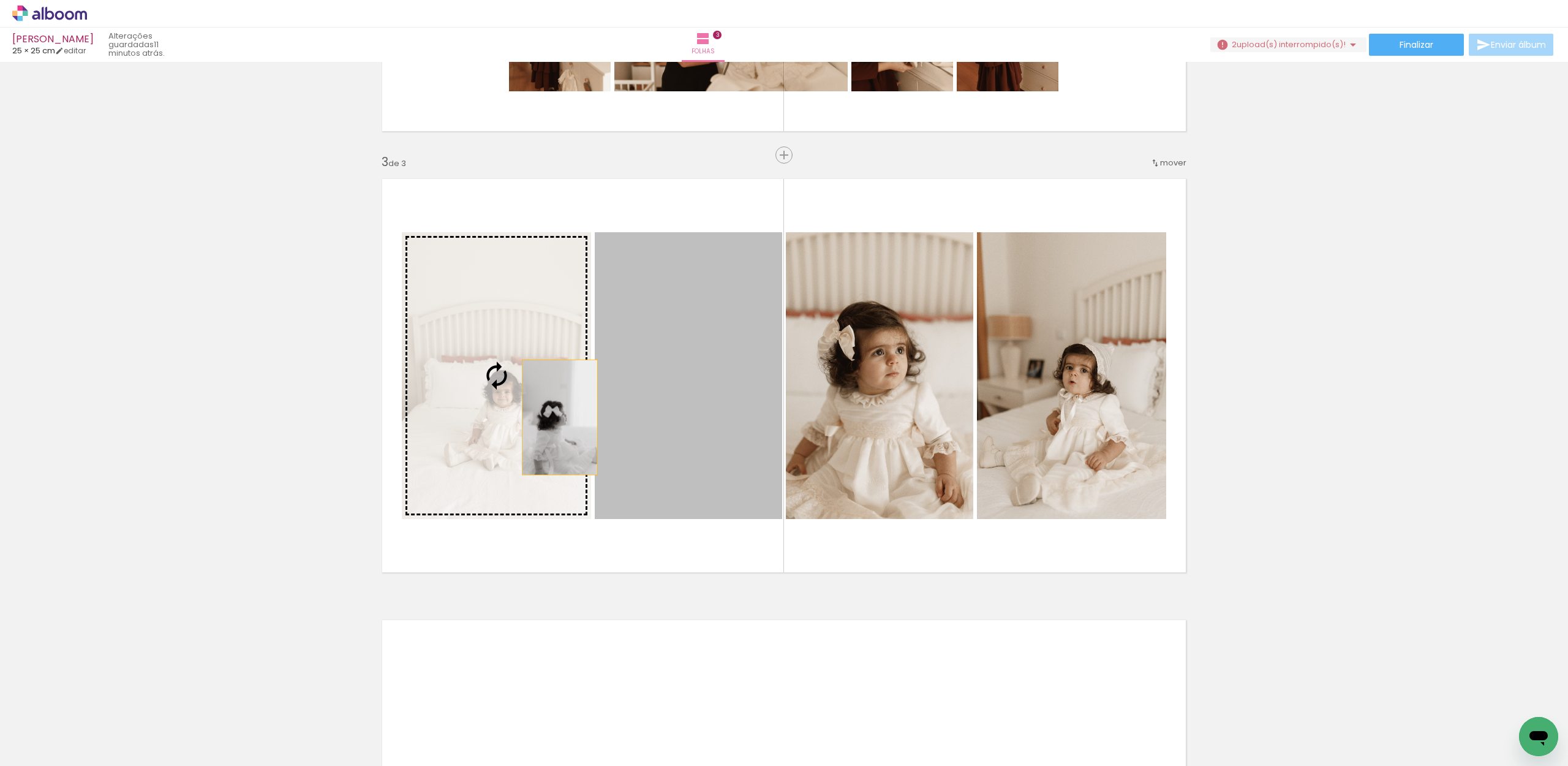
drag, startPoint x: 737, startPoint y: 415, endPoint x: 560, endPoint y: 417, distance: 177.0
click at [0, 0] on slot at bounding box center [0, 0] width 0 height 0
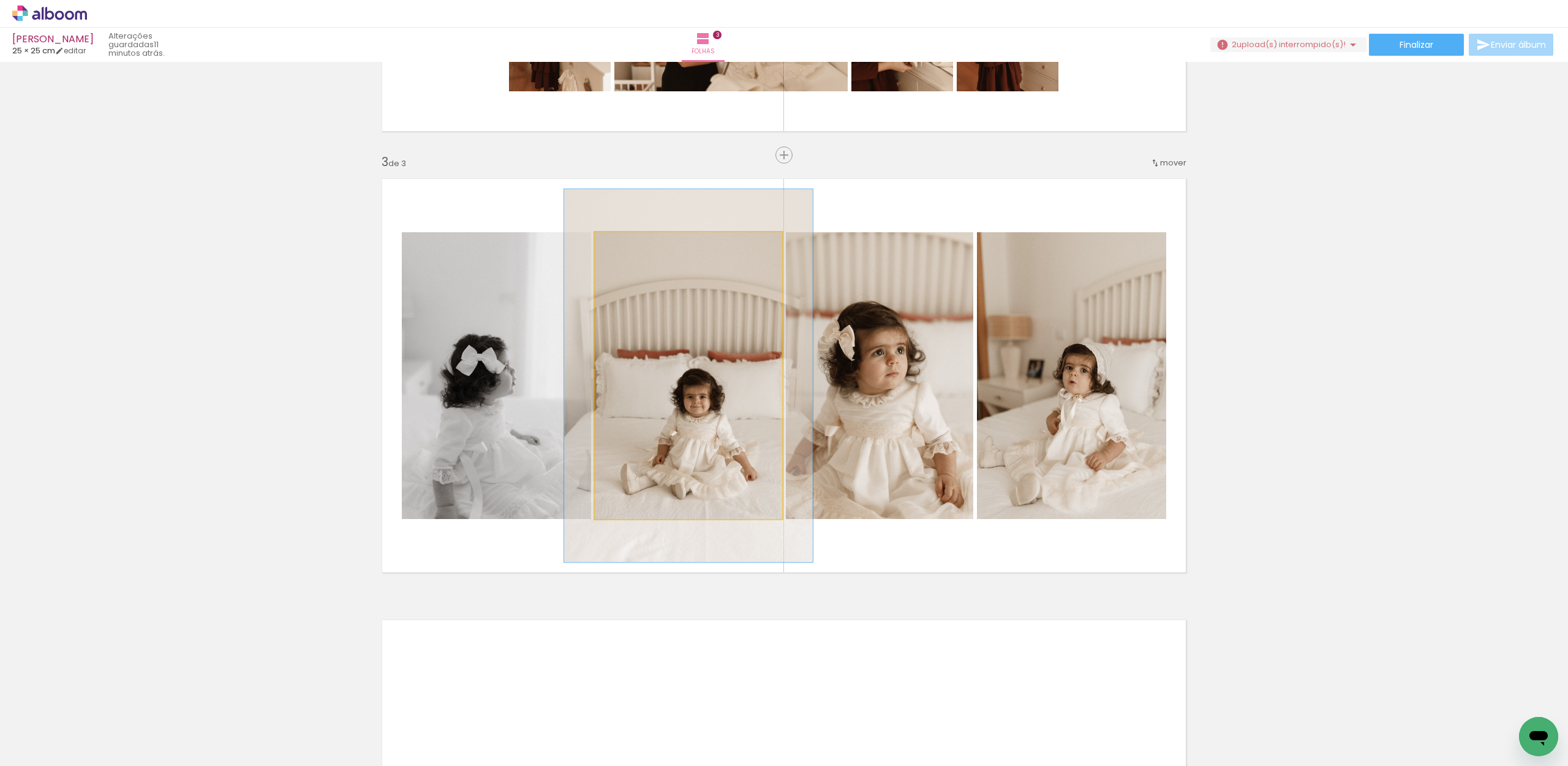
drag, startPoint x: 624, startPoint y: 247, endPoint x: 675, endPoint y: 289, distance: 66.1
click at [638, 246] on div at bounding box center [637, 245] width 11 height 11
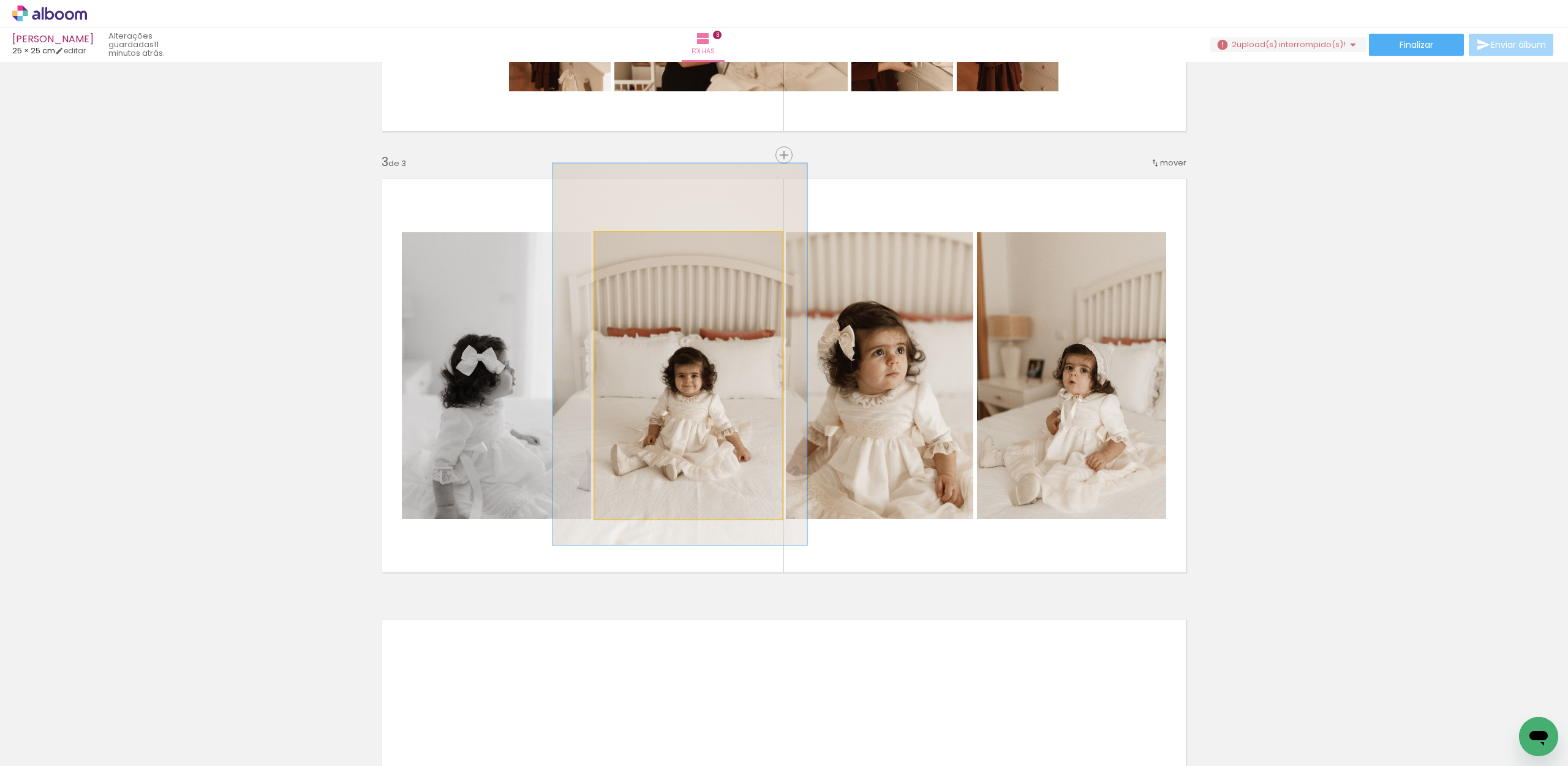
drag, startPoint x: 682, startPoint y: 315, endPoint x: 712, endPoint y: 303, distance: 32.3
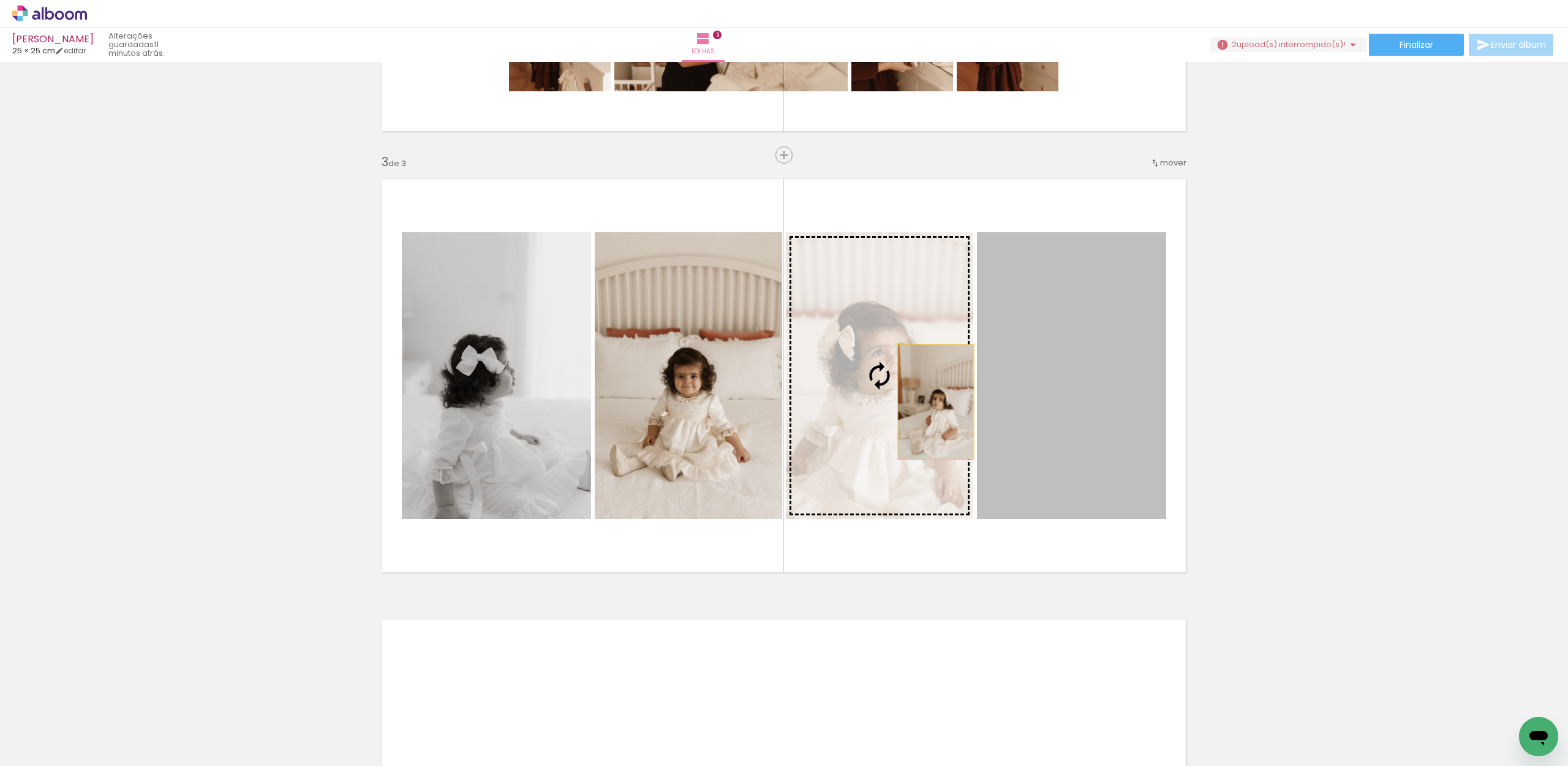
drag, startPoint x: 1065, startPoint y: 396, endPoint x: 930, endPoint y: 405, distance: 135.3
click at [0, 0] on slot at bounding box center [0, 0] width 0 height 0
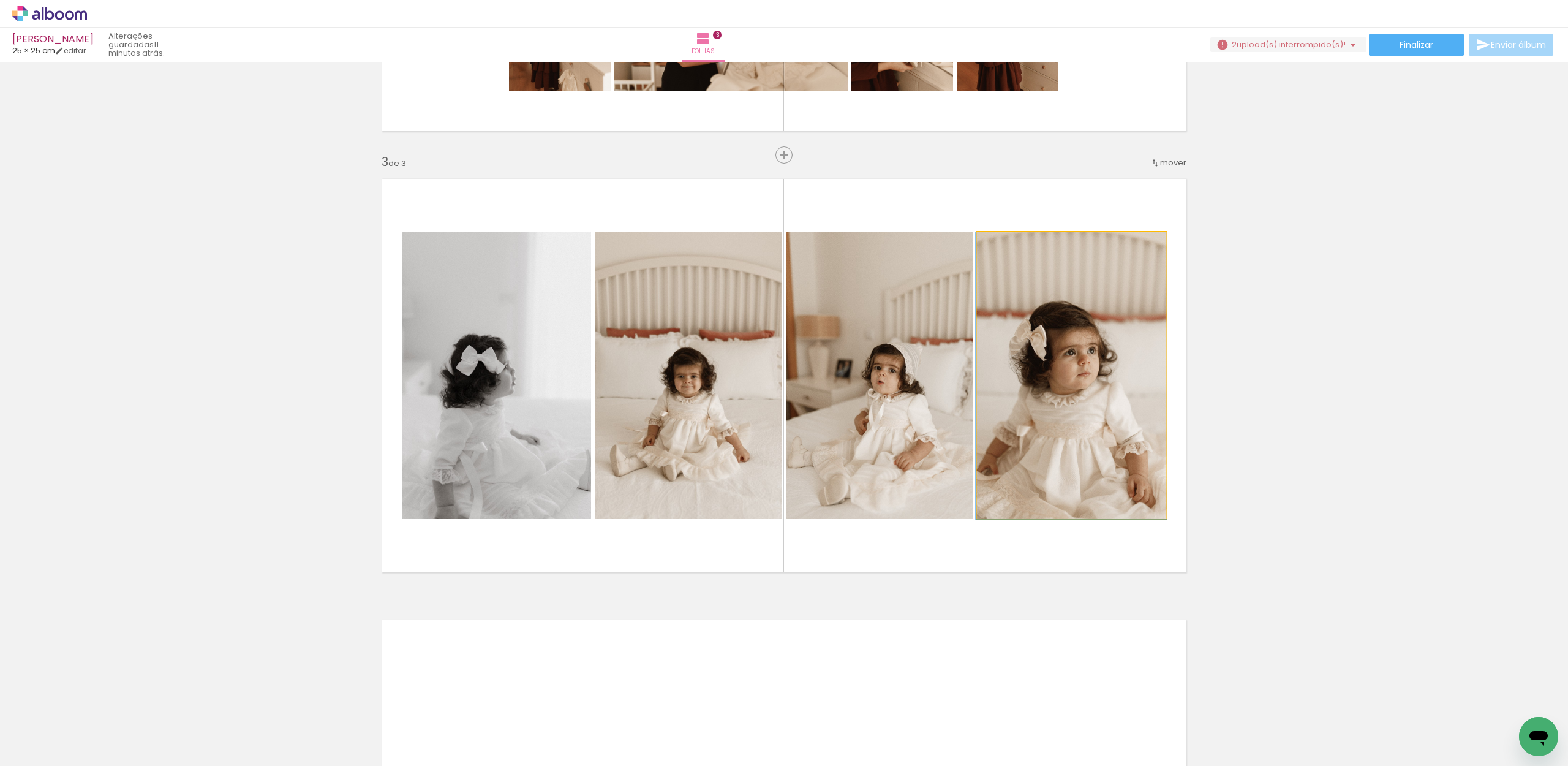
drag, startPoint x: 1093, startPoint y: 453, endPoint x: 933, endPoint y: 438, distance: 160.7
click at [0, 0] on slot at bounding box center [0, 0] width 0 height 0
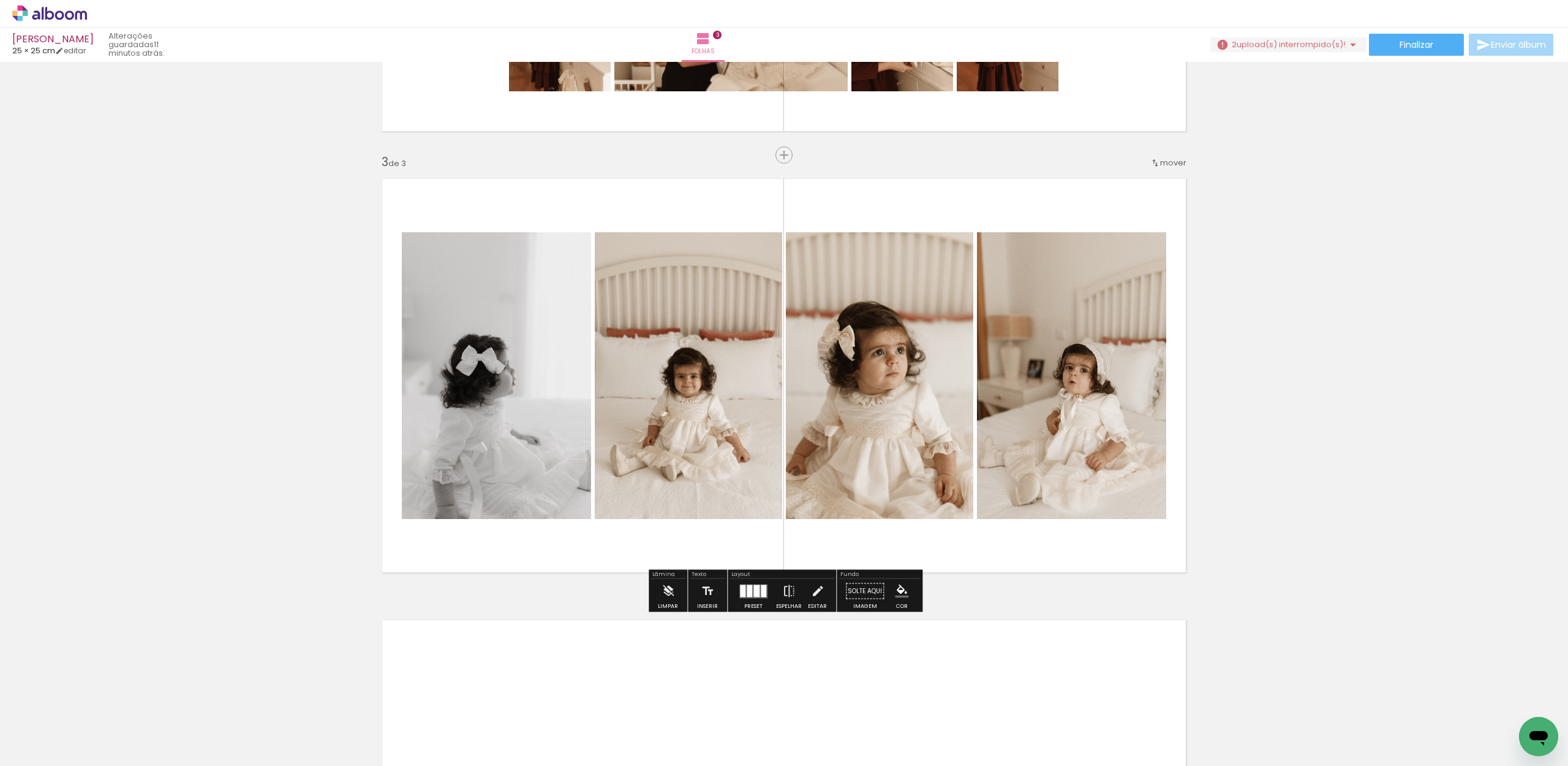
click at [1323, 359] on div "Inserir folha 1 de 3 Inserir folha 2 de 3 Inserir folha 3 de 3" at bounding box center [784, 139] width 1568 height 1766
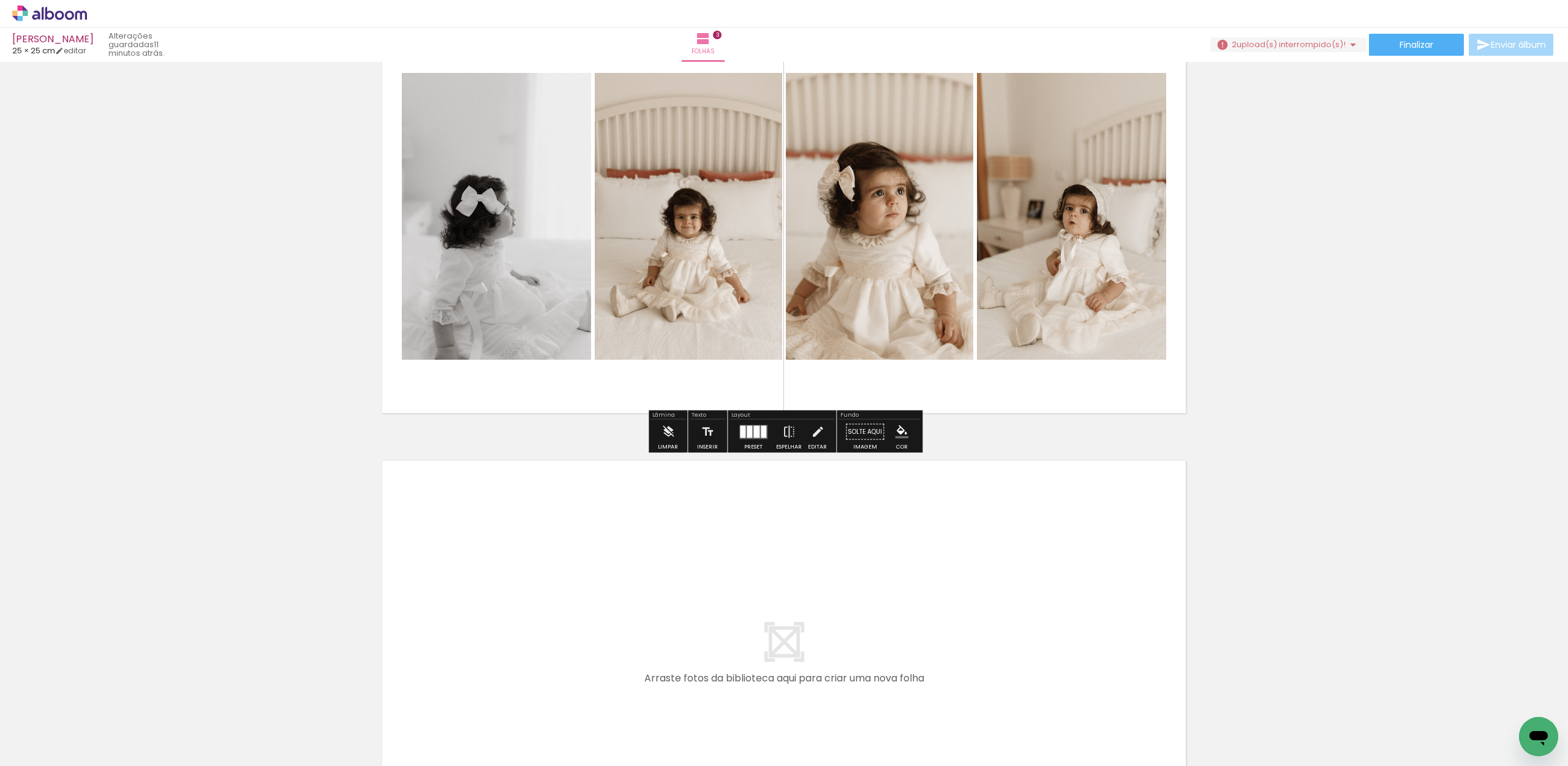
scroll to position [1031, 0]
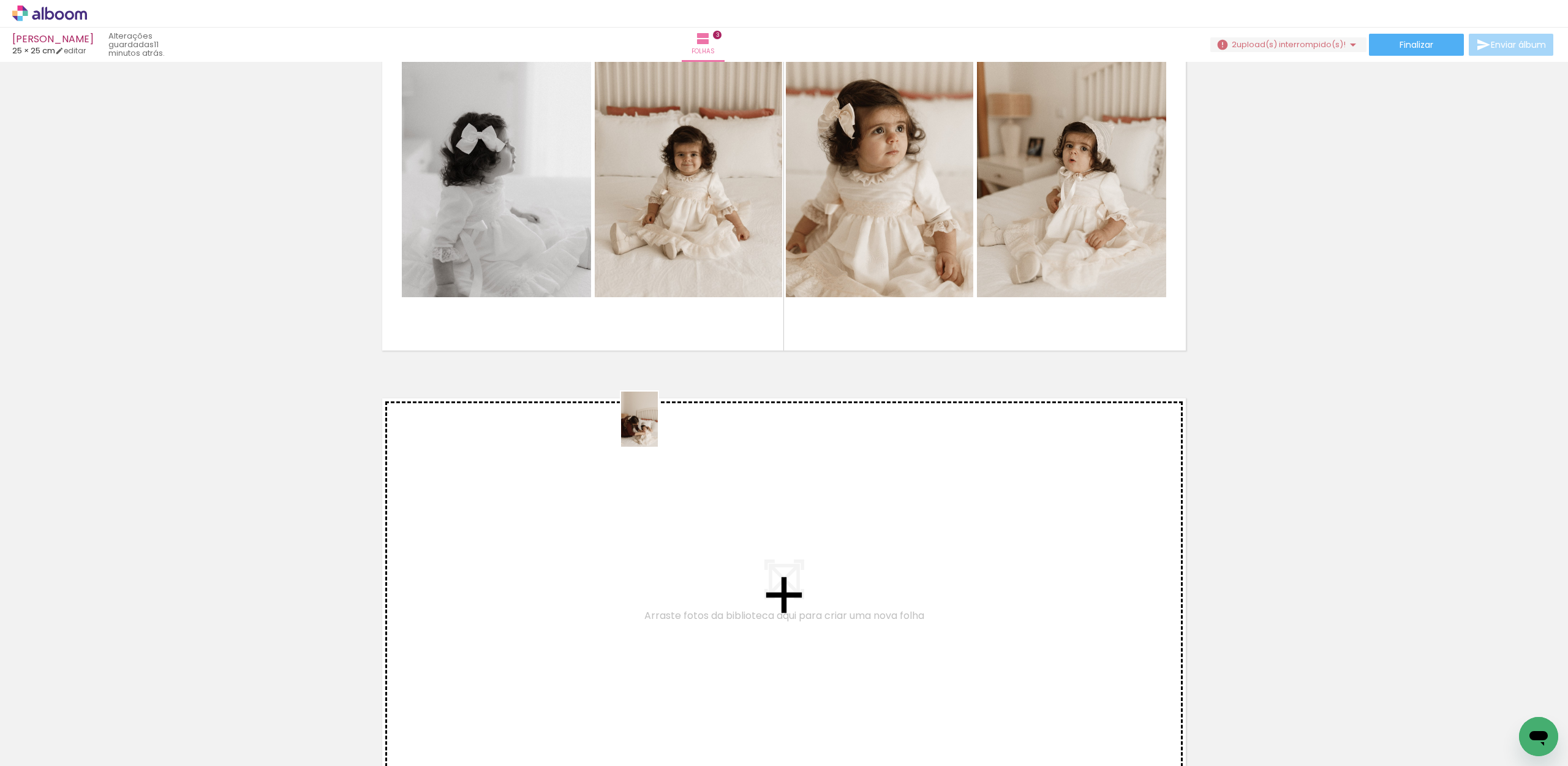
drag, startPoint x: 654, startPoint y: 736, endPoint x: 684, endPoint y: 283, distance: 454.0
click at [684, 283] on quentale-workspace at bounding box center [784, 383] width 1568 height 766
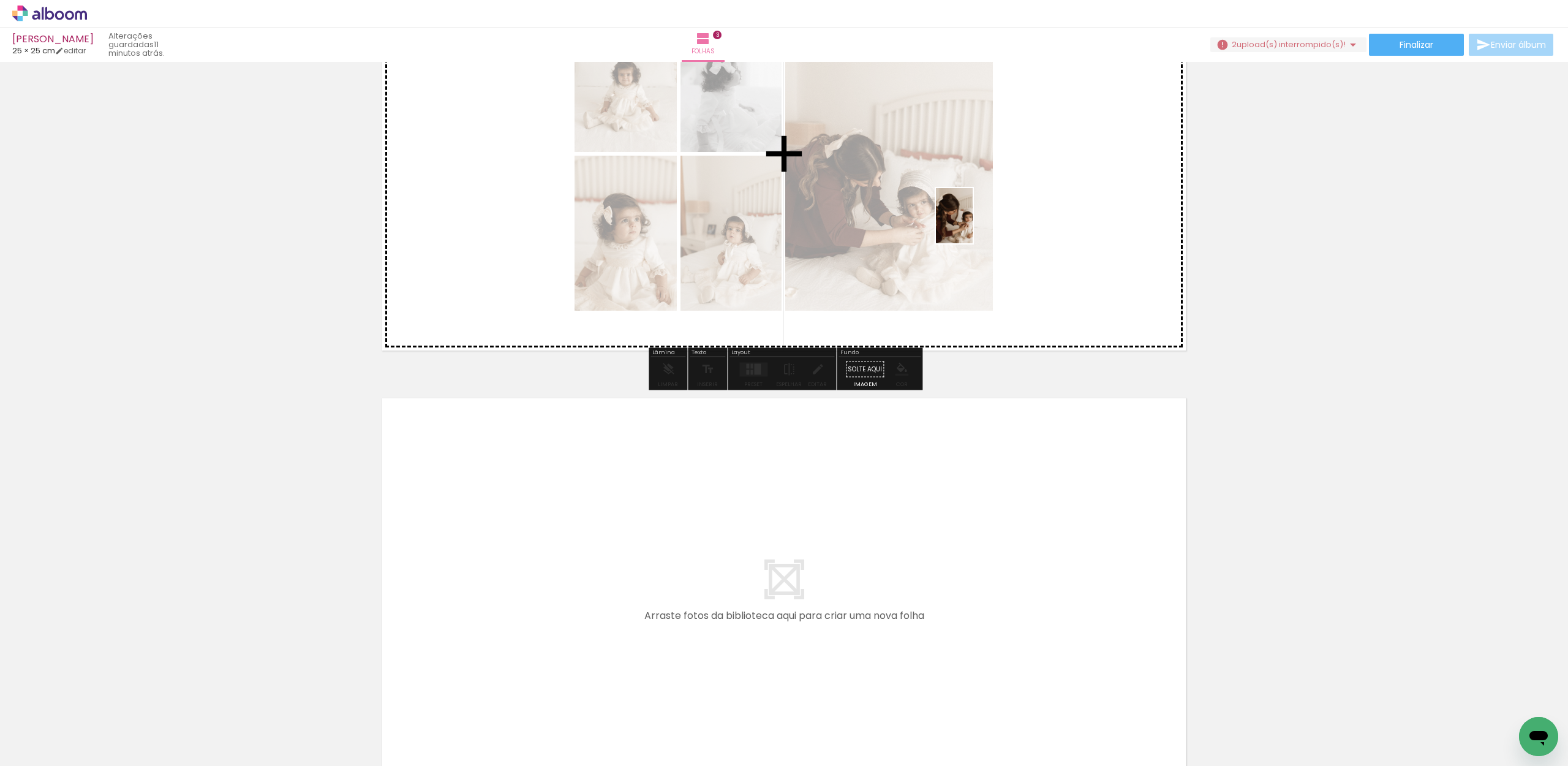
drag, startPoint x: 712, startPoint y: 724, endPoint x: 973, endPoint y: 224, distance: 564.0
click at [973, 224] on quentale-workspace at bounding box center [784, 383] width 1568 height 766
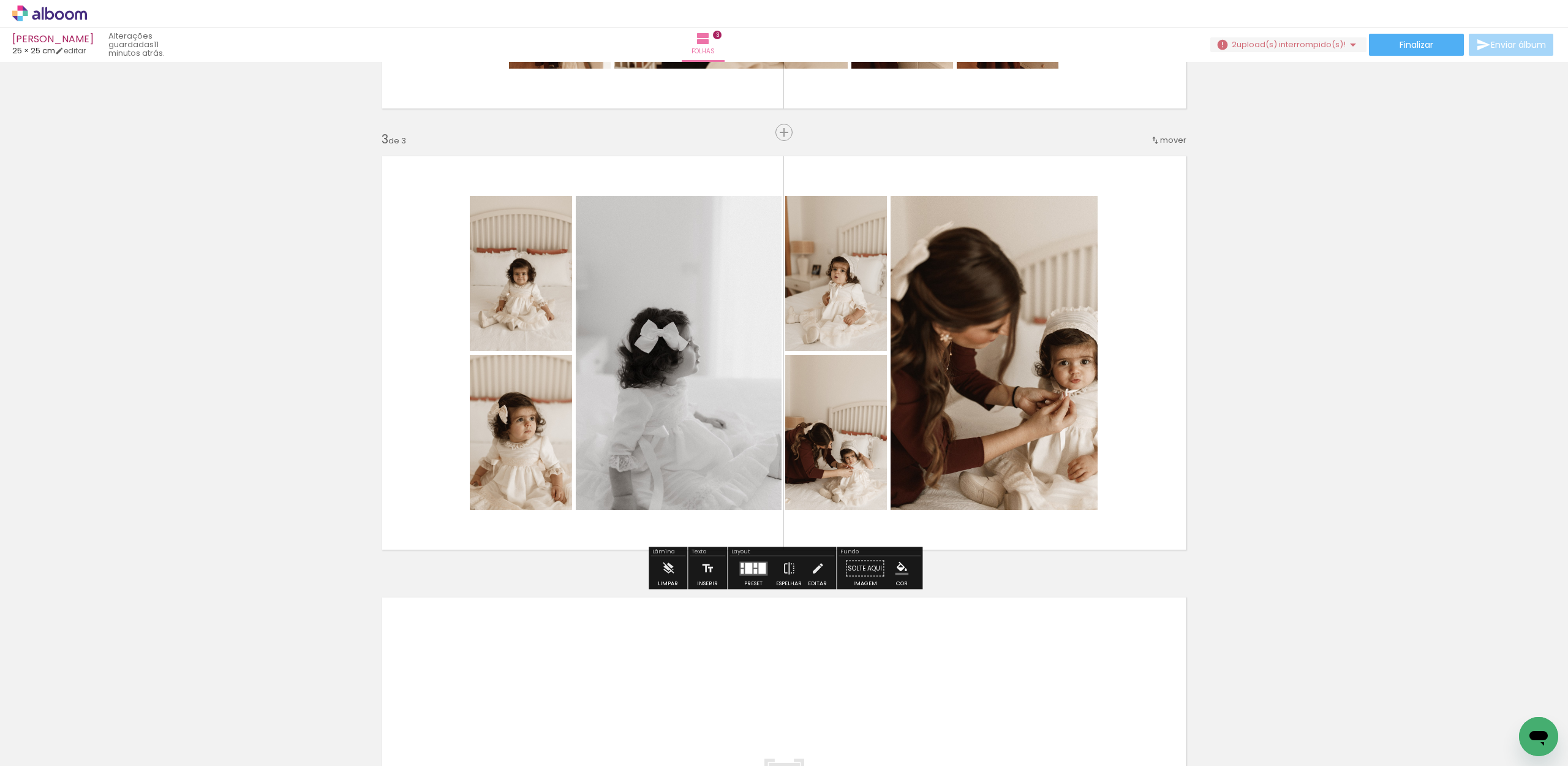
scroll to position [822, 0]
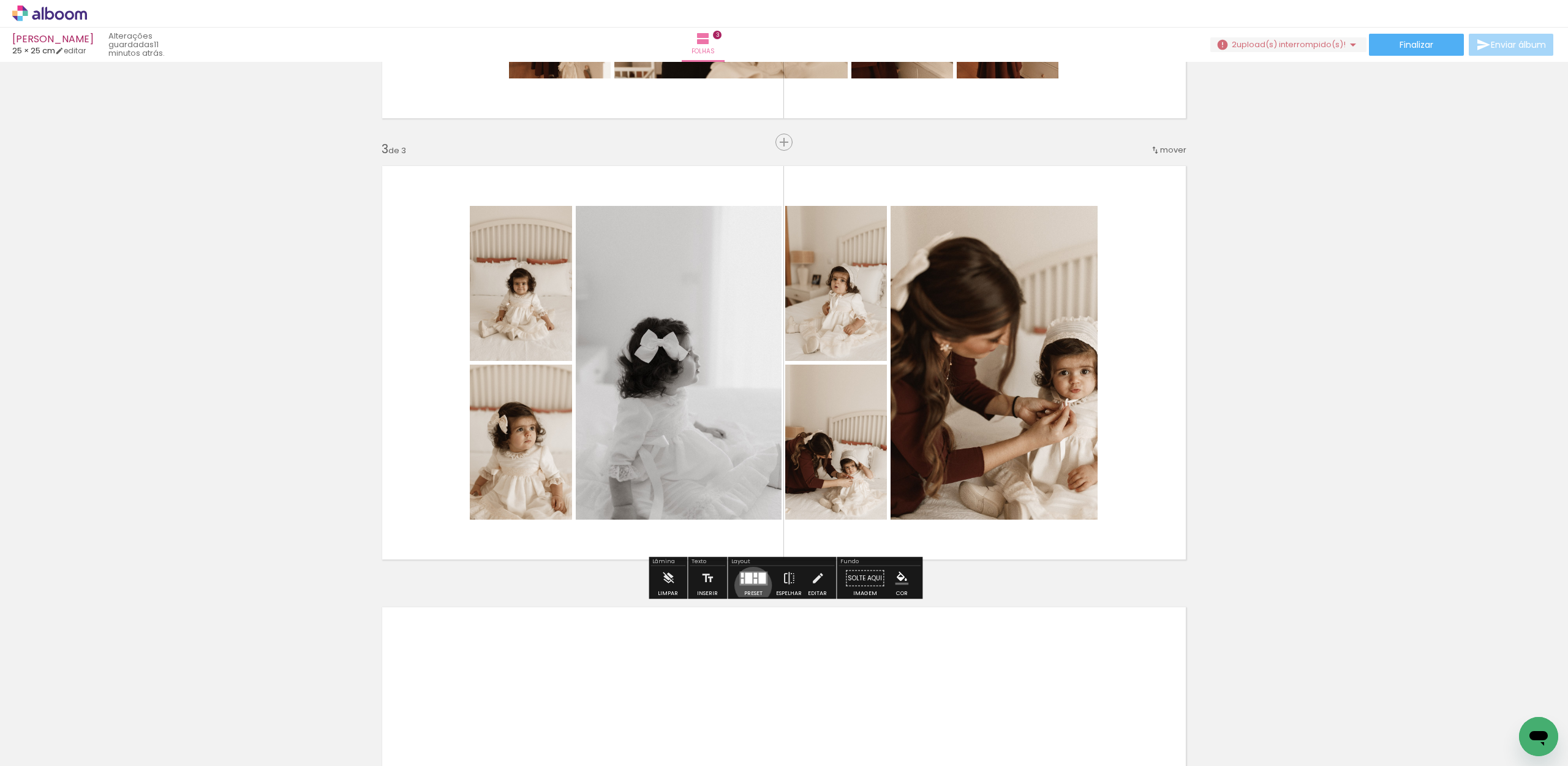
click at [750, 585] on quentale-layouter at bounding box center [753, 578] width 28 height 14
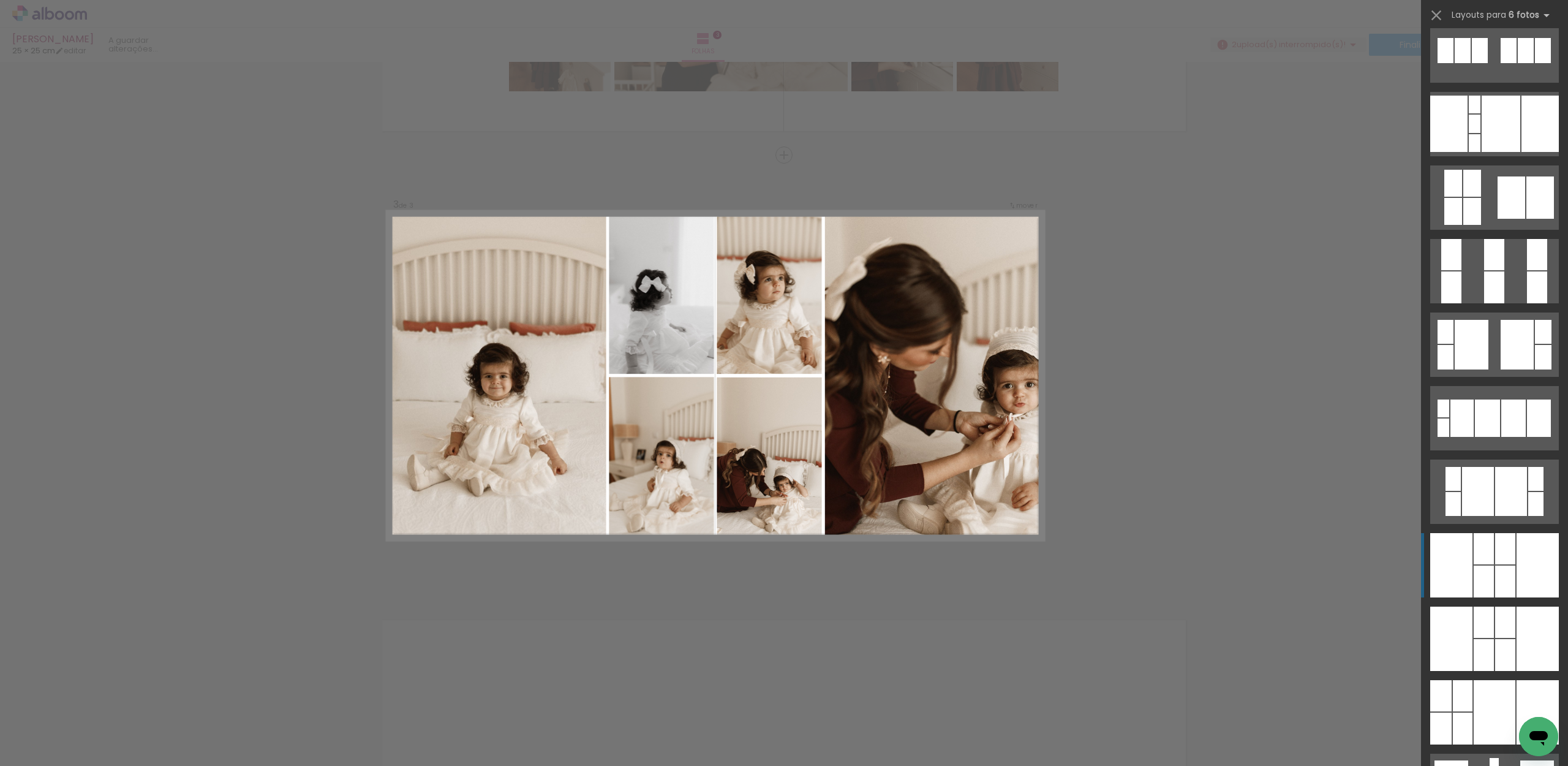
scroll to position [756, 0]
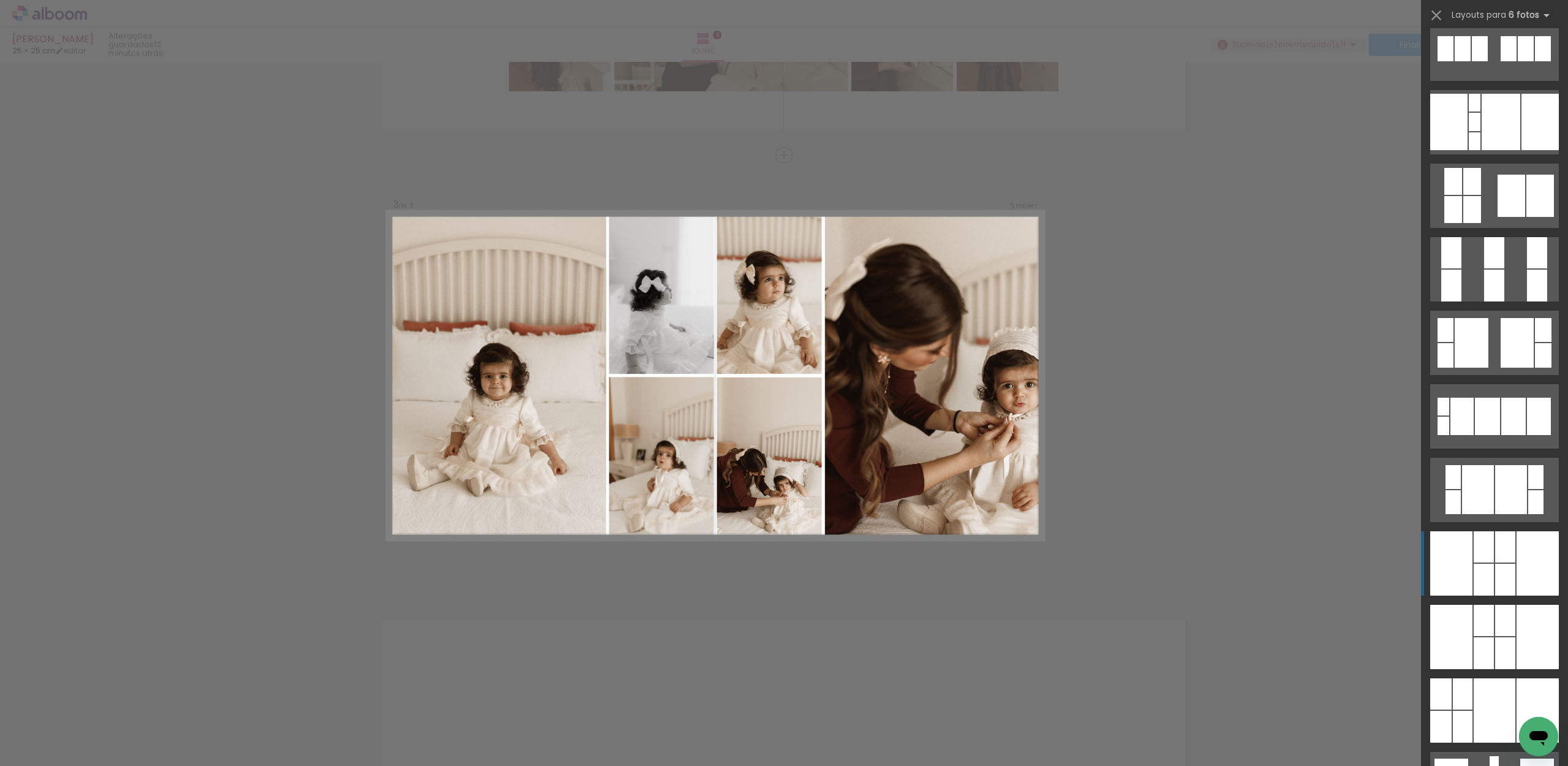
click at [1490, 302] on div at bounding box center [1494, 286] width 20 height 32
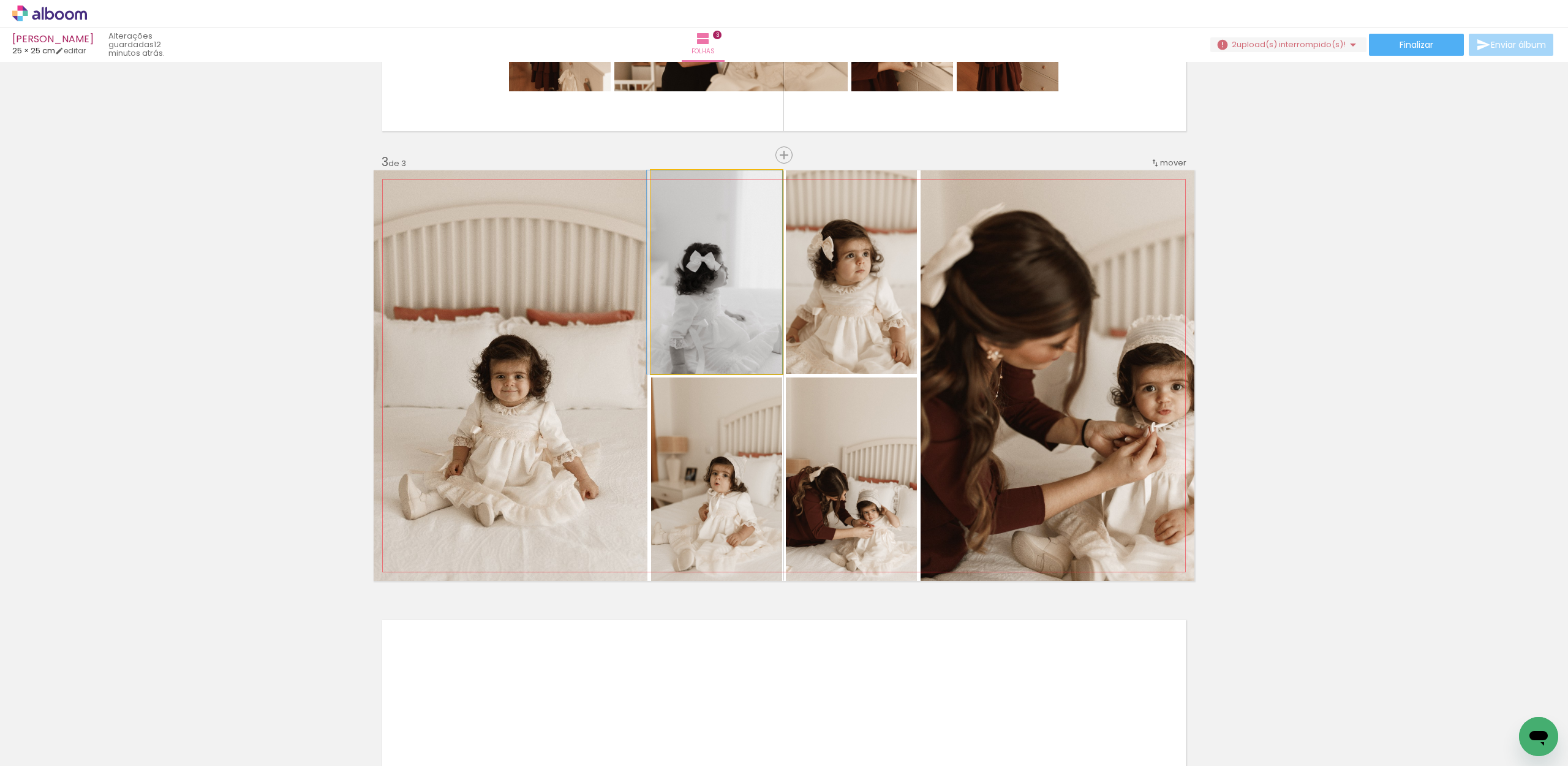
drag, startPoint x: 741, startPoint y: 331, endPoint x: 557, endPoint y: 410, distance: 200.2
click at [0, 0] on slot at bounding box center [0, 0] width 0 height 0
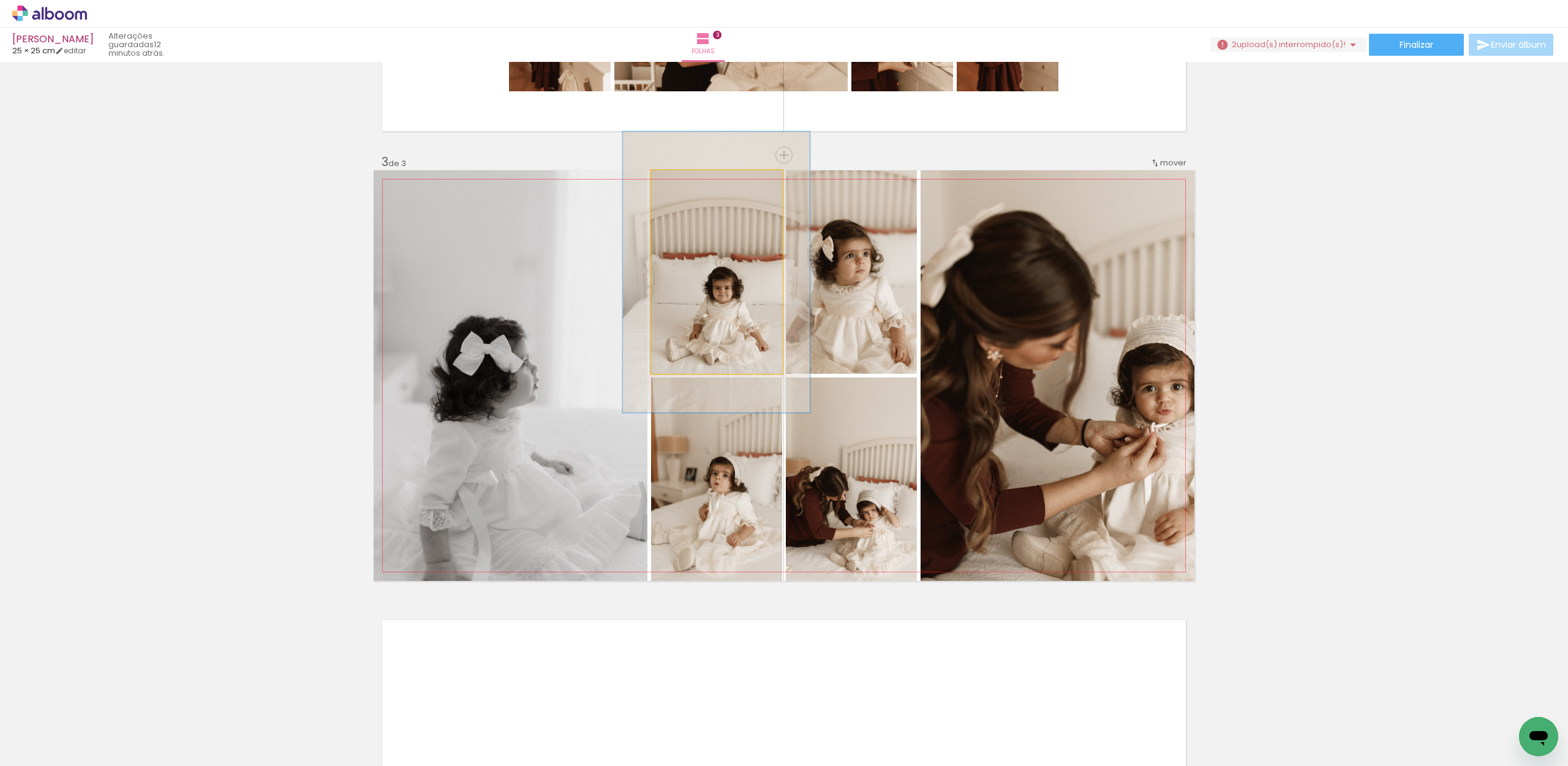
drag, startPoint x: 680, startPoint y: 186, endPoint x: 700, endPoint y: 186, distance: 20.0
type paper-slider "142"
click at [698, 184] on div at bounding box center [696, 183] width 11 height 11
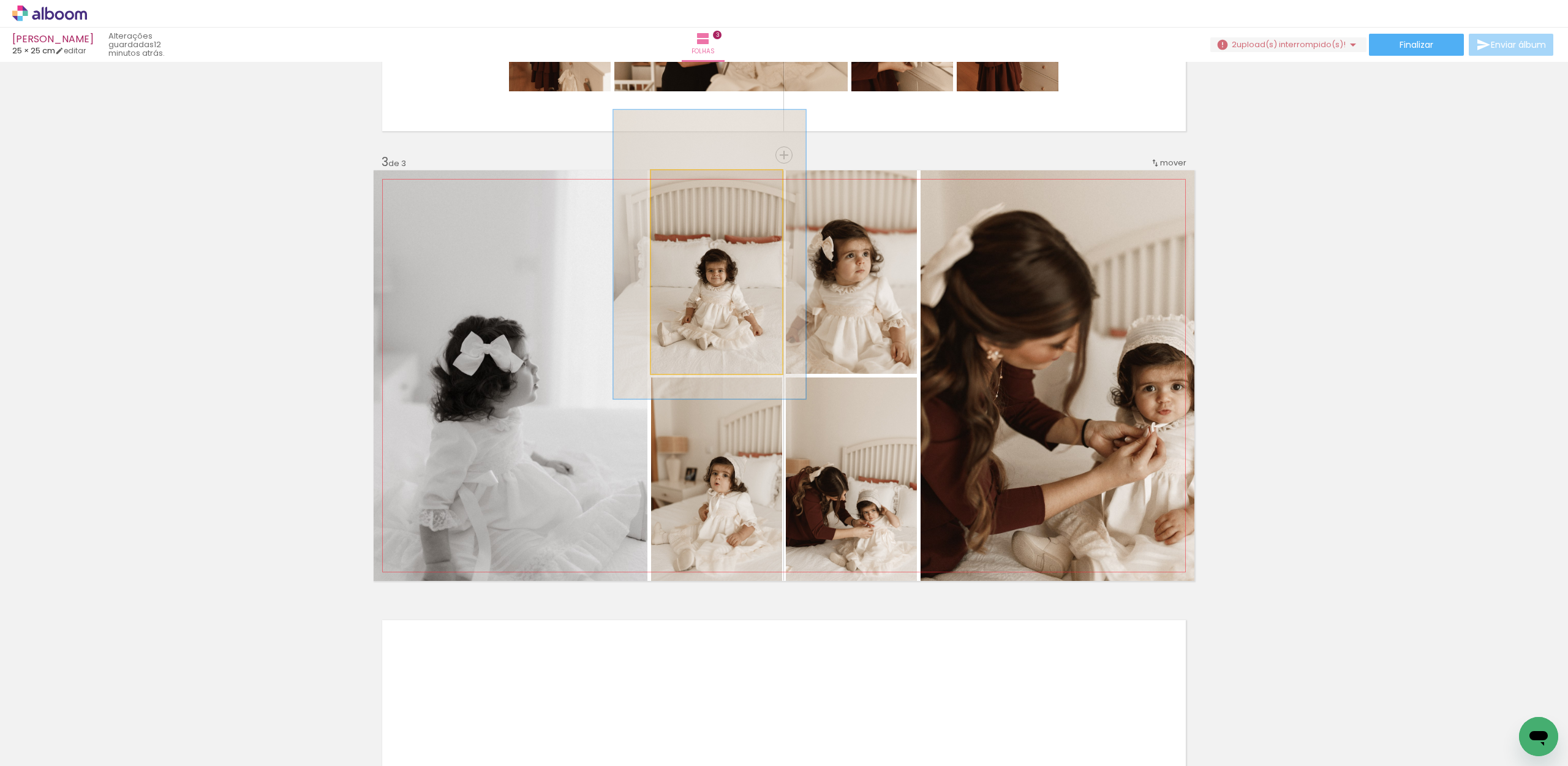
drag, startPoint x: 742, startPoint y: 265, endPoint x: 811, endPoint y: 272, distance: 69.4
drag, startPoint x: 726, startPoint y: 251, endPoint x: 813, endPoint y: 275, distance: 90.2
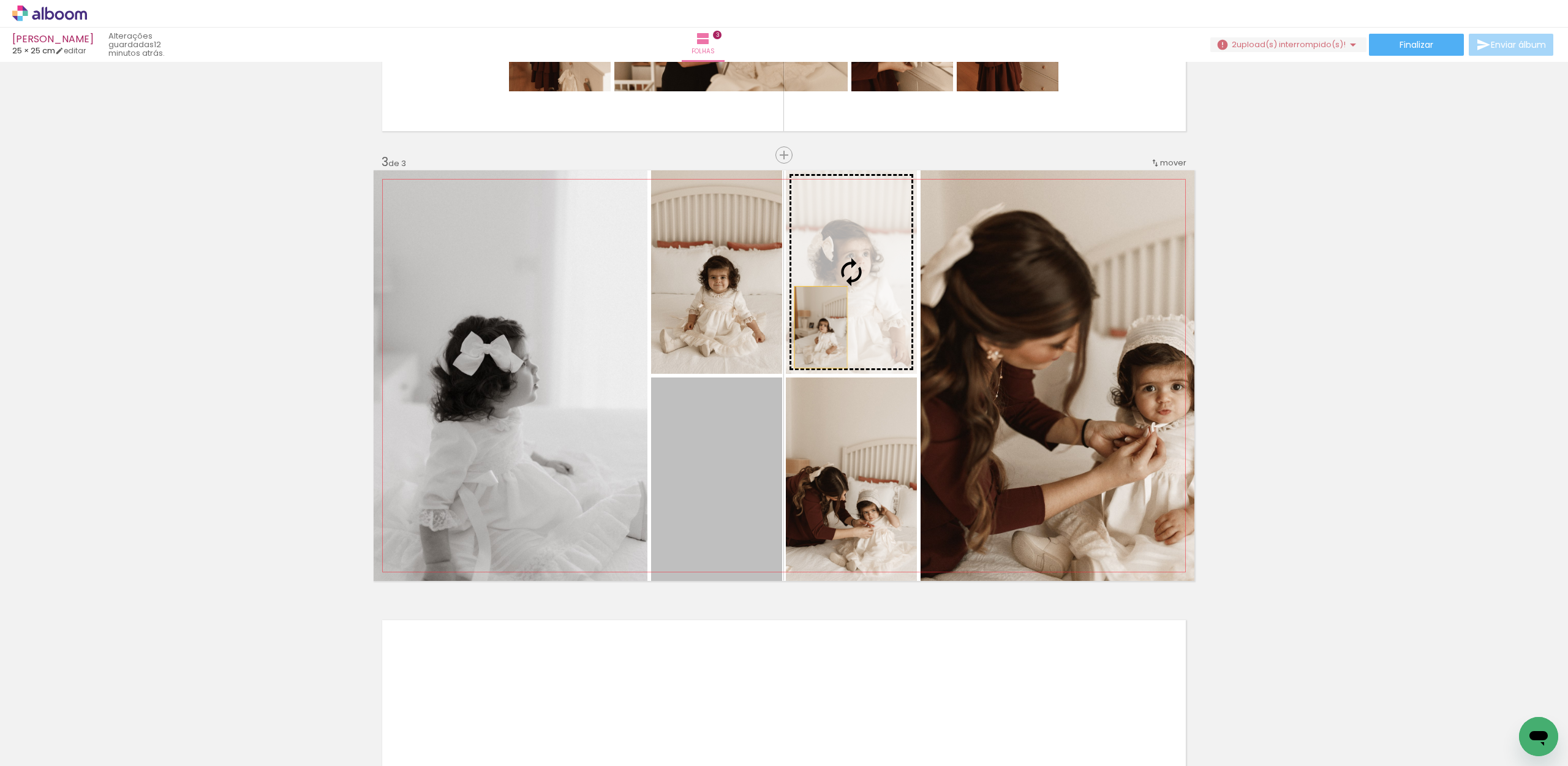
drag, startPoint x: 733, startPoint y: 487, endPoint x: 859, endPoint y: 274, distance: 247.5
click at [0, 0] on slot at bounding box center [0, 0] width 0 height 0
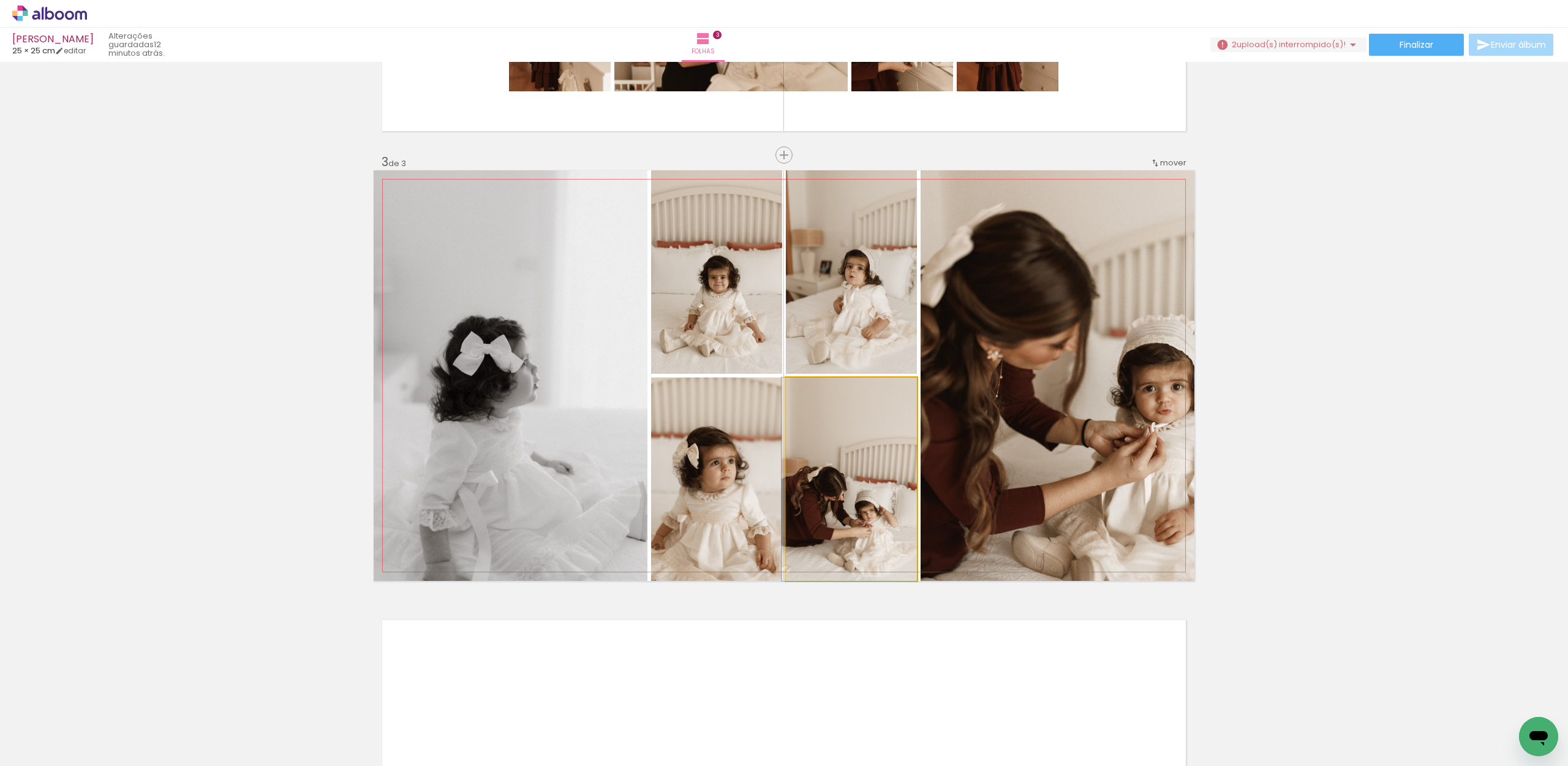
drag, startPoint x: 889, startPoint y: 474, endPoint x: 746, endPoint y: 482, distance: 143.2
click at [0, 0] on slot at bounding box center [0, 0] width 0 height 0
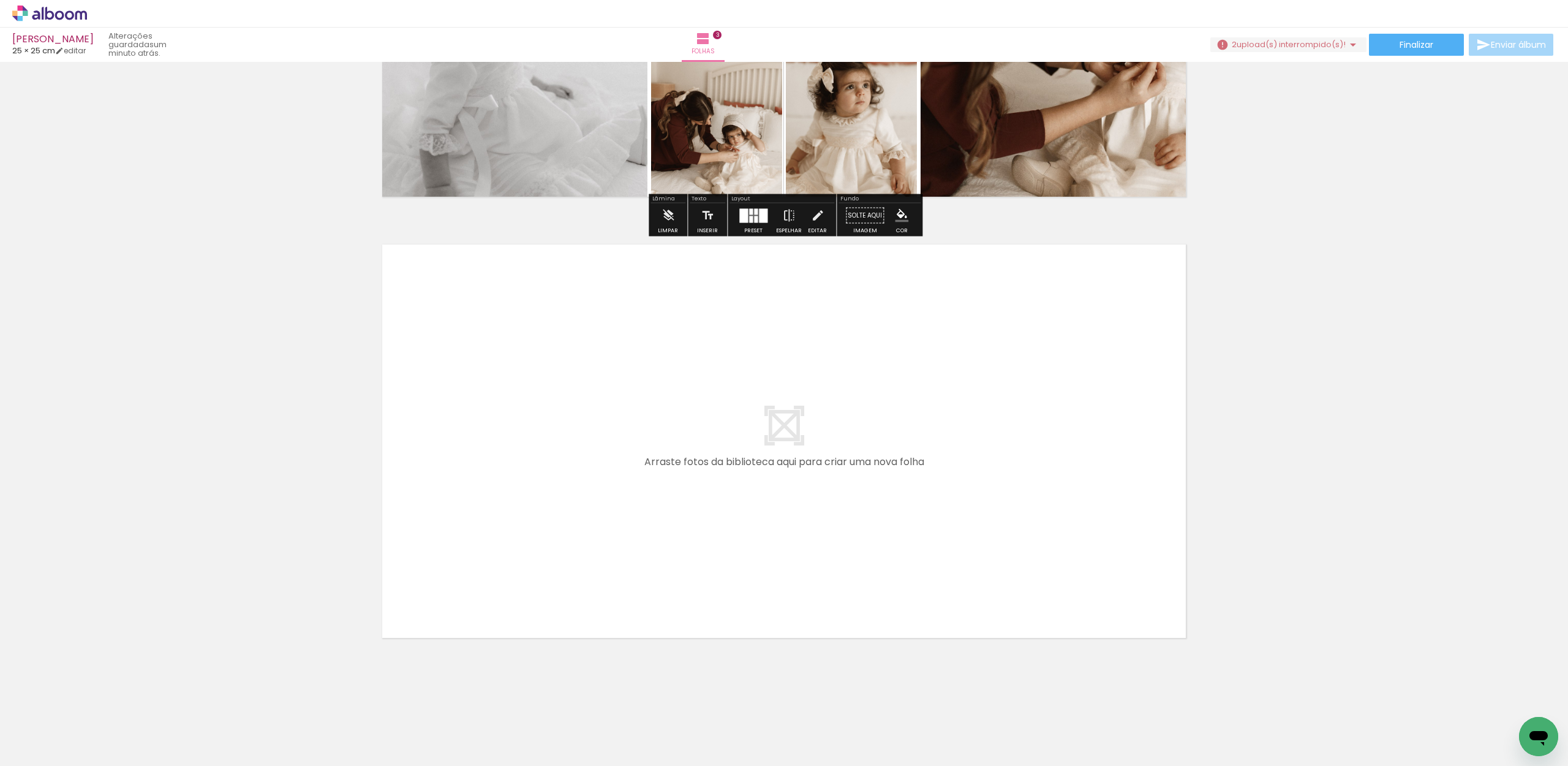
scroll to position [1185, 0]
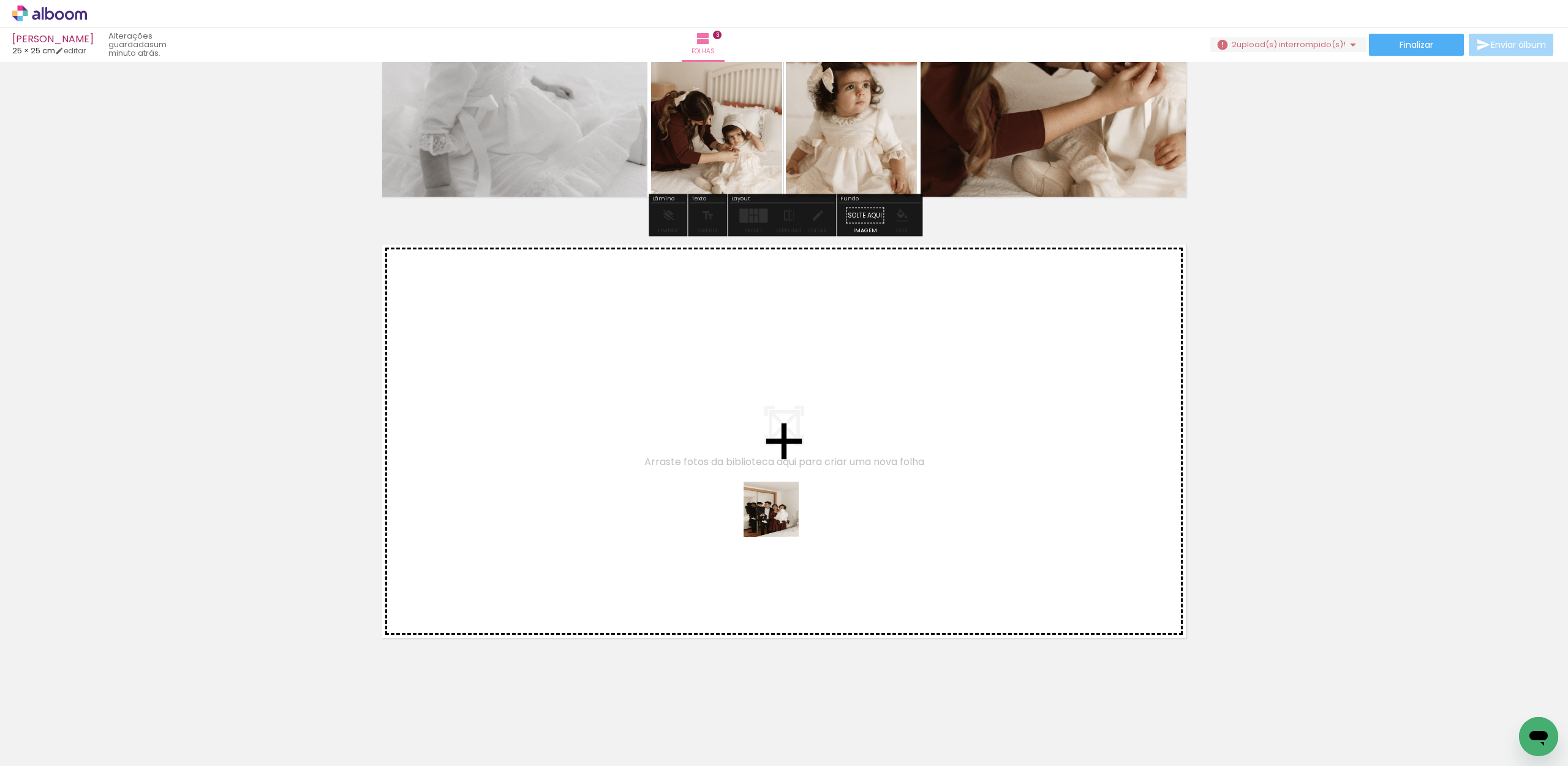
drag, startPoint x: 907, startPoint y: 728, endPoint x: 783, endPoint y: 516, distance: 245.6
click at [783, 516] on quentale-workspace at bounding box center [784, 383] width 1568 height 766
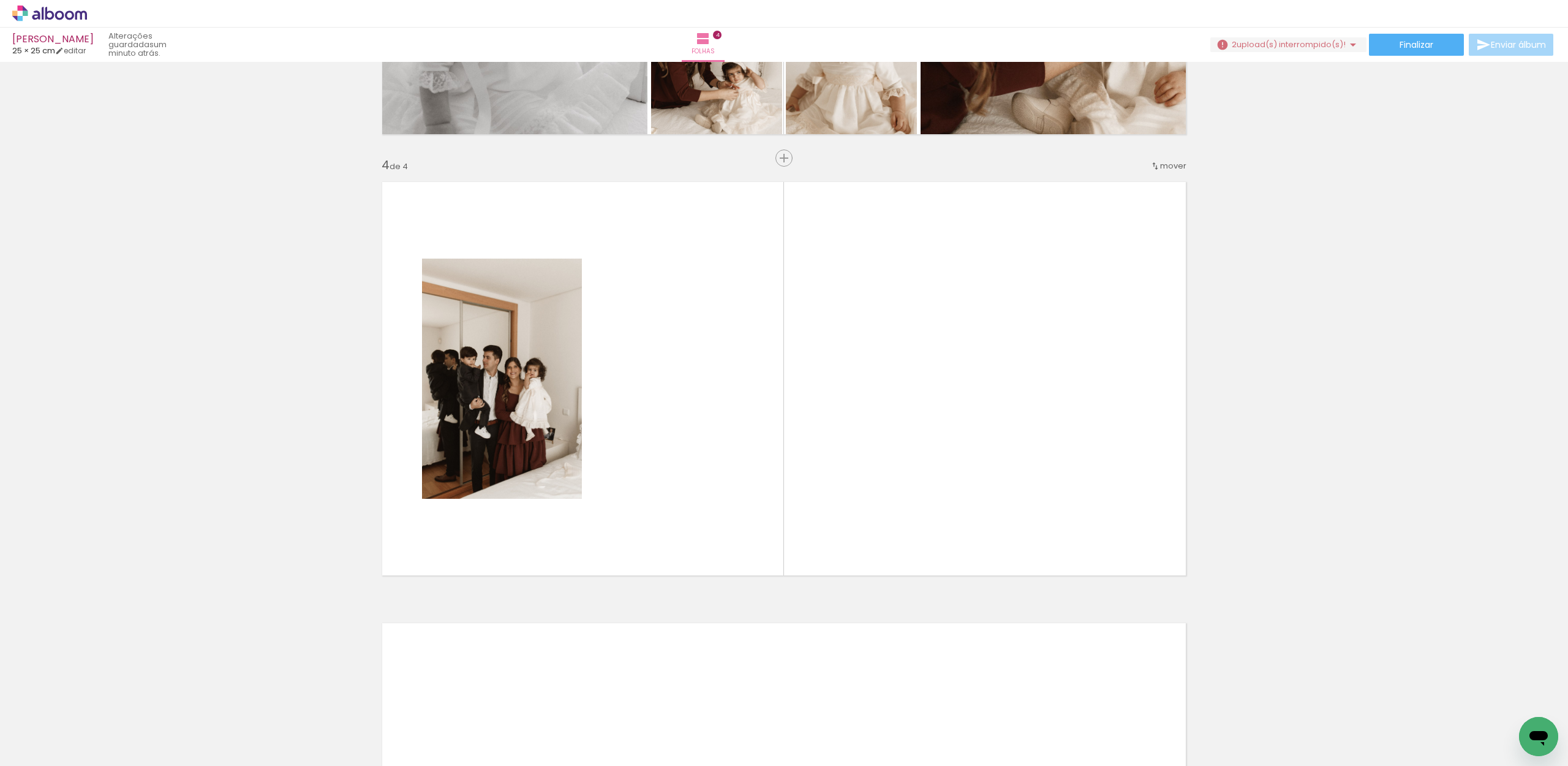
scroll to position [1250, 0]
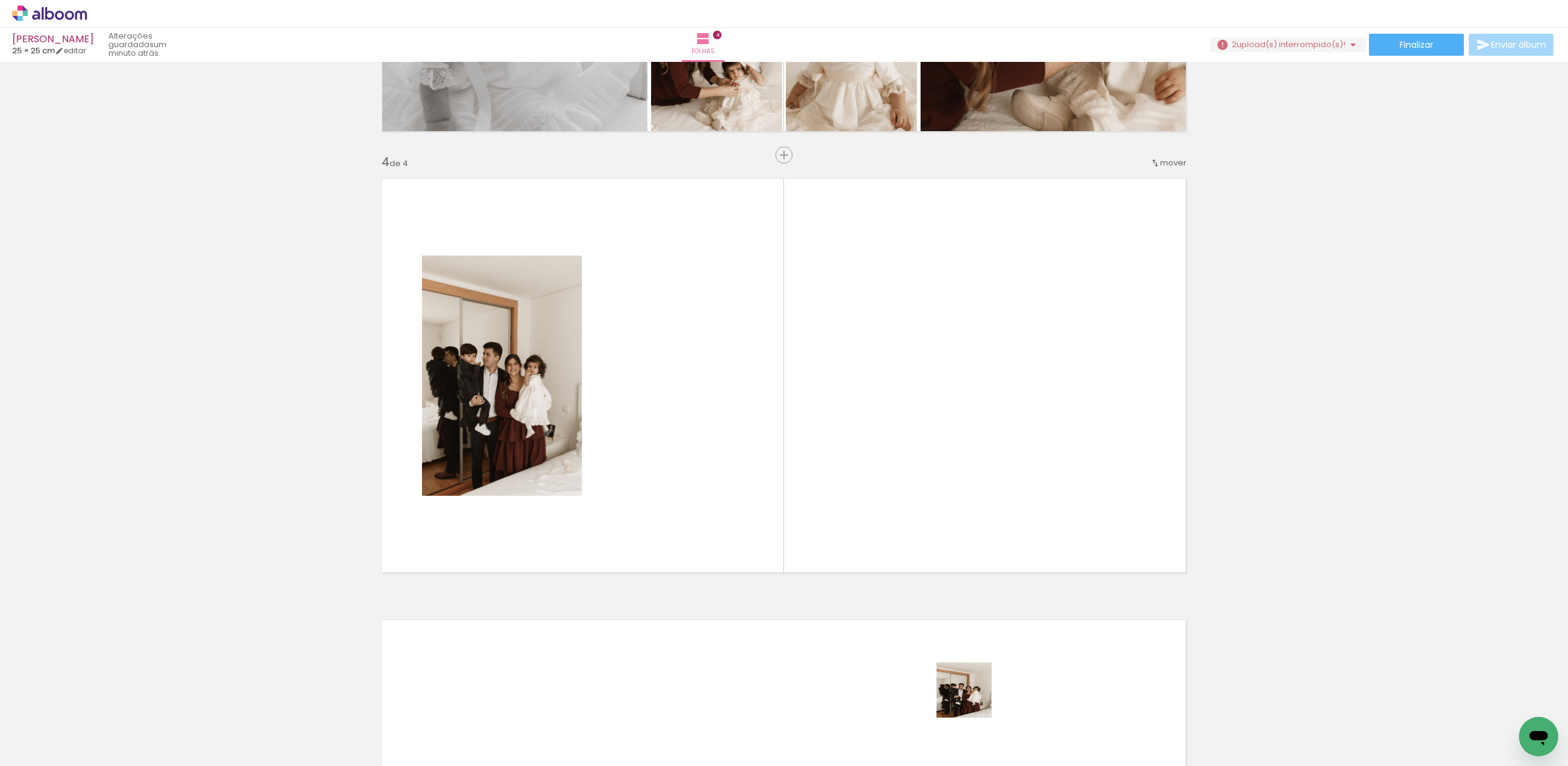
drag, startPoint x: 997, startPoint y: 741, endPoint x: 882, endPoint y: 498, distance: 268.8
click at [882, 498] on quentale-workspace at bounding box center [784, 383] width 1568 height 766
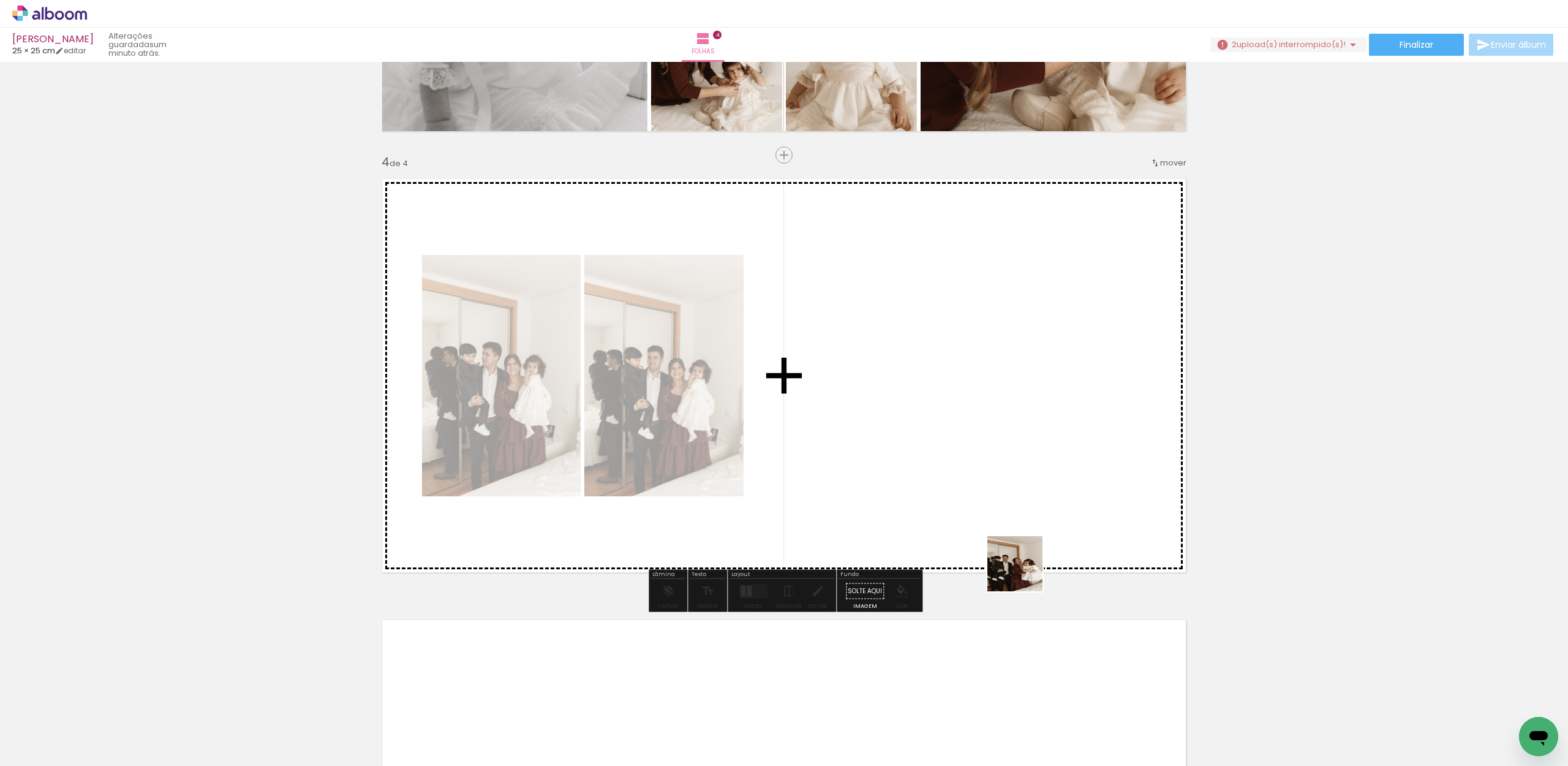
drag, startPoint x: 1065, startPoint y: 728, endPoint x: 1014, endPoint y: 480, distance: 253.2
click at [1014, 480] on quentale-workspace at bounding box center [784, 383] width 1568 height 766
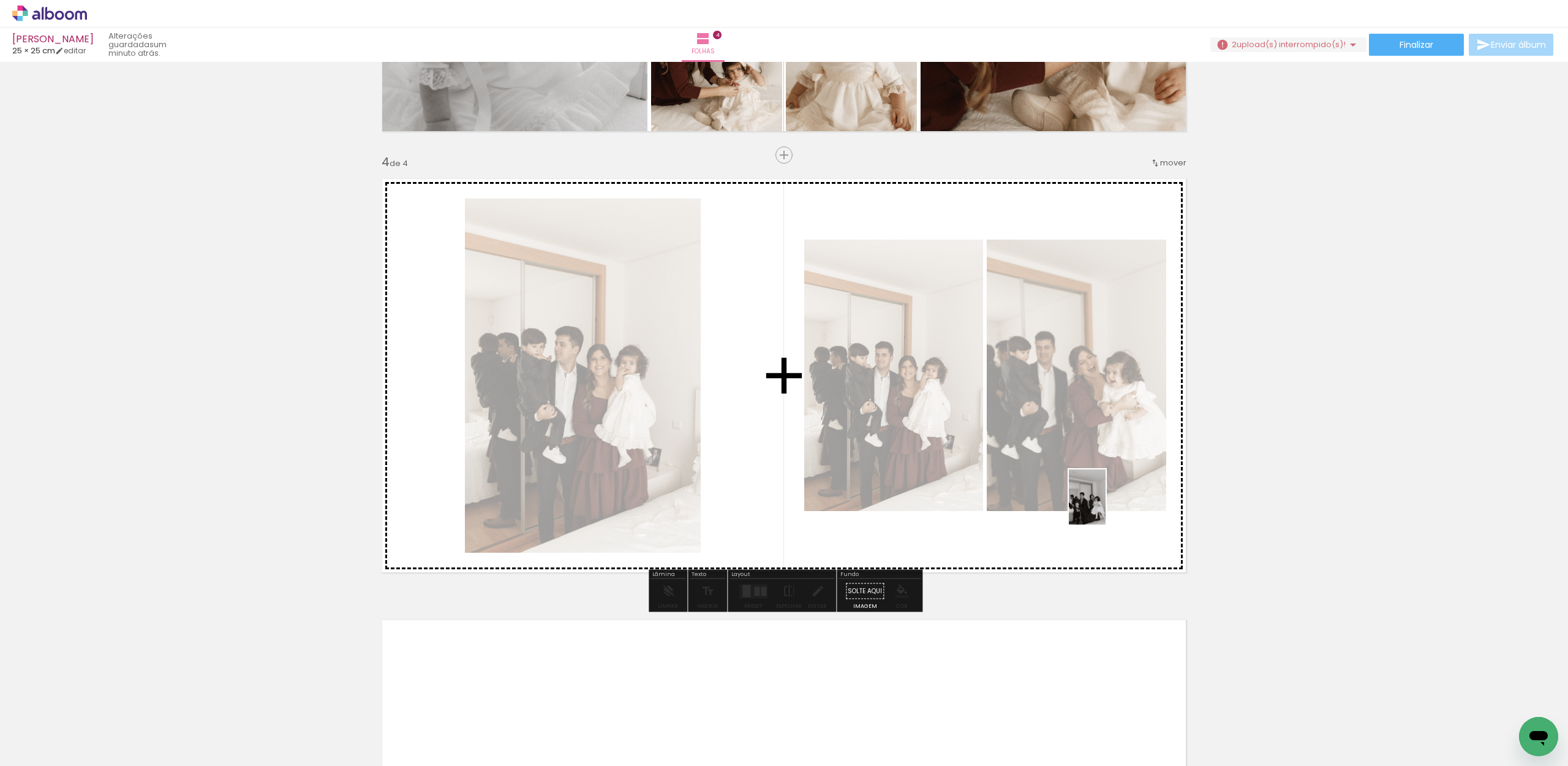
drag, startPoint x: 1125, startPoint y: 732, endPoint x: 1106, endPoint y: 500, distance: 232.8
click at [1106, 500] on quentale-workspace at bounding box center [784, 383] width 1568 height 766
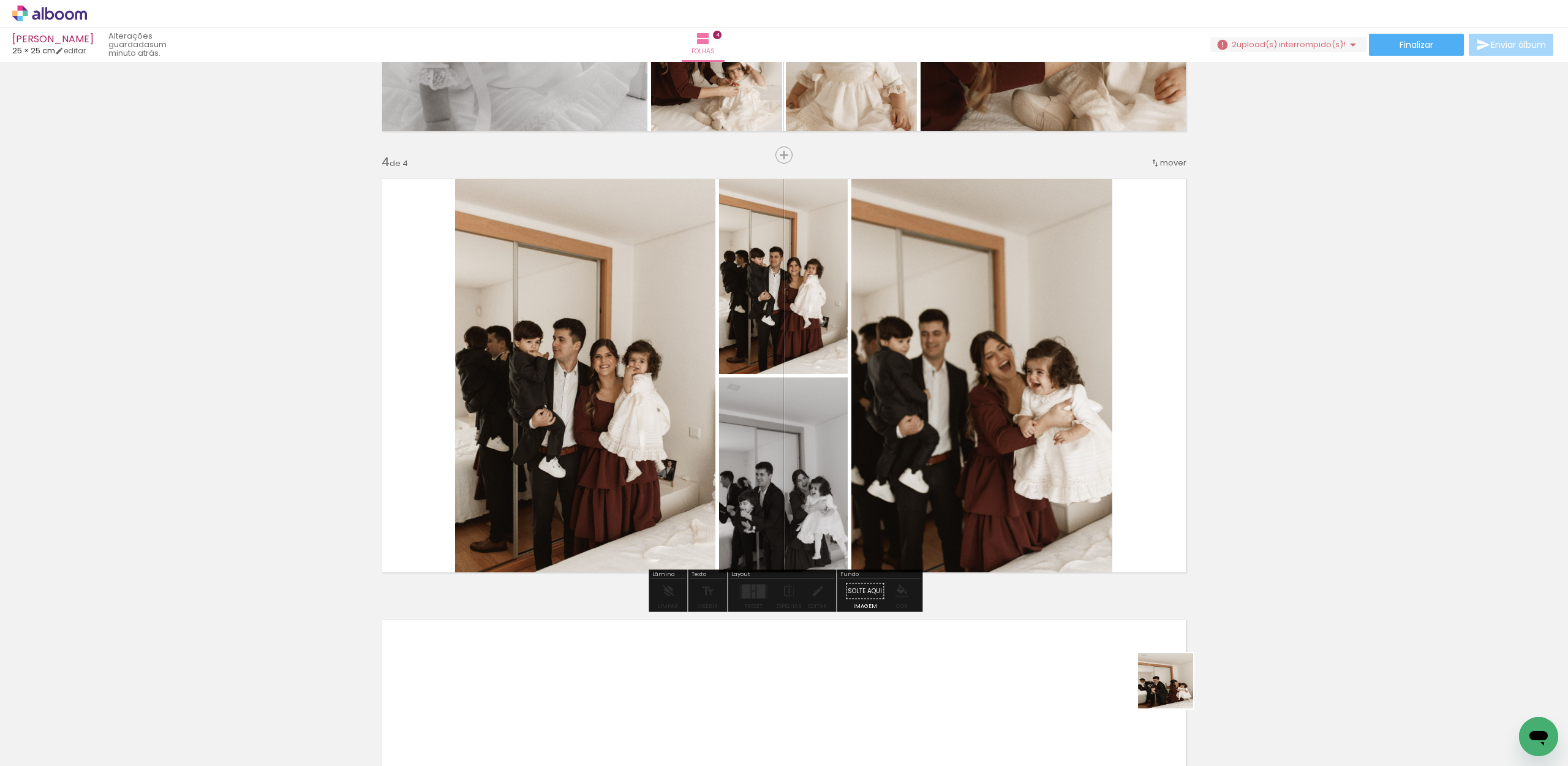
drag, startPoint x: 1178, startPoint y: 698, endPoint x: 1103, endPoint y: 480, distance: 230.5
click at [1103, 480] on quentale-workspace at bounding box center [784, 383] width 1568 height 766
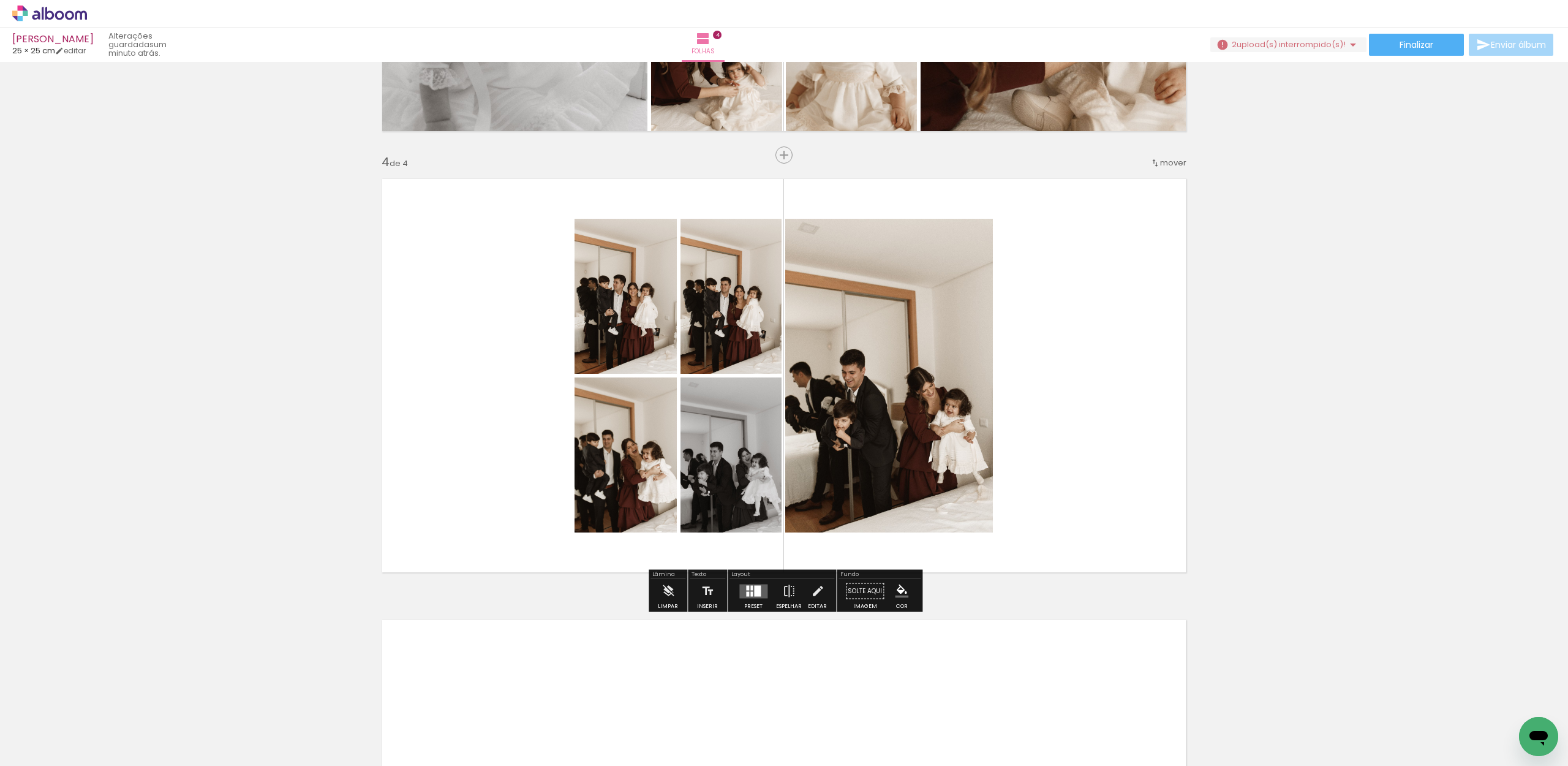
click at [752, 598] on quentale-layouter at bounding box center [753, 592] width 28 height 14
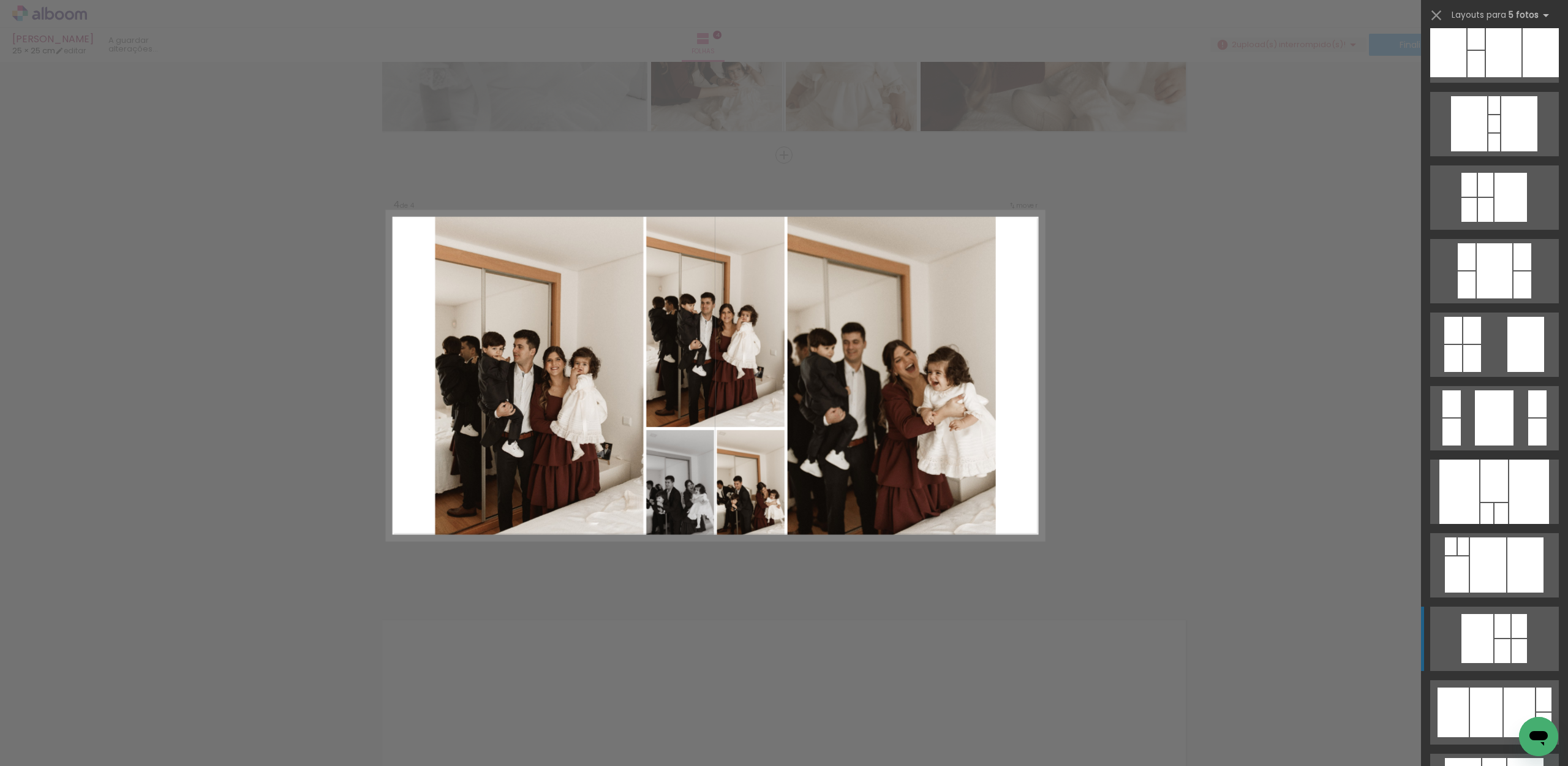
scroll to position [696, 0]
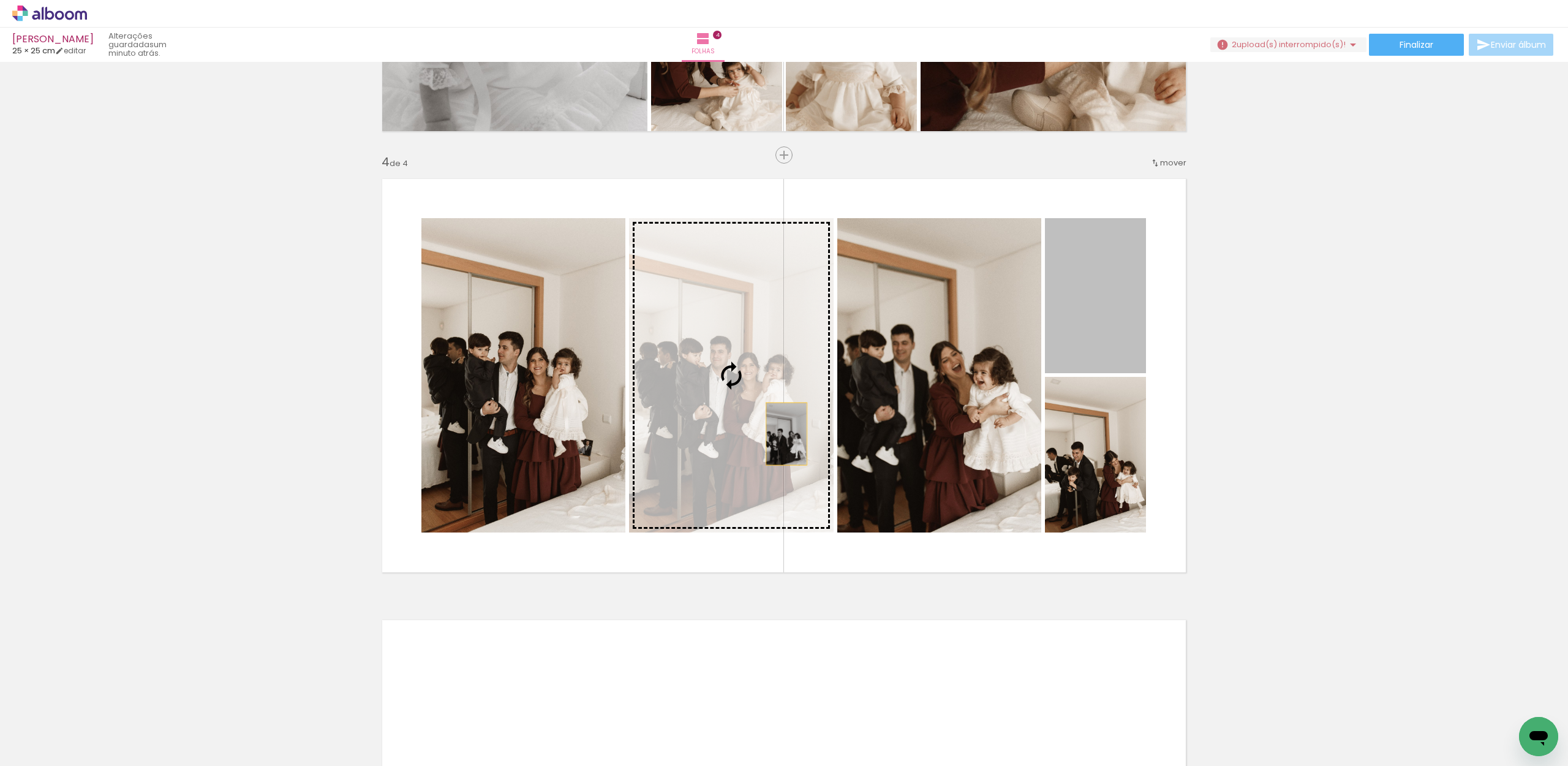
drag, startPoint x: 1126, startPoint y: 328, endPoint x: 790, endPoint y: 432, distance: 351.7
click at [0, 0] on slot at bounding box center [0, 0] width 0 height 0
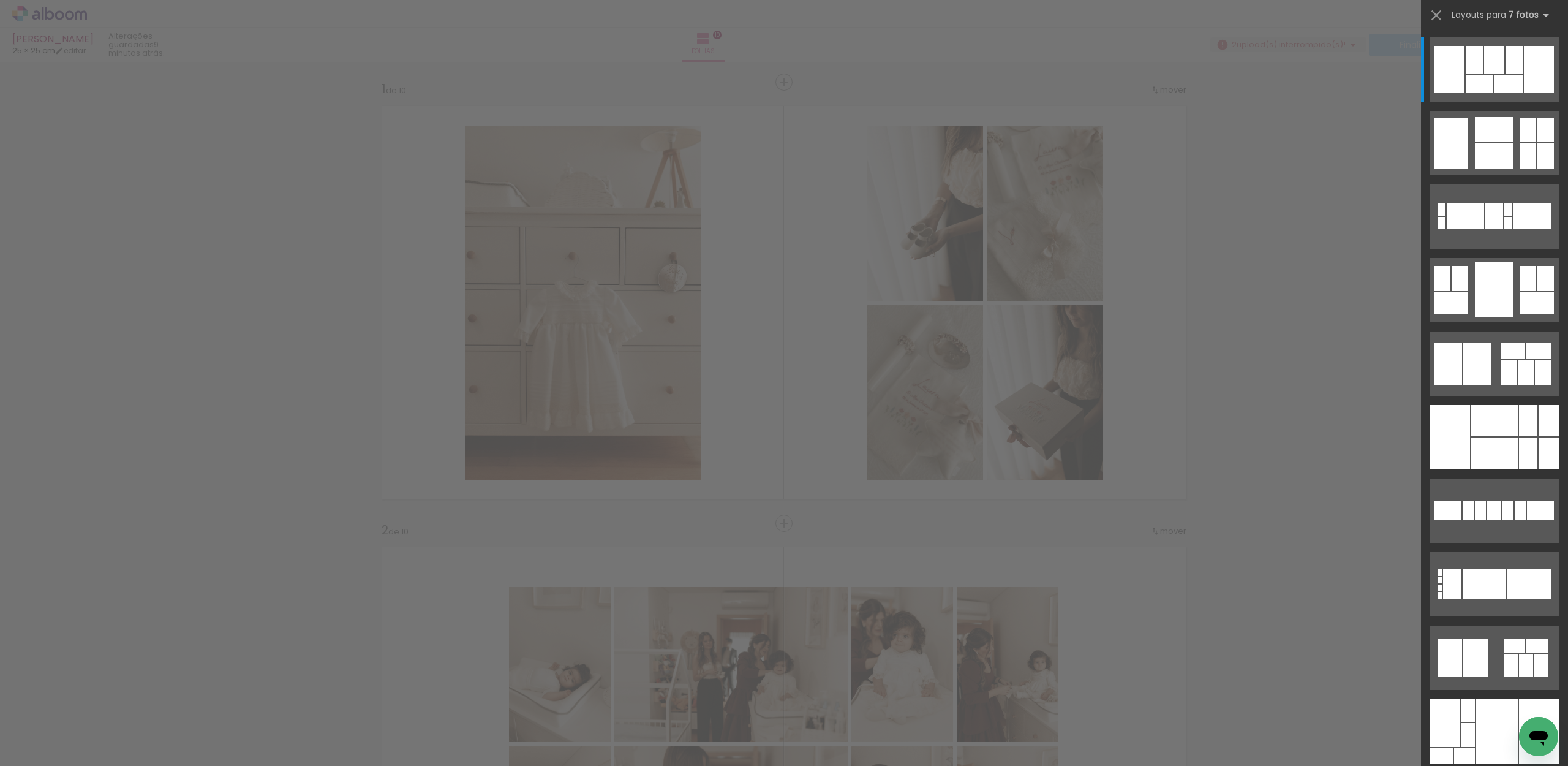
scroll to position [0, 2394]
